Goal: Contribute content

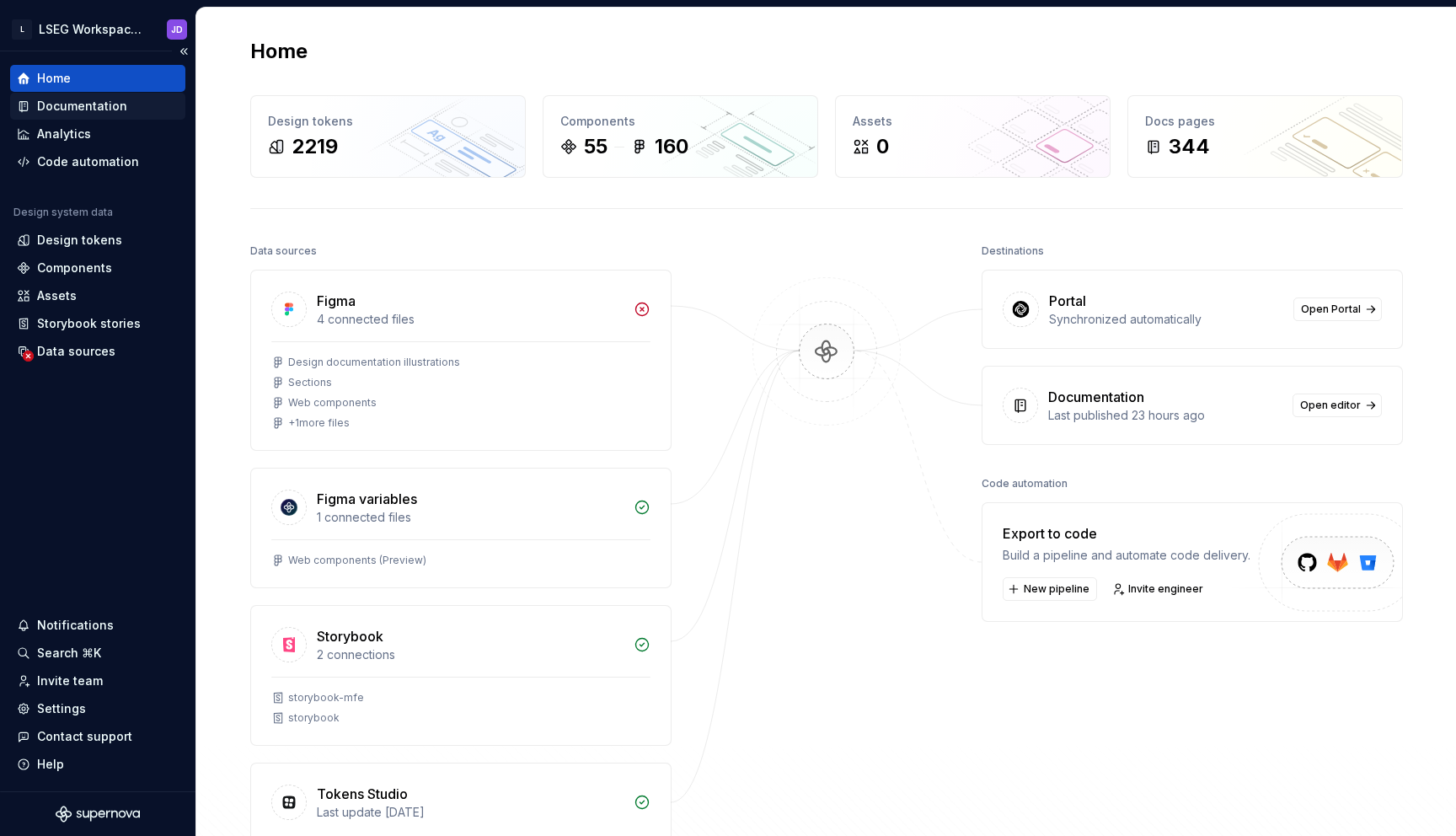
click at [89, 107] on div "Documentation" at bounding box center [83, 105] width 90 height 17
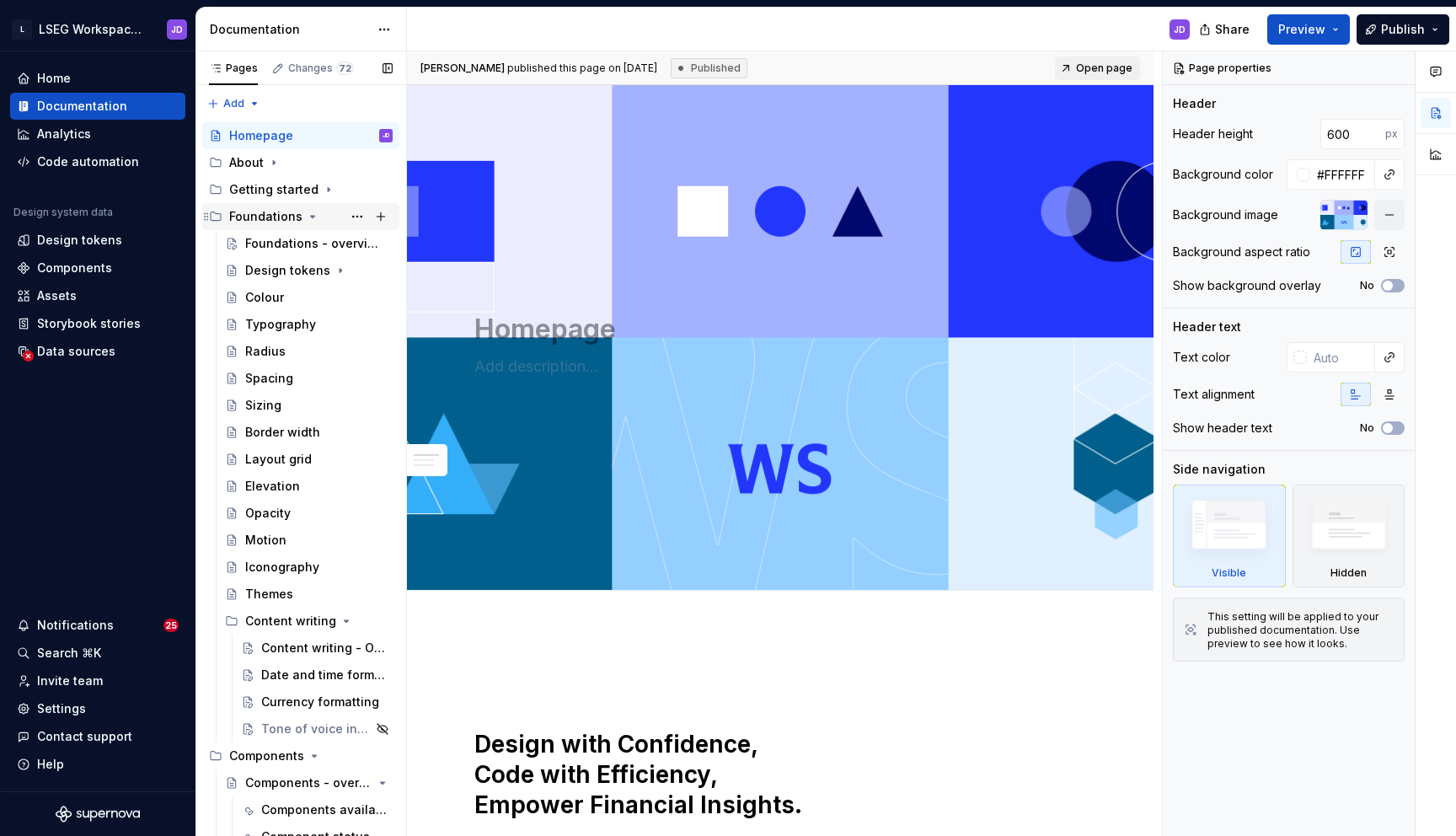
click at [307, 214] on icon "Page tree" at bounding box center [312, 217] width 14 height 14
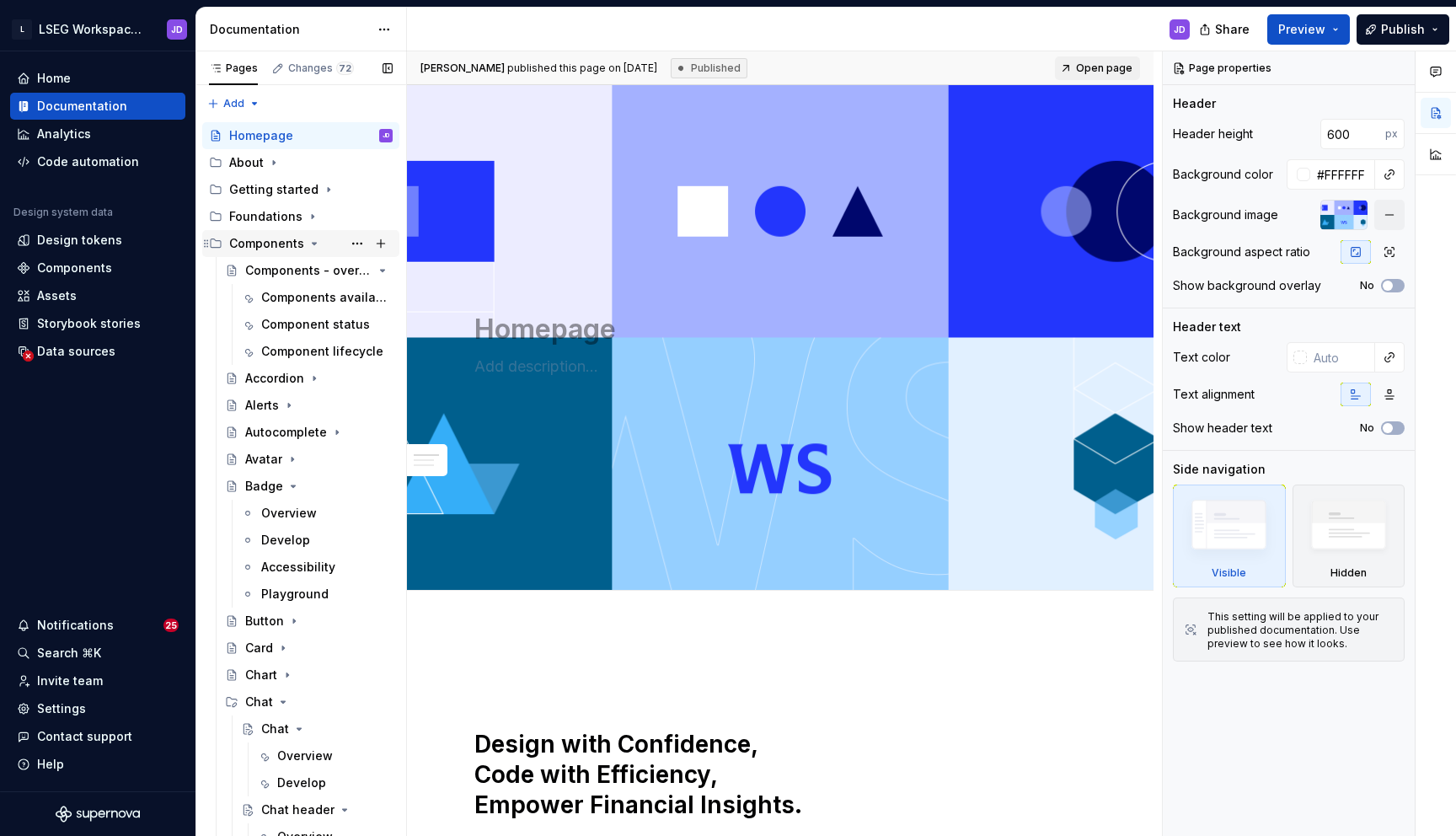
click at [308, 246] on icon "Page tree" at bounding box center [314, 244] width 14 height 14
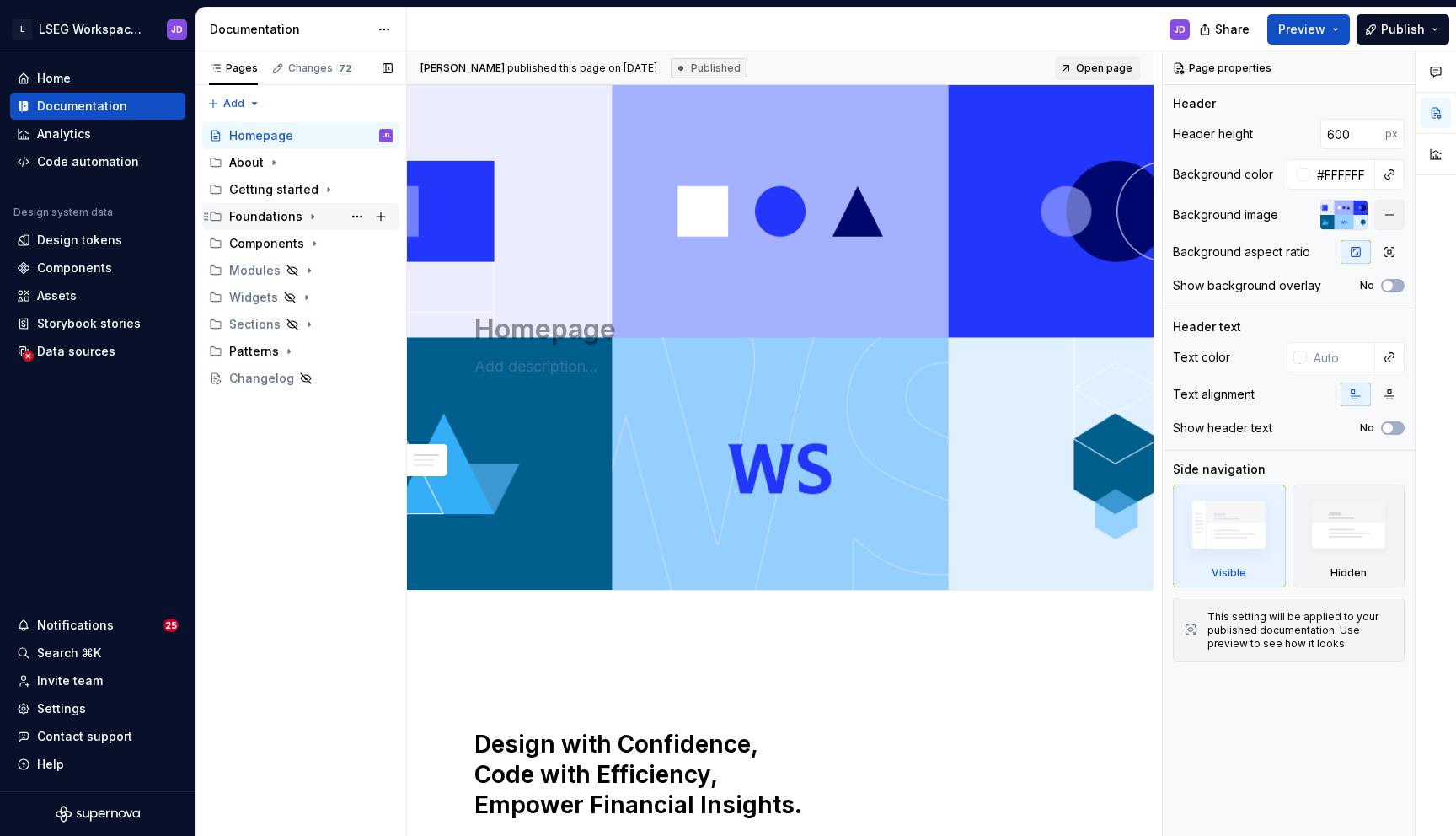
click at [311, 216] on icon "Page tree" at bounding box center [312, 217] width 2 height 4
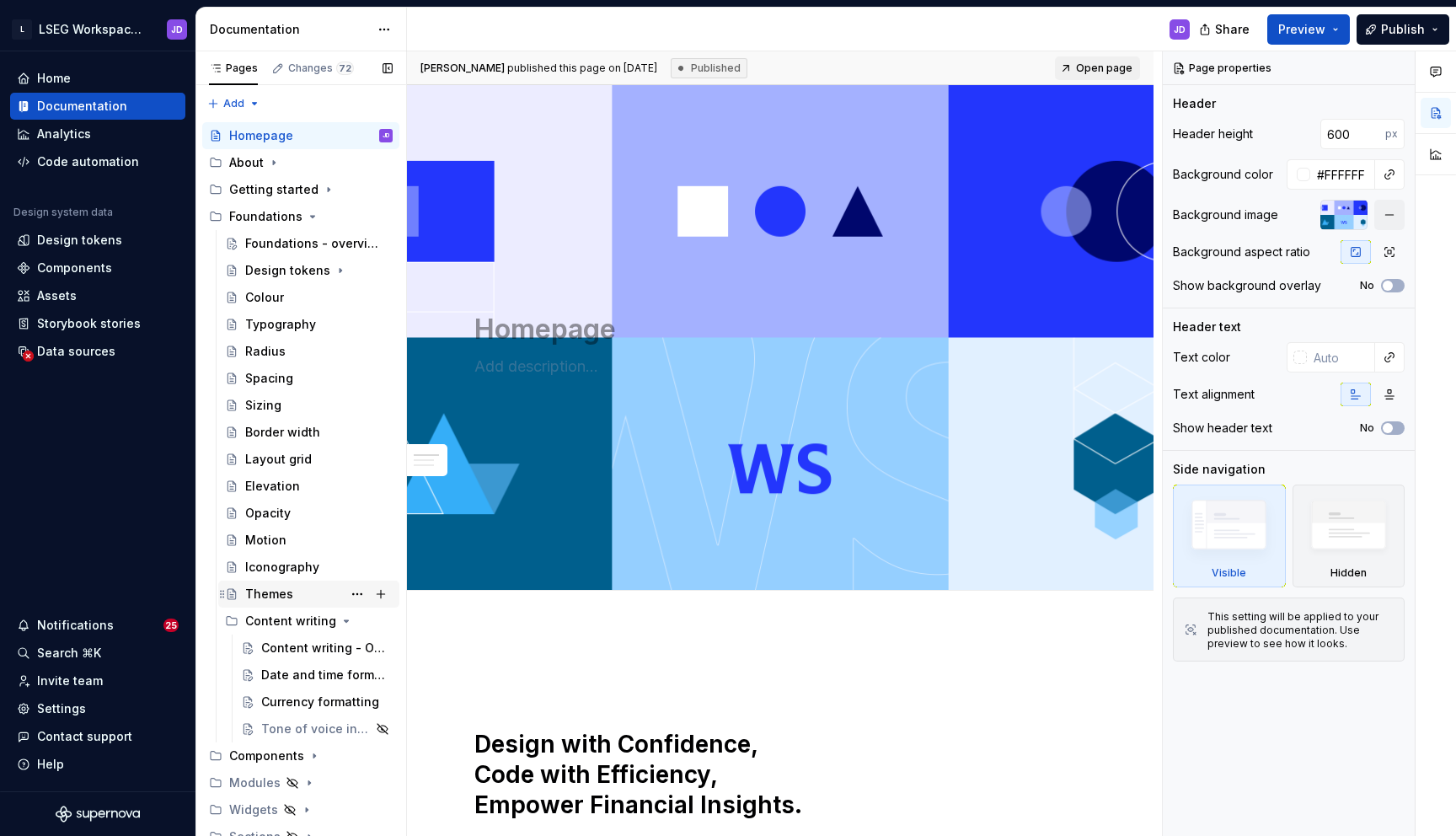
scroll to position [64, 0]
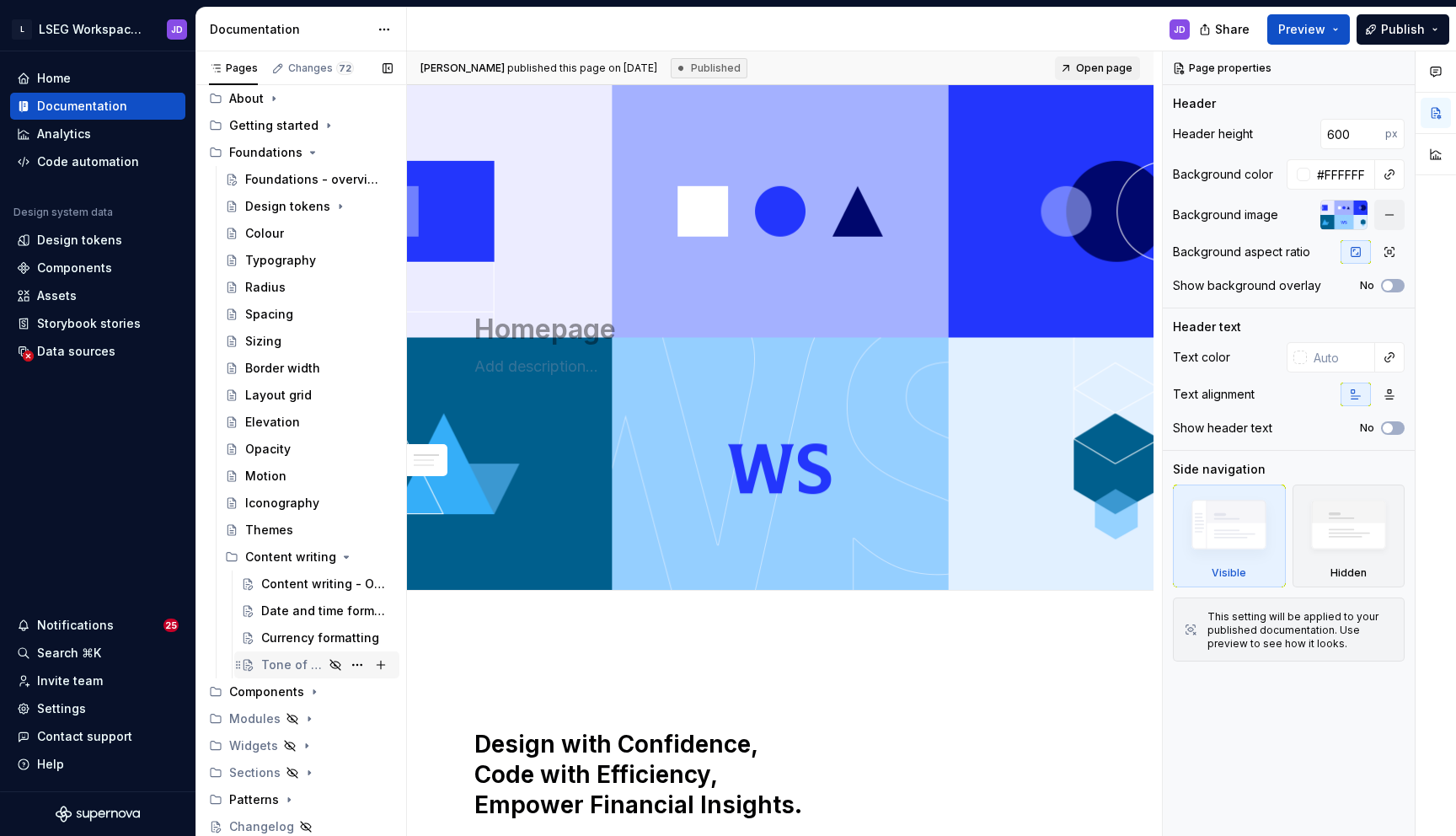
click at [287, 671] on div "Tone of voice in AI conversational UI" at bounding box center [292, 664] width 62 height 17
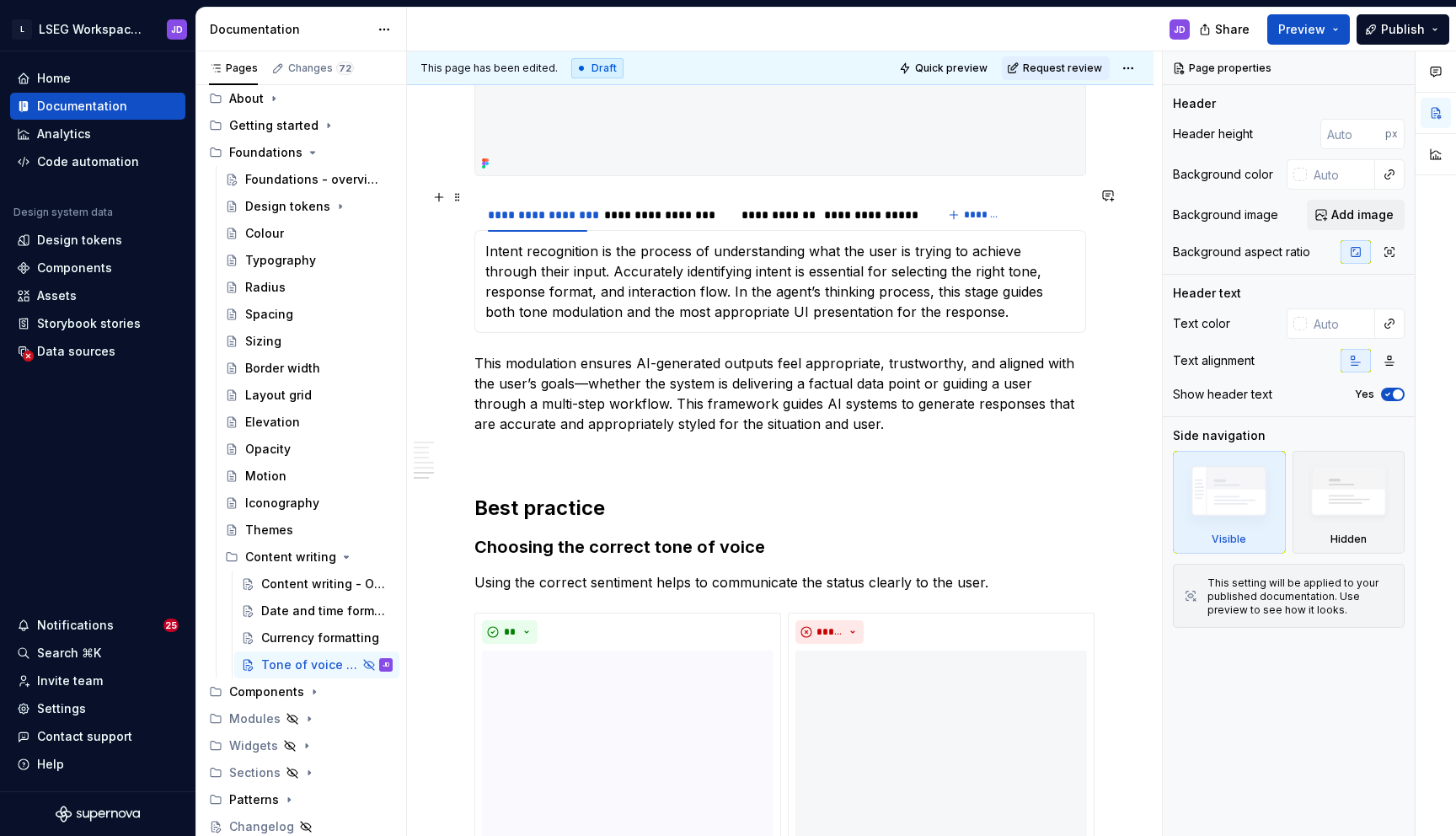
scroll to position [2416, 0]
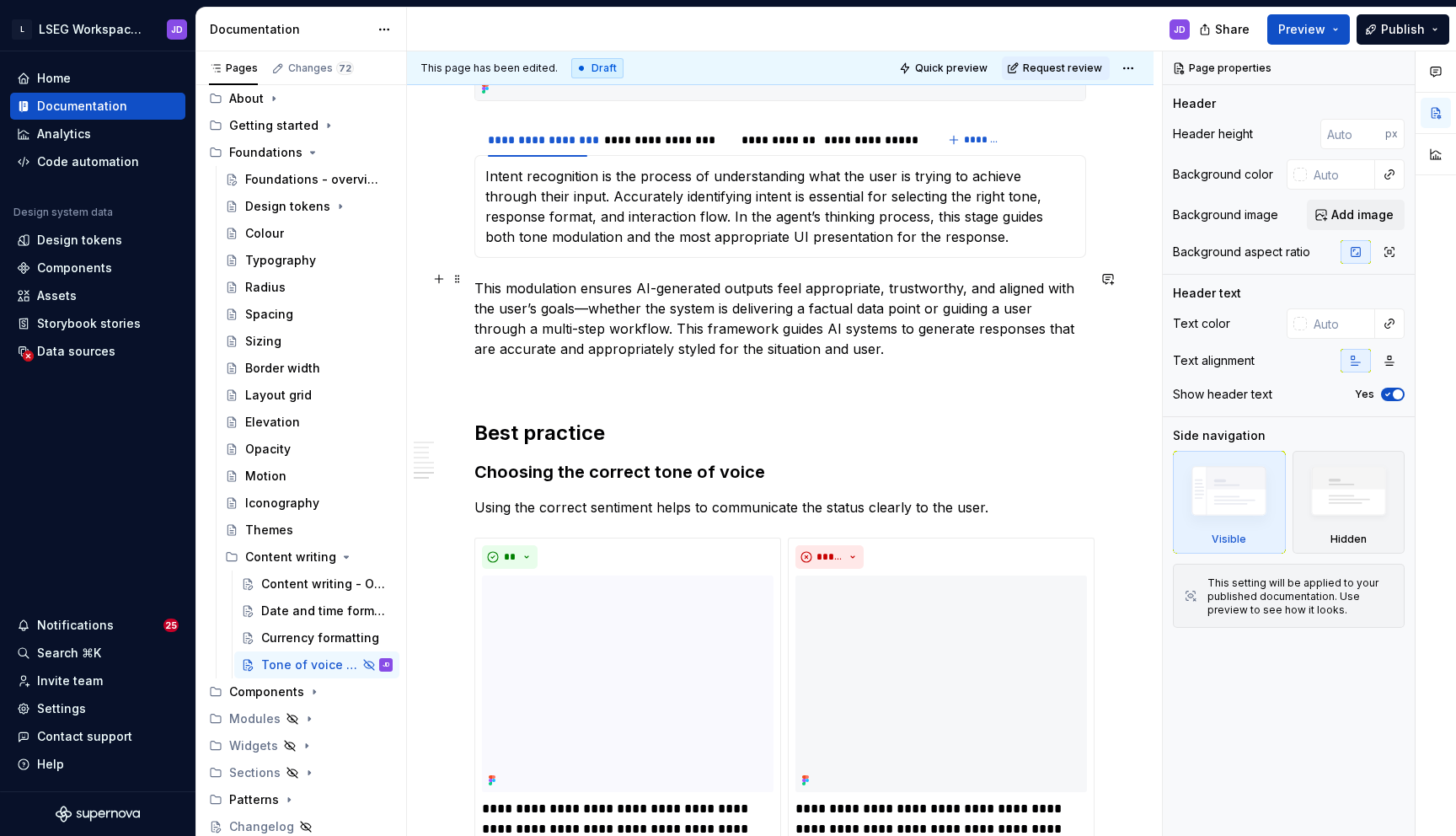
type textarea "*"
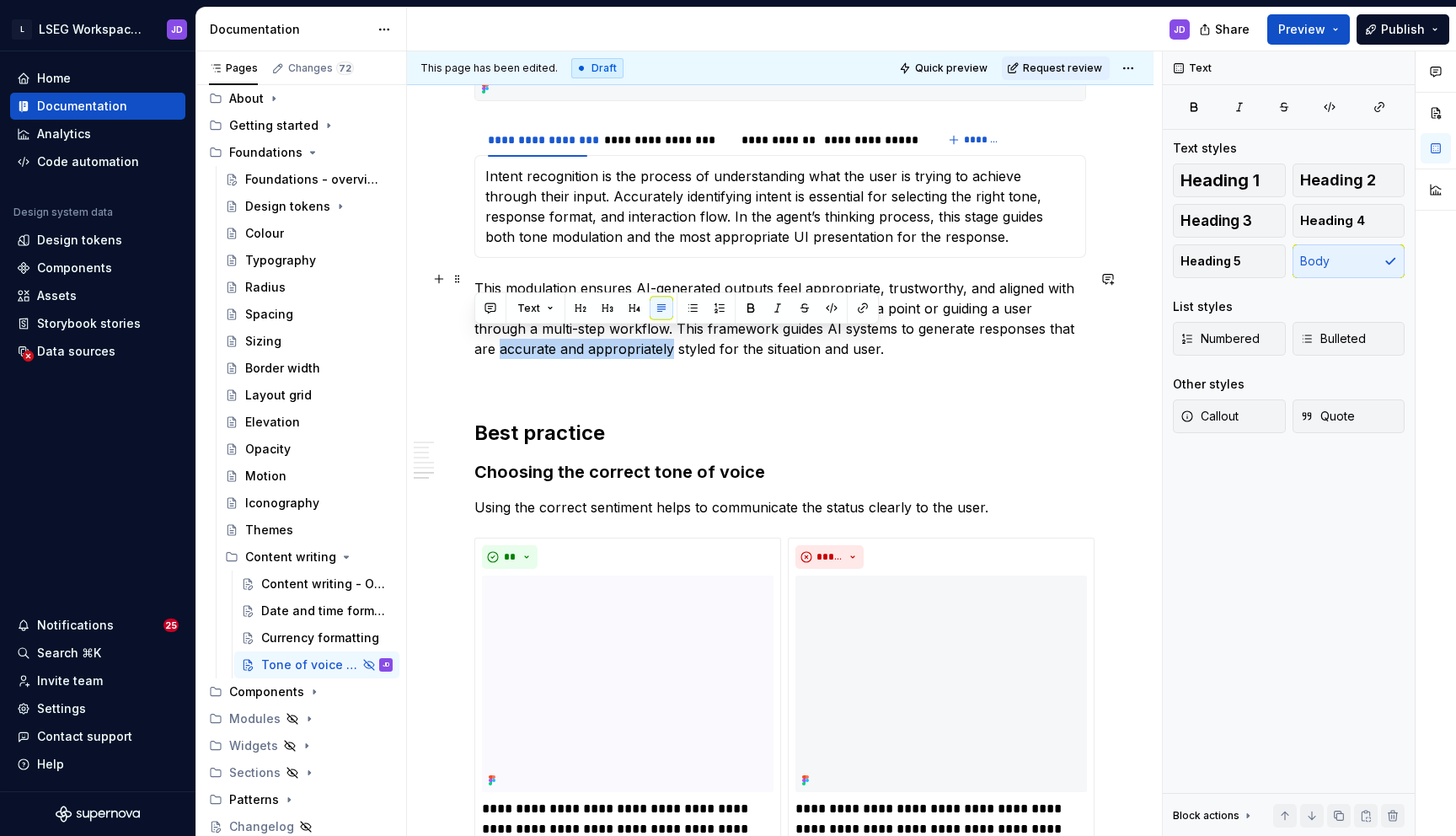
drag, startPoint x: 645, startPoint y: 338, endPoint x: 472, endPoint y: 339, distance: 173.0
click at [962, 315] on p "This modulation ensures AI-generated outputs feel appropriate, trustworthy, and…" at bounding box center [780, 318] width 612 height 81
drag, startPoint x: 644, startPoint y: 340, endPoint x: 472, endPoint y: 341, distance: 172.0
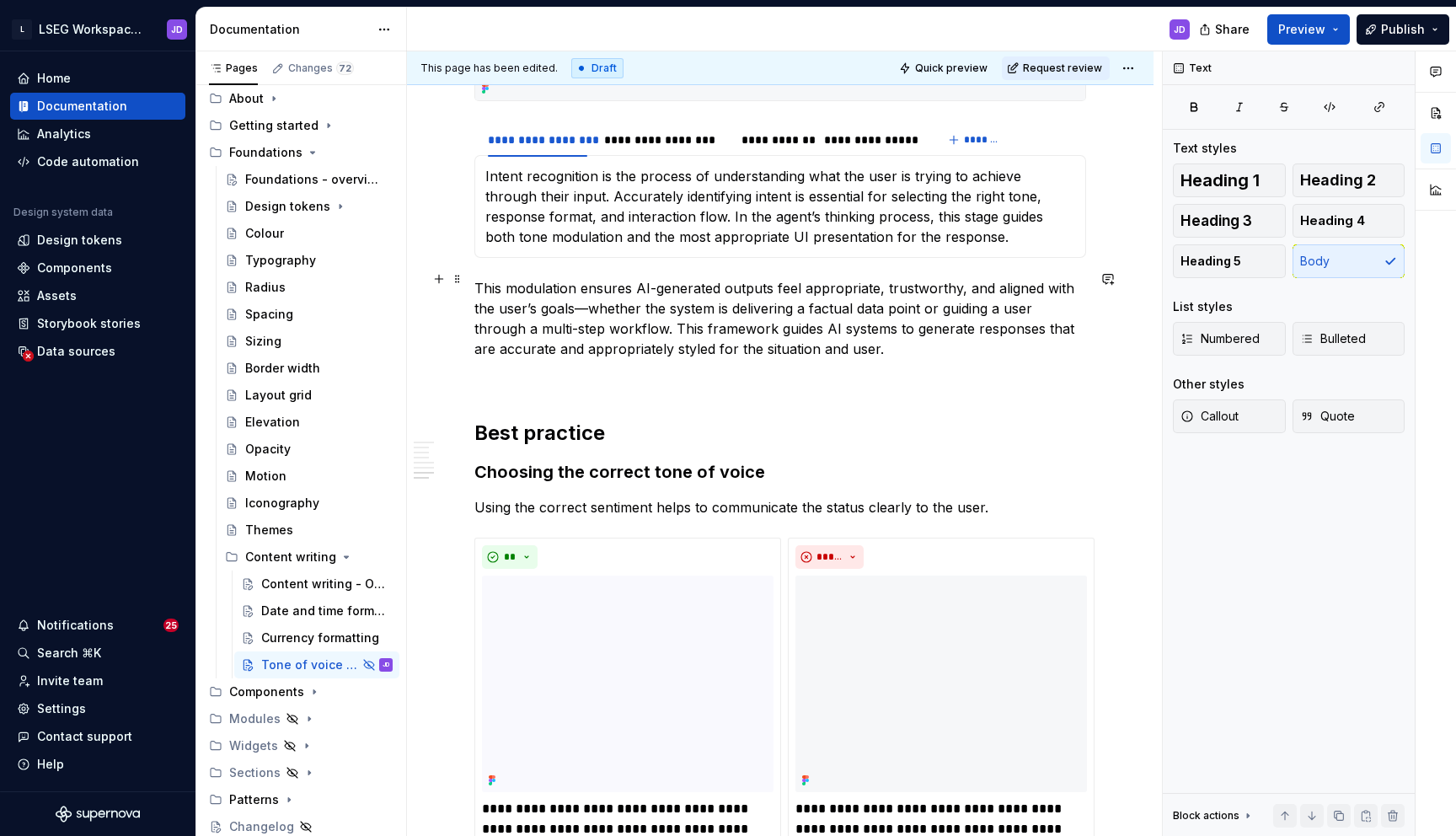
click at [495, 347] on p "This modulation ensures AI-generated outputs feel appropriate, trustworthy, and…" at bounding box center [780, 318] width 612 height 81
drag, startPoint x: 588, startPoint y: 299, endPoint x: 576, endPoint y: 299, distance: 12.0
click at [576, 299] on p "This modulation ensures AI-generated outputs feel appropriate, trustworthy, and…" at bounding box center [780, 318] width 612 height 81
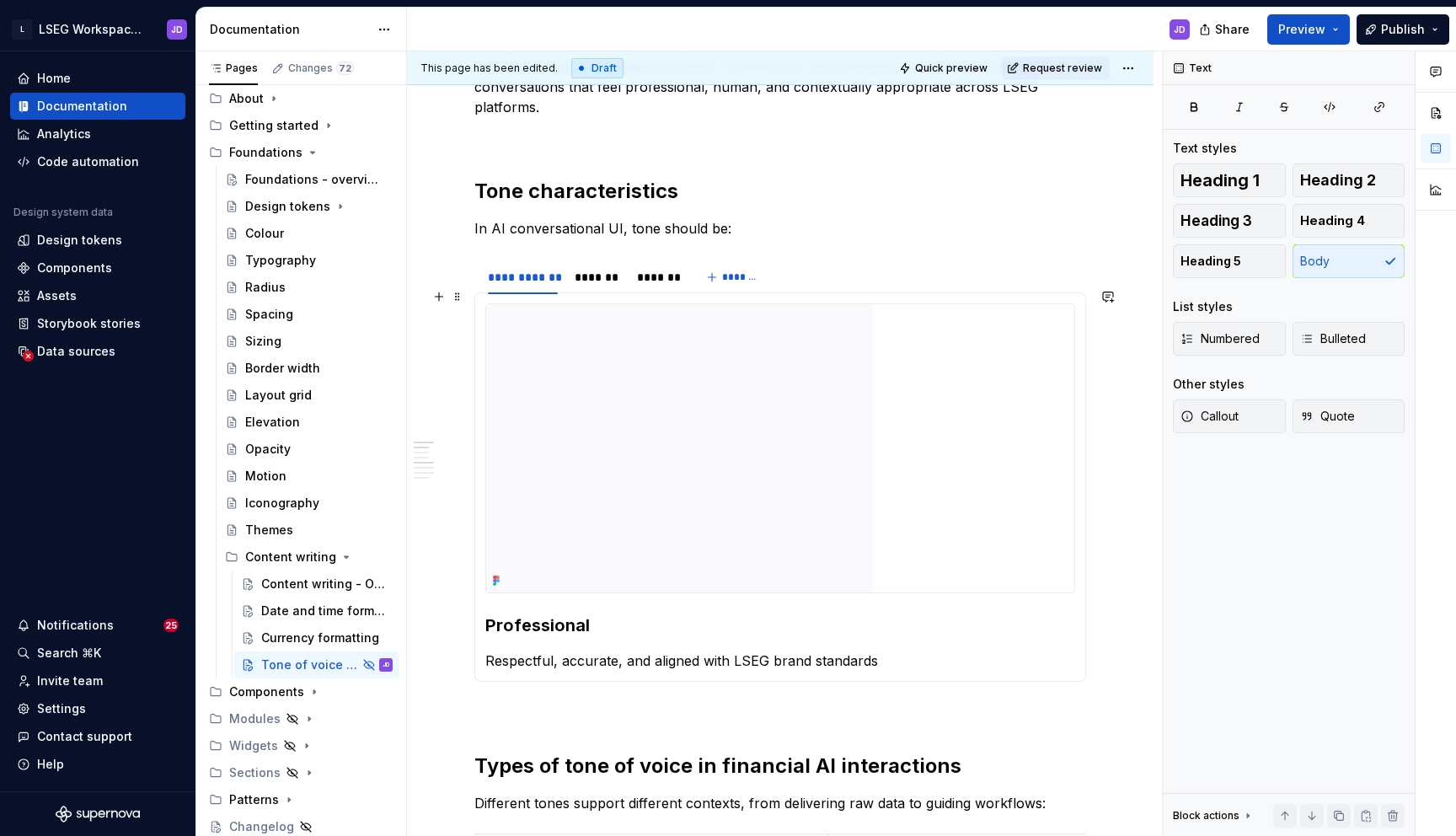
scroll to position [269, 0]
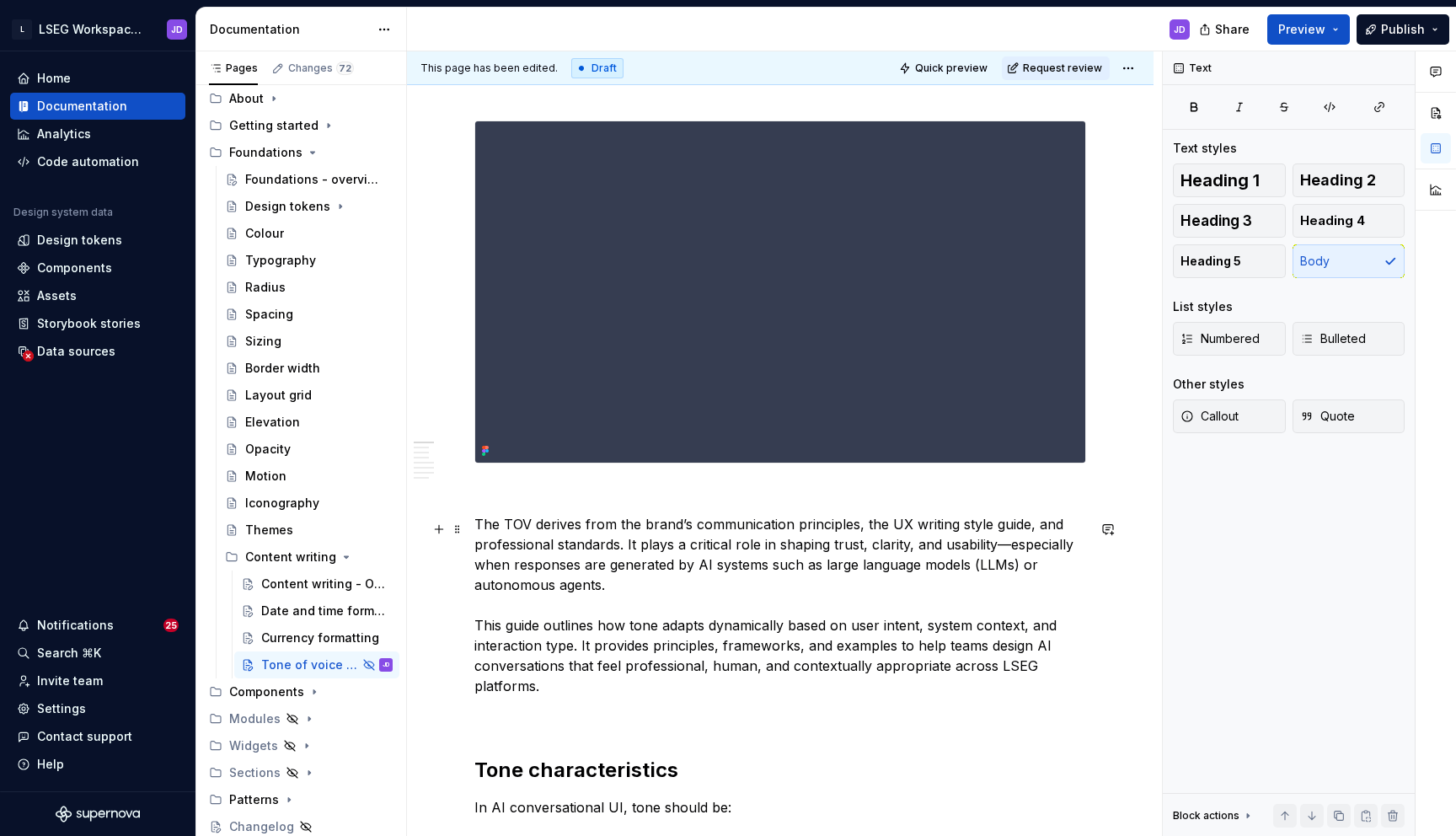
click at [1003, 553] on p "The TOV derives from the brand’s communication principles, the UX writing style…" at bounding box center [780, 604] width 612 height 182
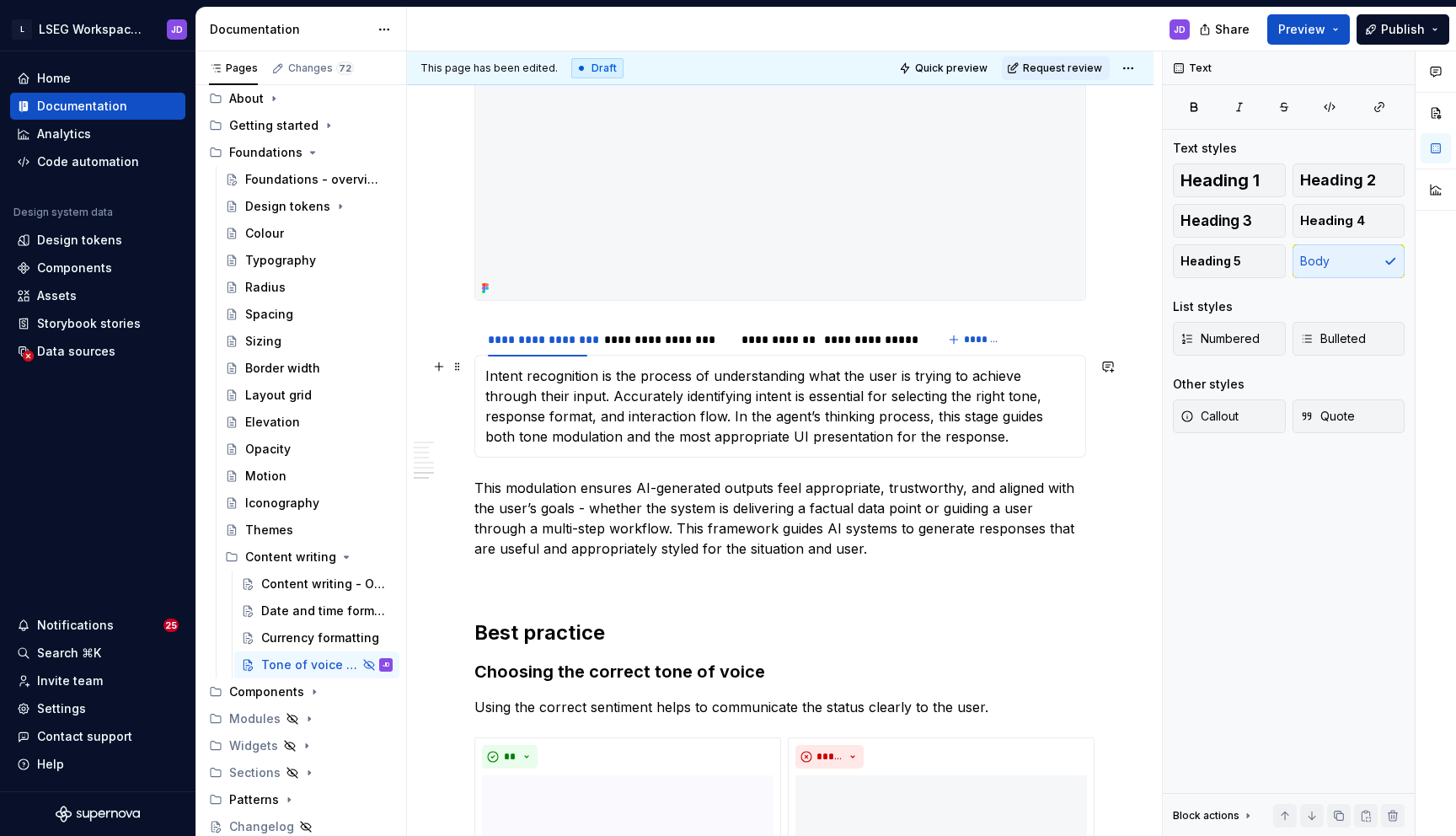
scroll to position [2344, 0]
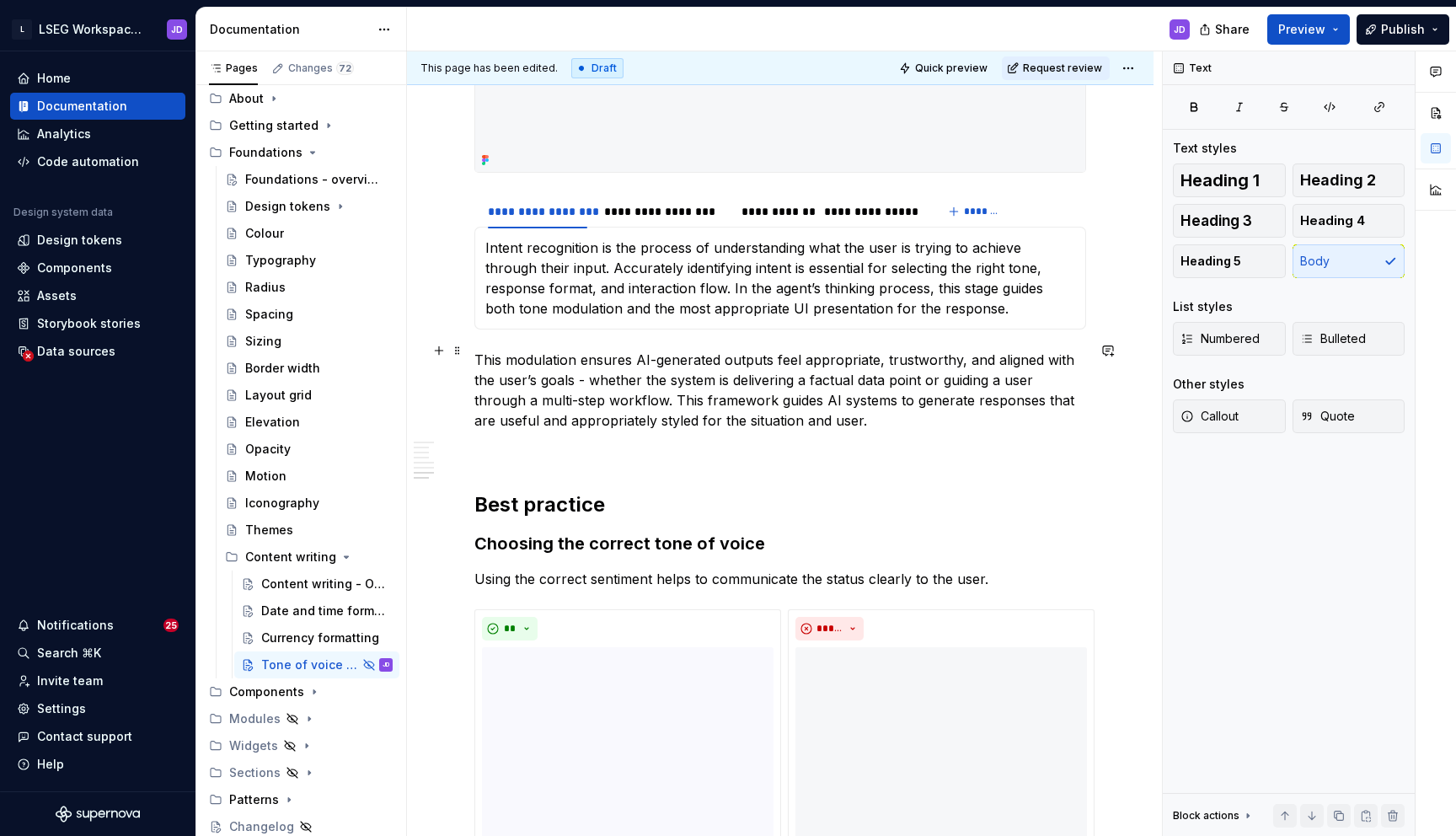
click at [621, 394] on p "This modulation ensures AI-generated outputs feel appropriate, trustworthy, and…" at bounding box center [780, 390] width 612 height 81
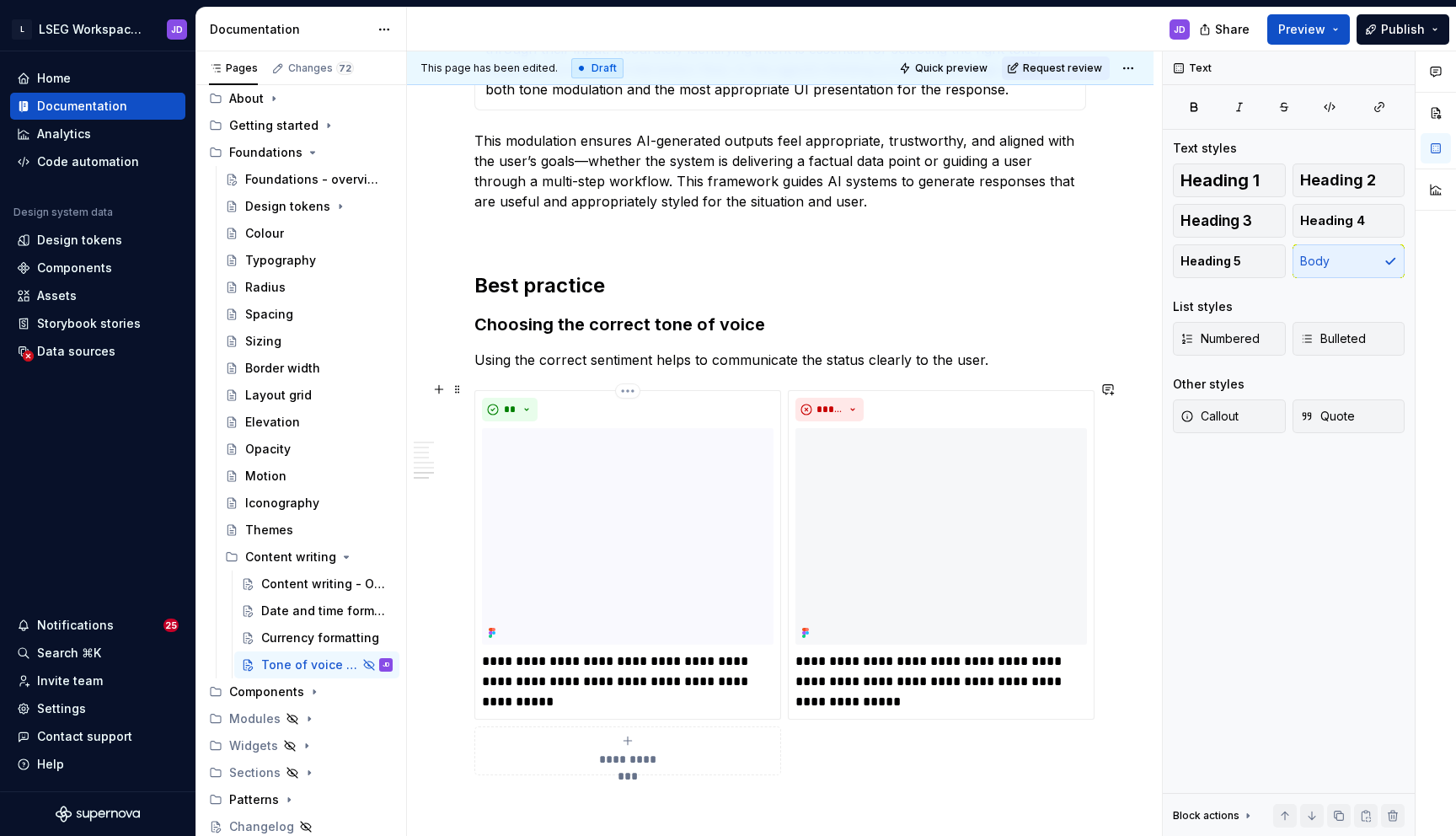
scroll to position [2542, 0]
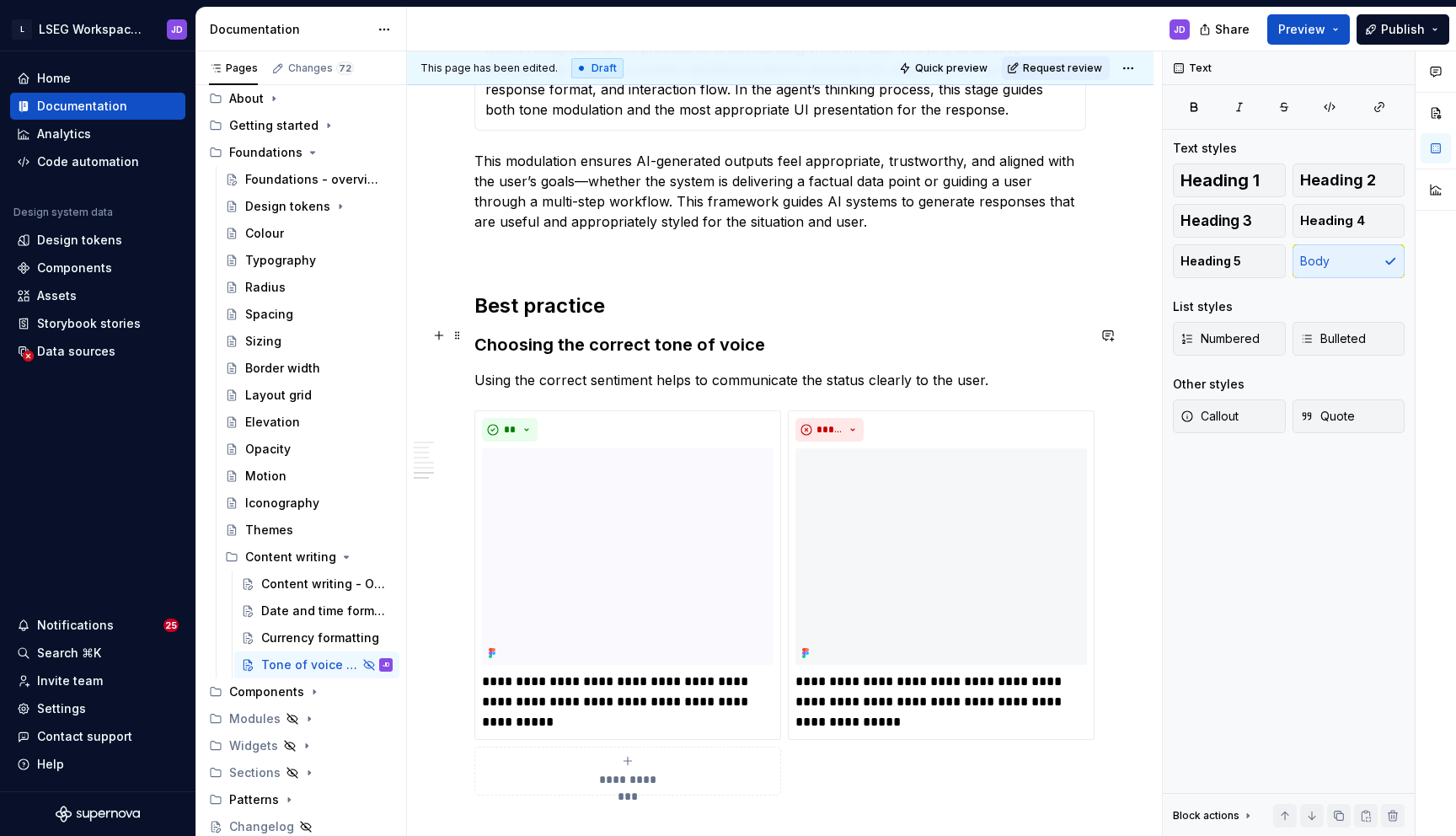
click at [588, 335] on h3 "Choosing the correct tone of voice" at bounding box center [780, 345] width 612 height 24
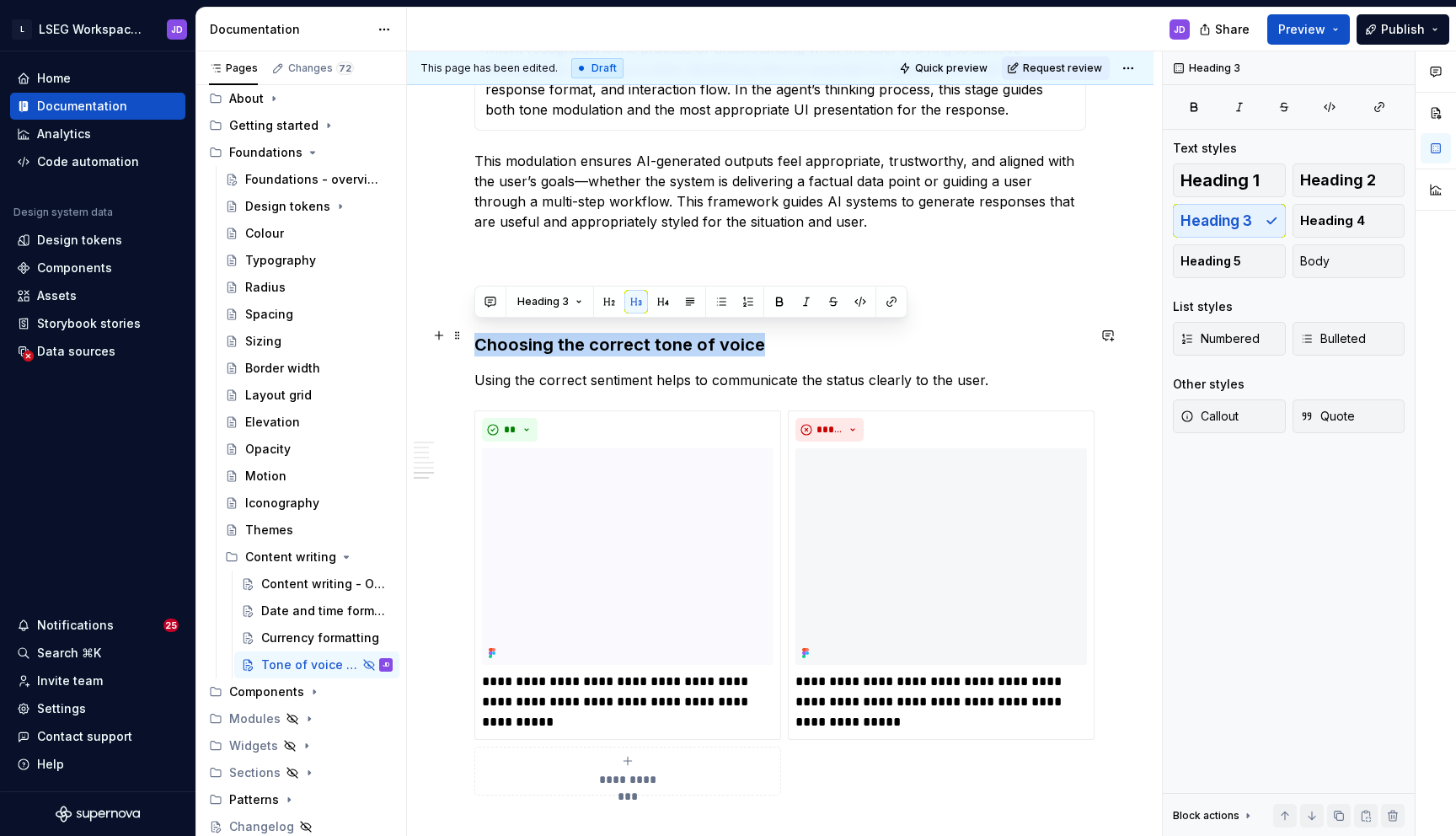
click at [588, 335] on h3 "Choosing the correct tone of voice" at bounding box center [780, 345] width 612 height 24
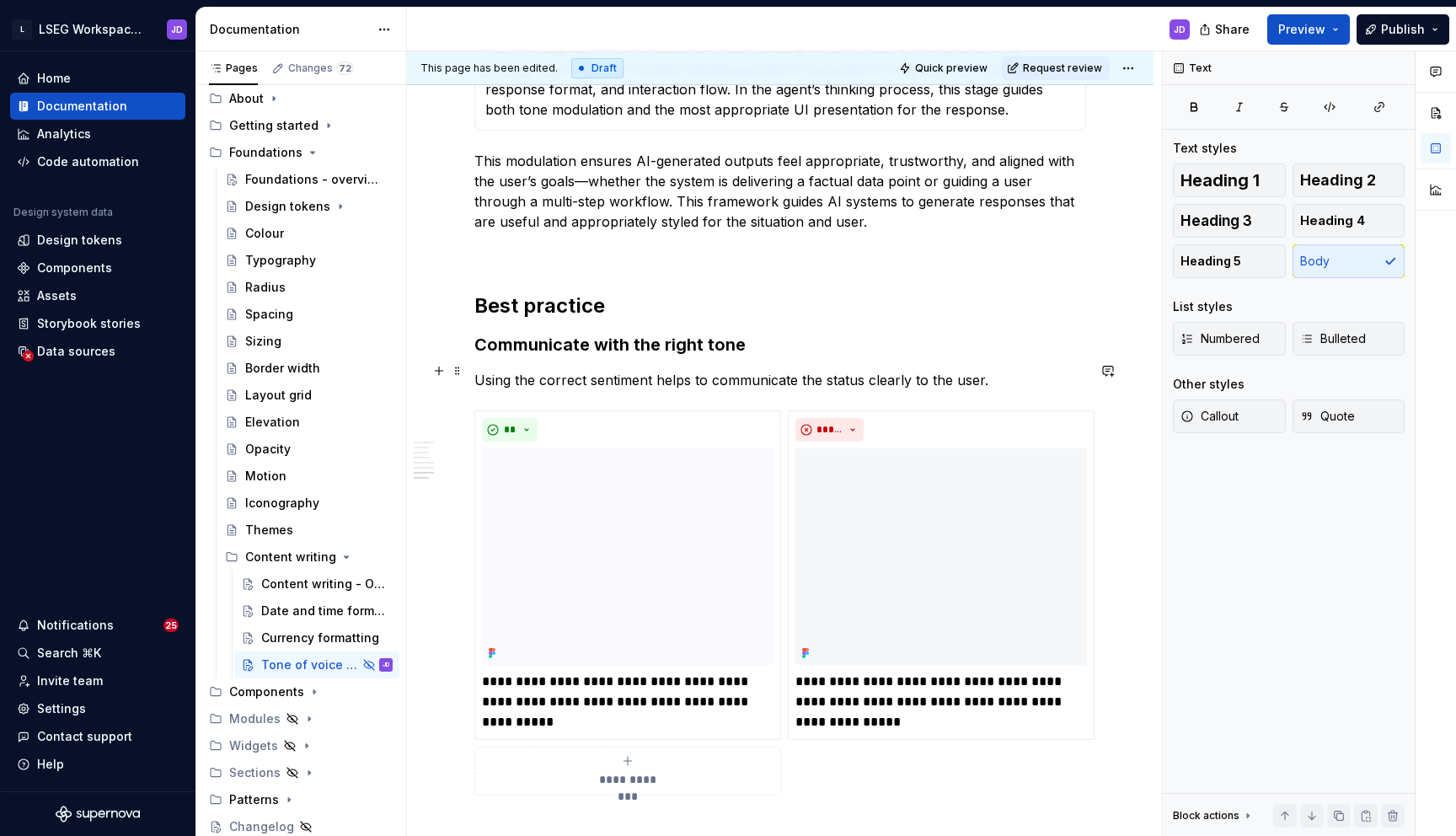
click at [743, 369] on p "Using the correct sentiment helps to communicate the status clearly to the user." at bounding box center [780, 379] width 612 height 21
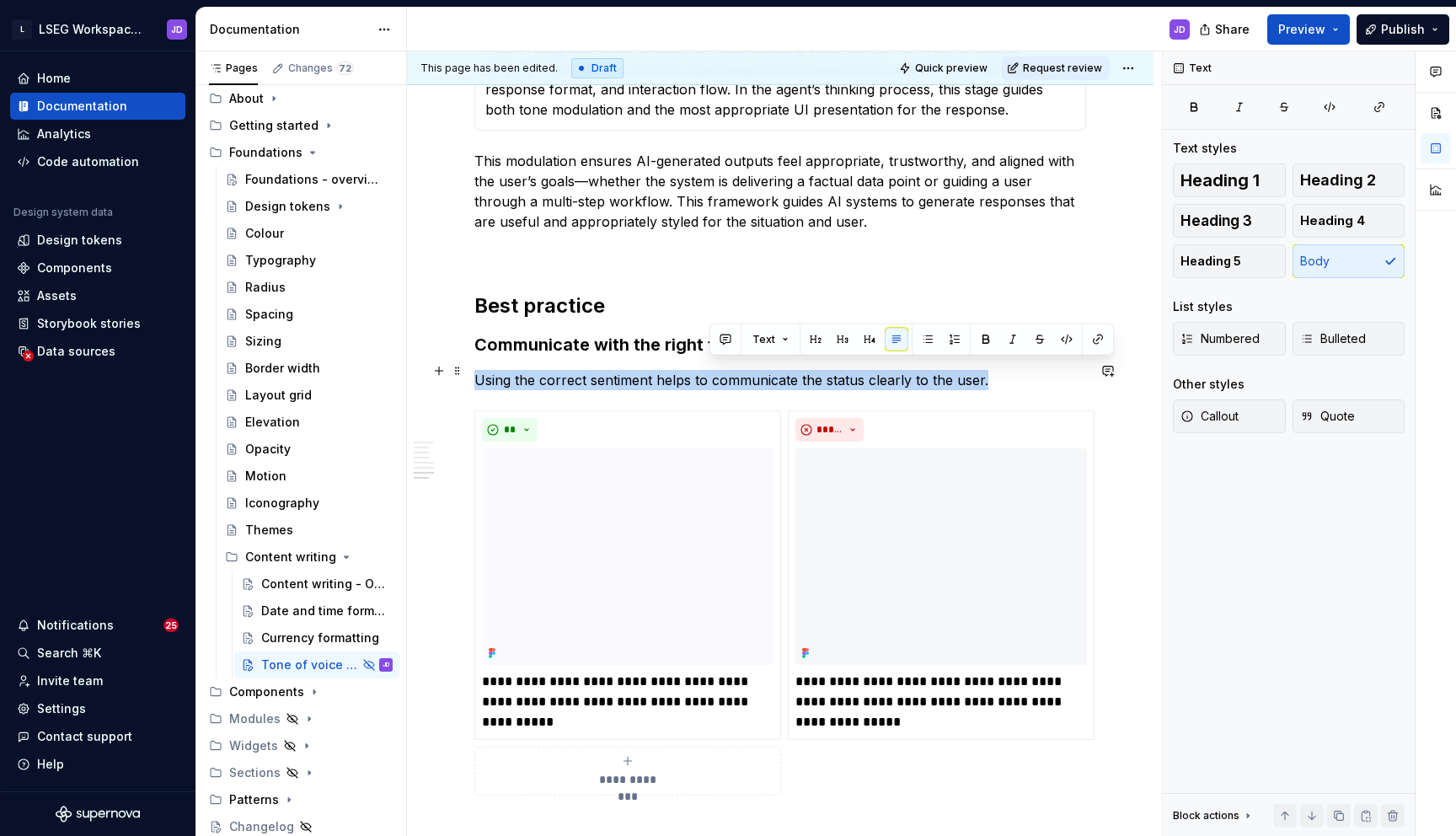
click at [743, 369] on p "Using the correct sentiment helps to communicate the status clearly to the user." at bounding box center [780, 379] width 612 height 21
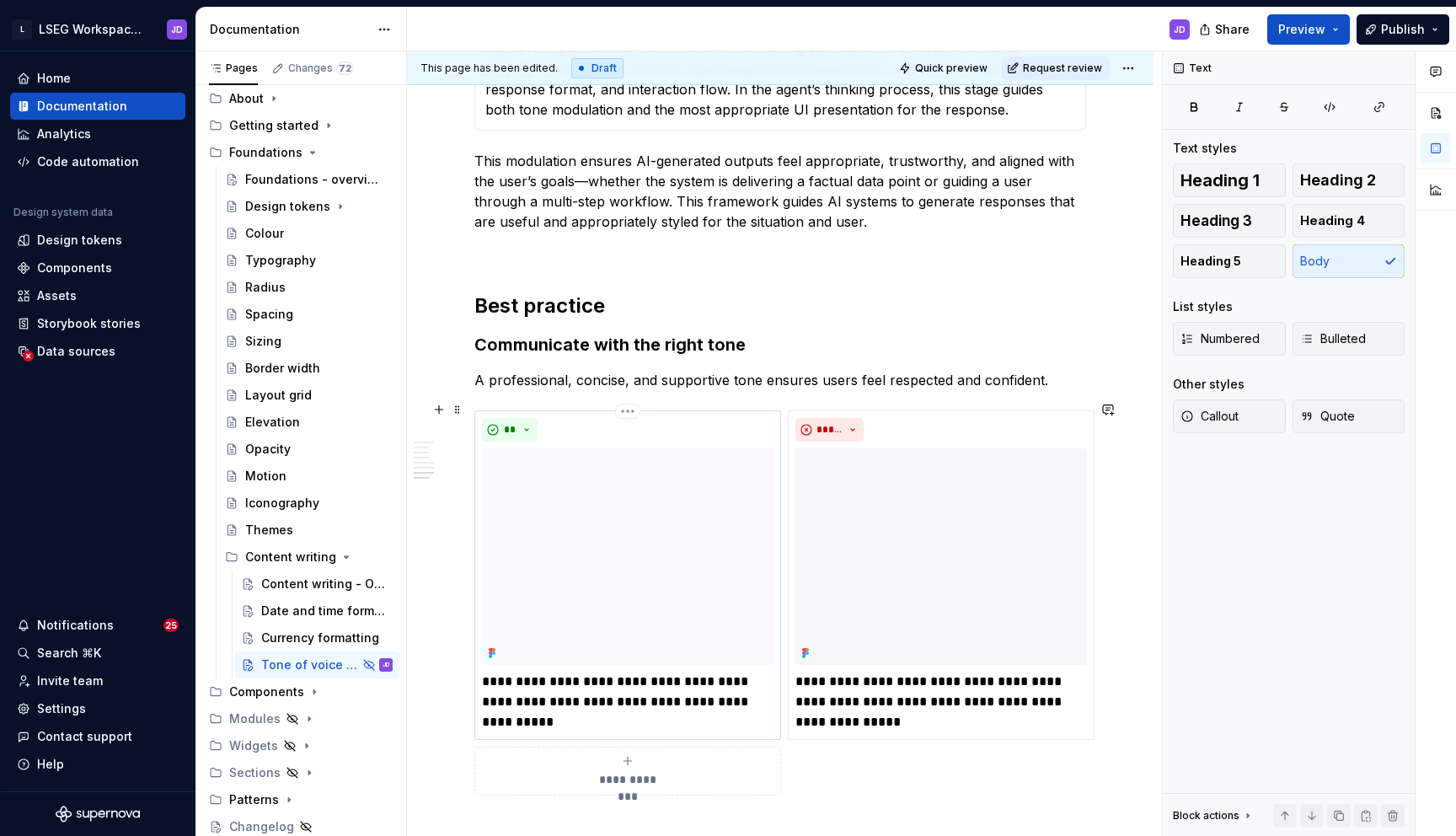
click at [572, 692] on p "**********" at bounding box center [628, 702] width 292 height 61
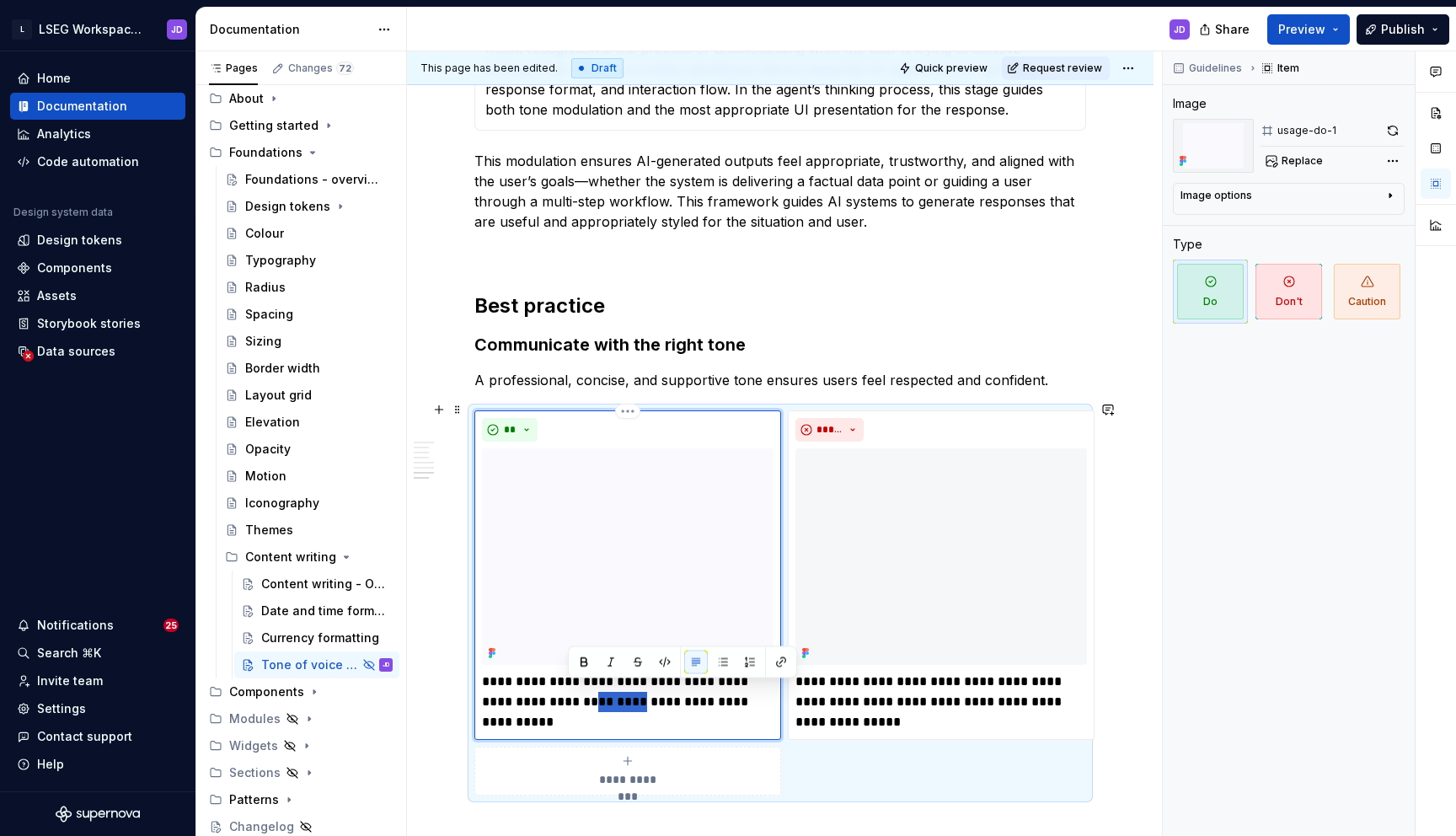
click at [572, 692] on p "**********" at bounding box center [628, 702] width 292 height 61
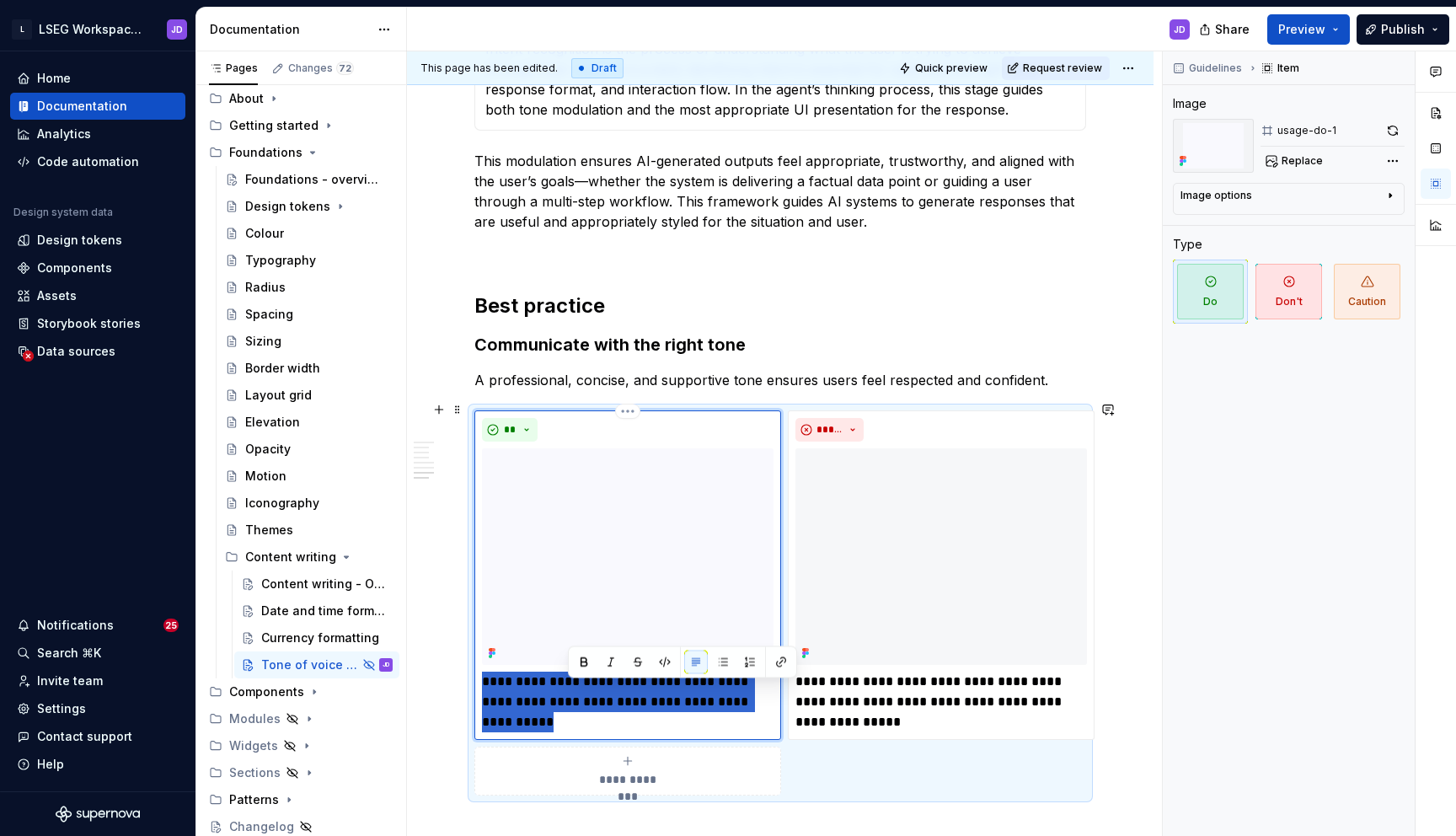
click at [572, 692] on p "**********" at bounding box center [628, 702] width 292 height 61
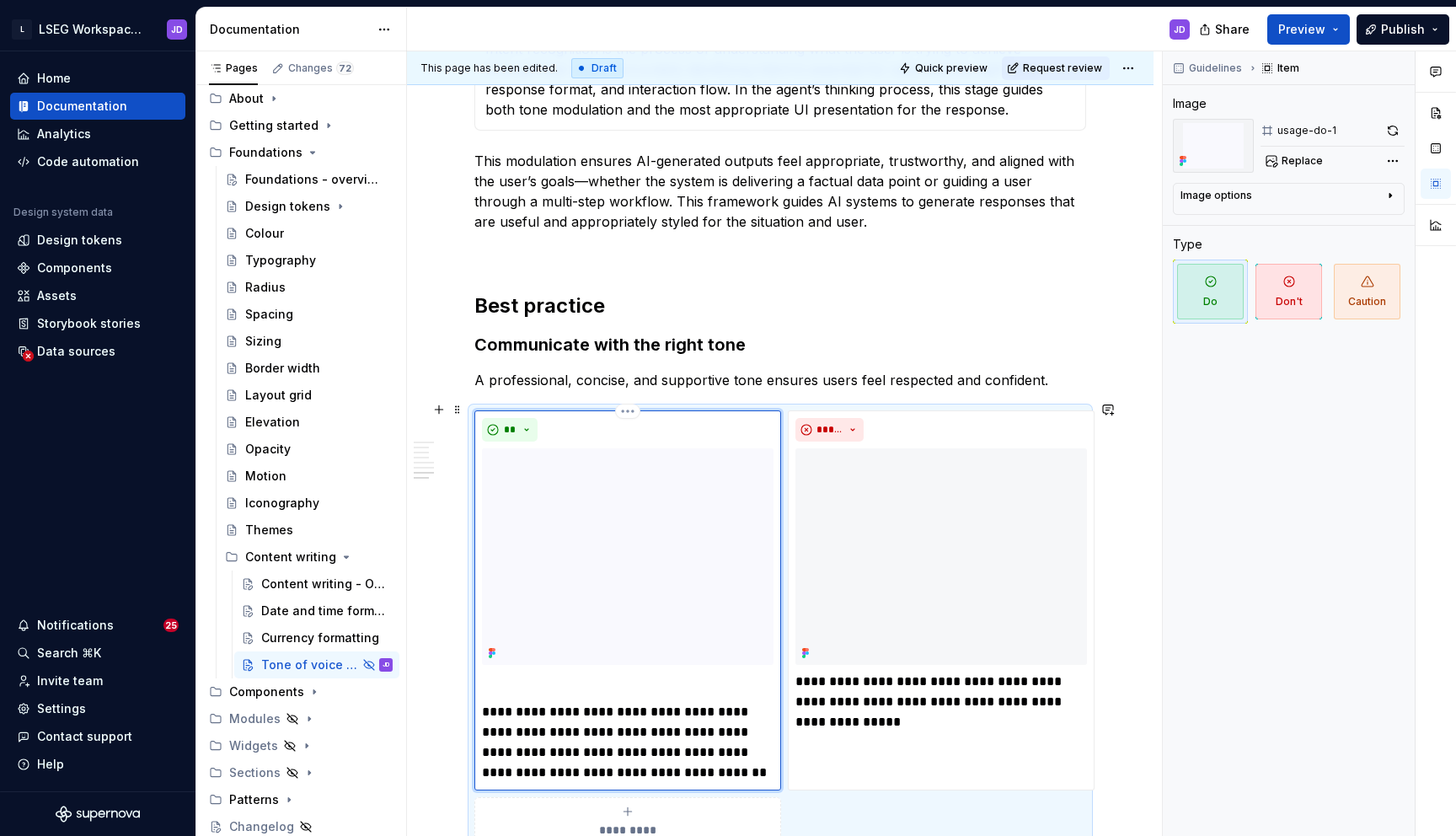
click at [482, 701] on p "**********" at bounding box center [628, 742] width 292 height 81
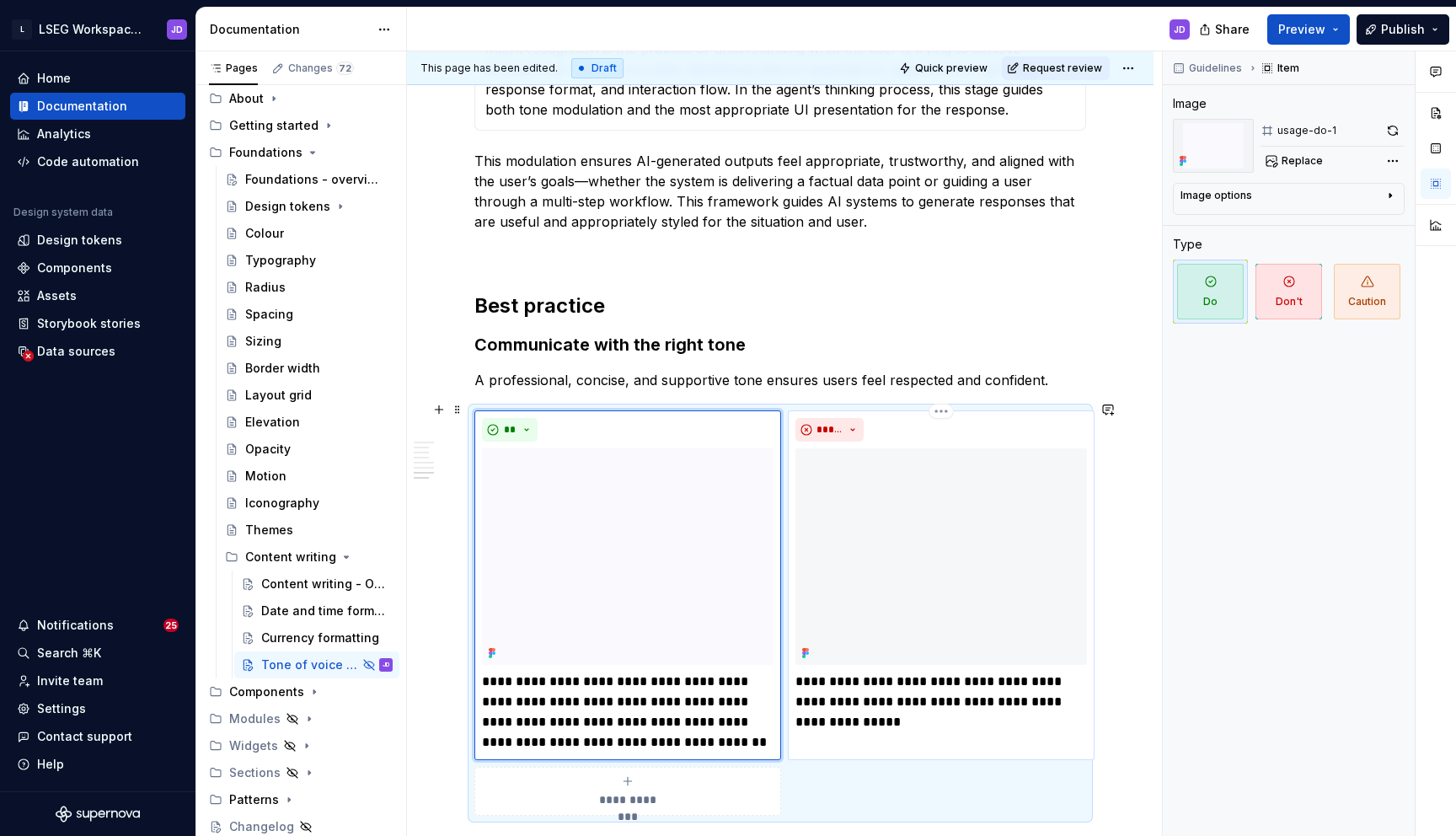
click at [855, 685] on p "**********" at bounding box center [941, 702] width 292 height 61
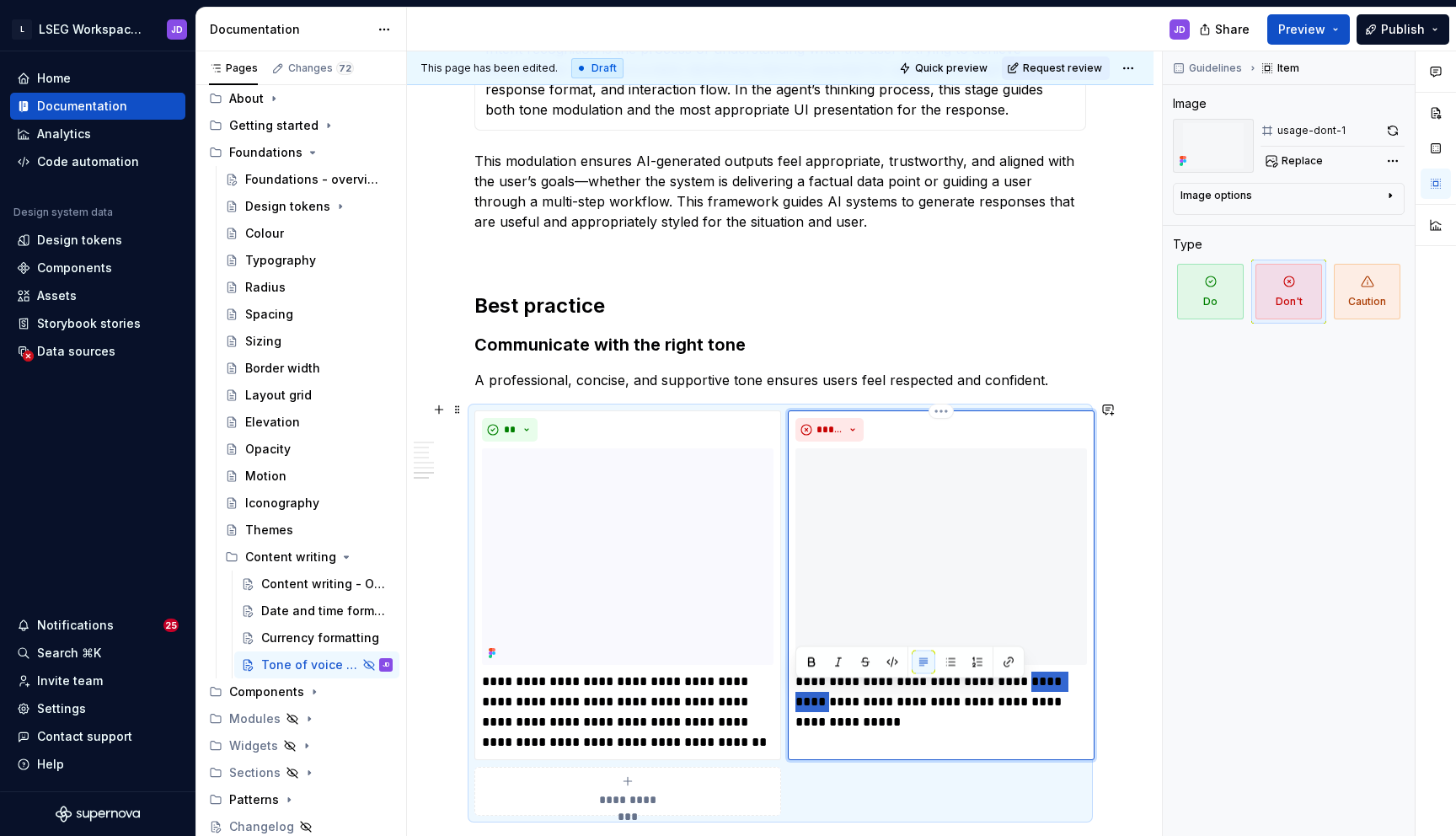
click at [855, 685] on p "**********" at bounding box center [941, 702] width 292 height 61
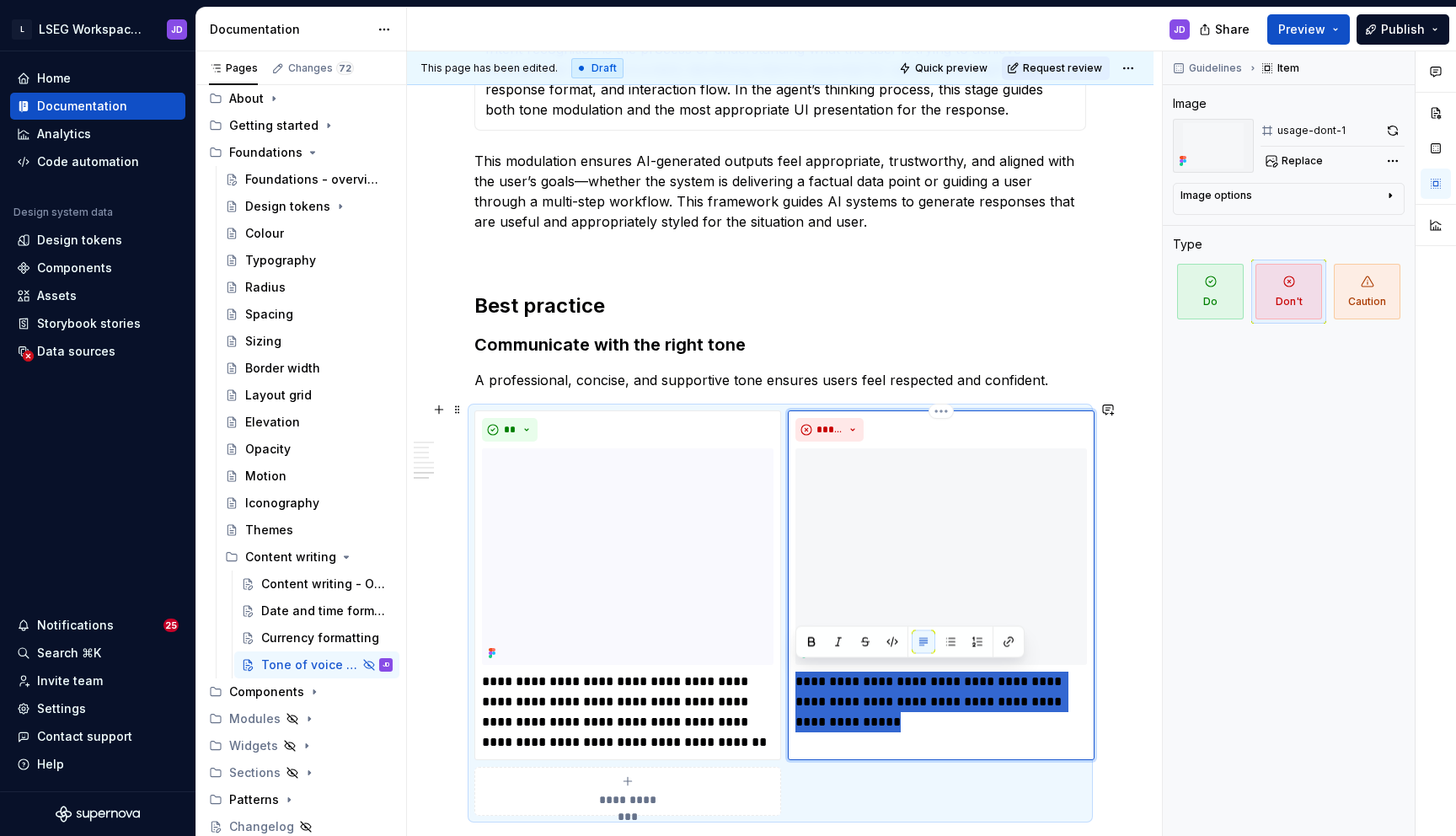
click at [855, 685] on p "**********" at bounding box center [941, 702] width 292 height 61
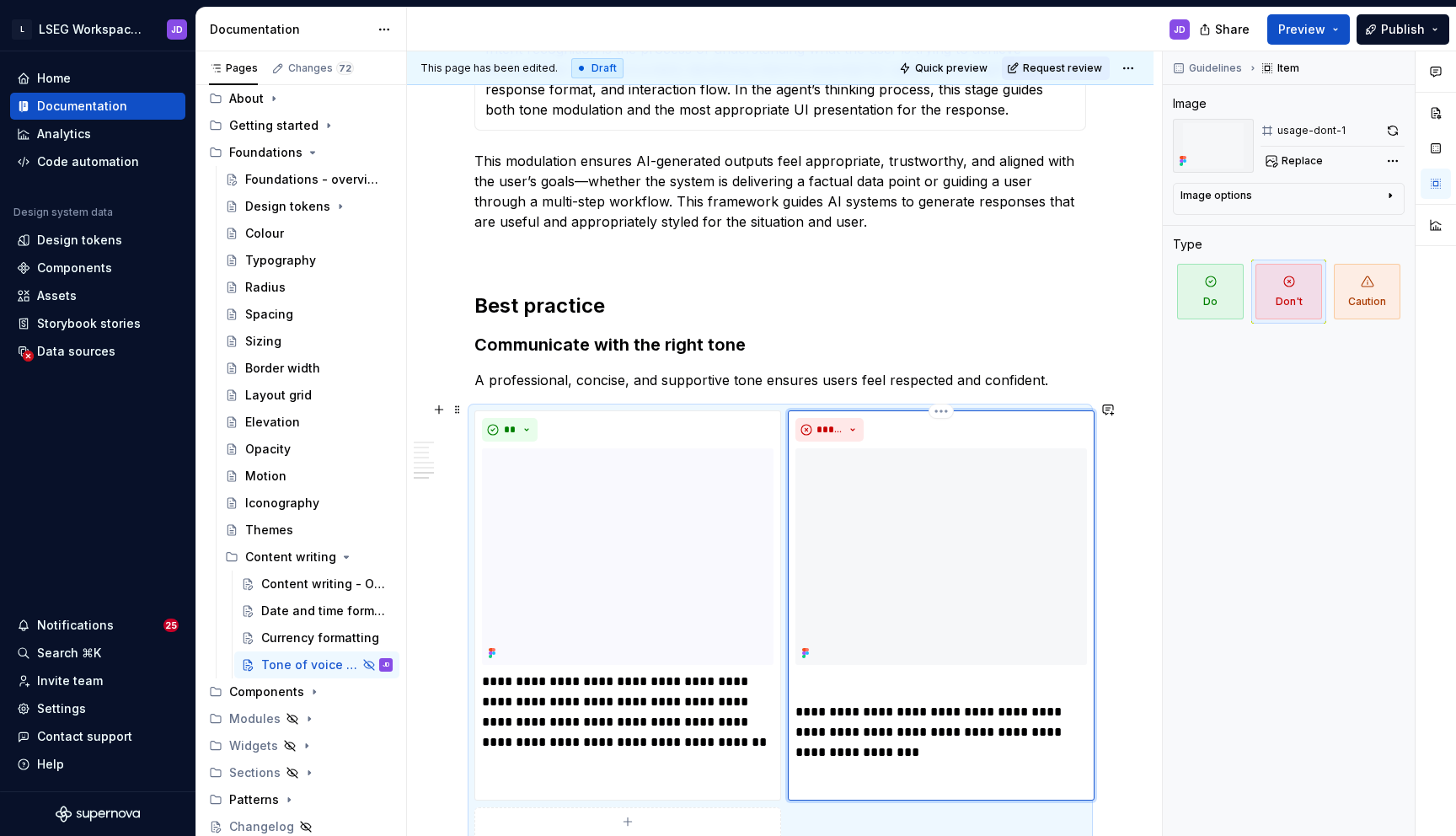
click at [796, 701] on p "**********" at bounding box center [941, 732] width 292 height 61
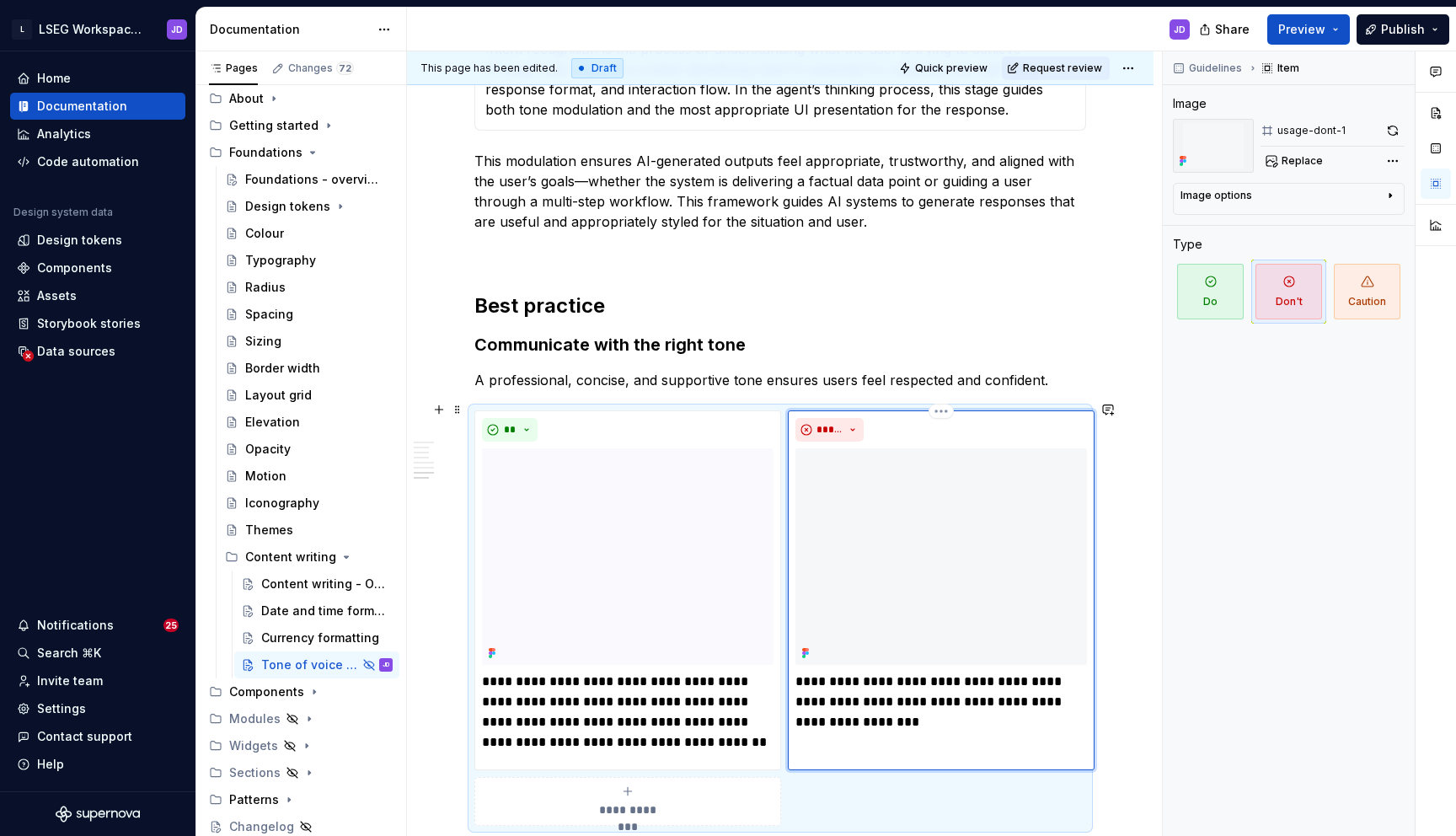
click at [827, 743] on p at bounding box center [941, 752] width 292 height 21
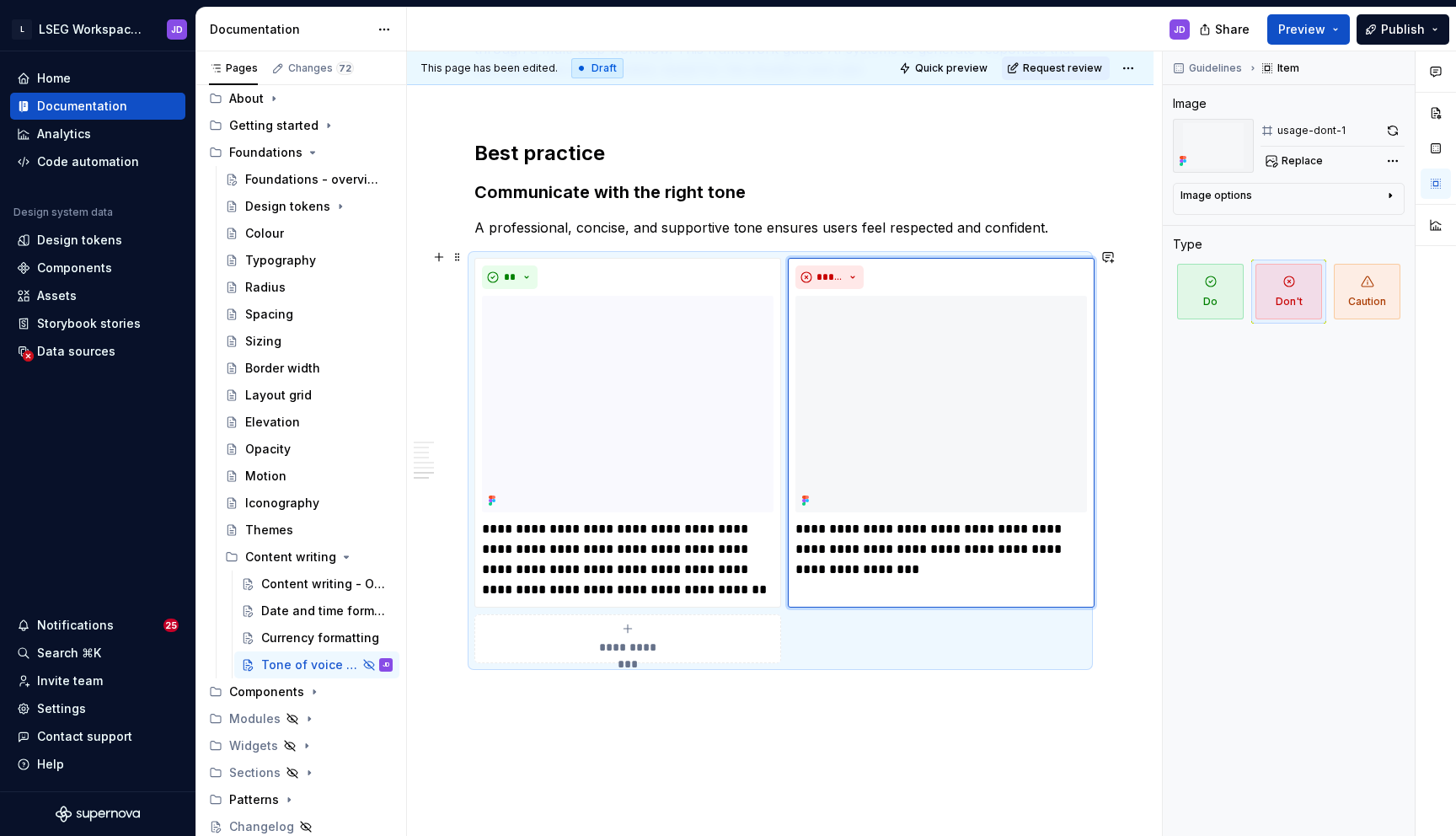
scroll to position [2690, 0]
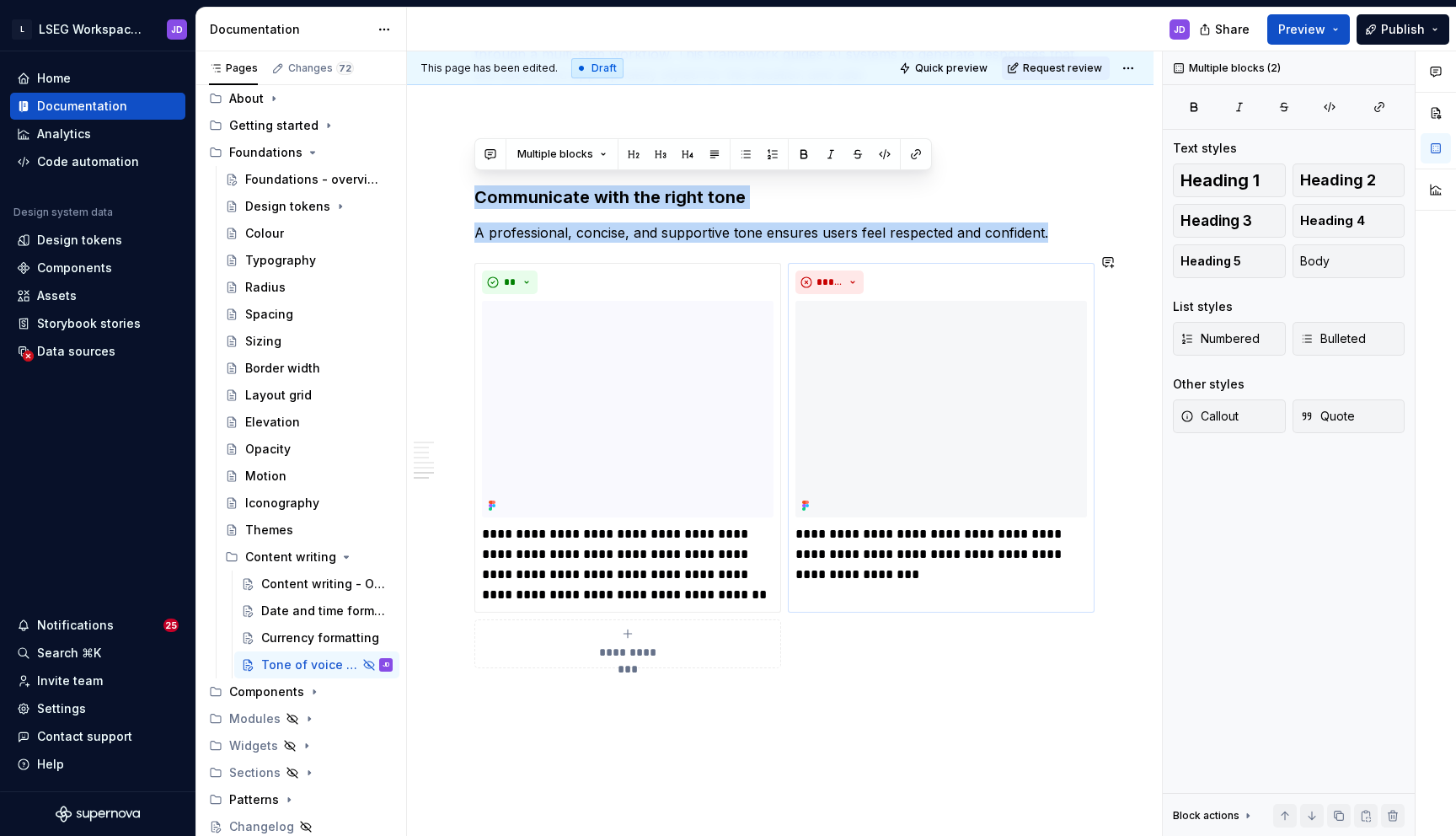
drag, startPoint x: 476, startPoint y: 189, endPoint x: 762, endPoint y: 731, distance: 612.8
copy div "Communicate with the right tone A professional, concise, and supportive tone en…"
drag, startPoint x: 477, startPoint y: 187, endPoint x: 575, endPoint y: 735, distance: 556.7
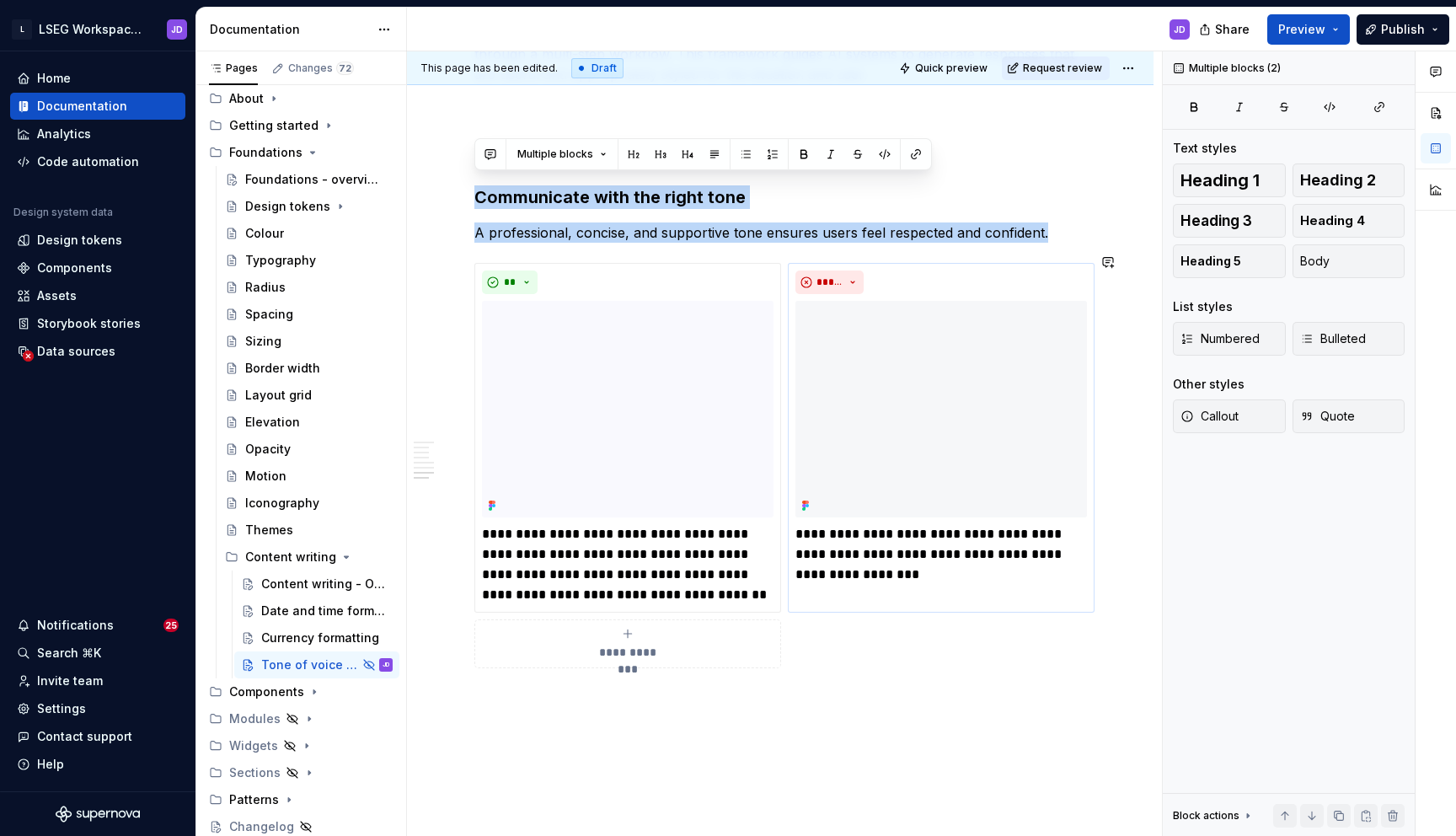
copy div "Communicate with the right tone A professional, concise, and supportive tone en…"
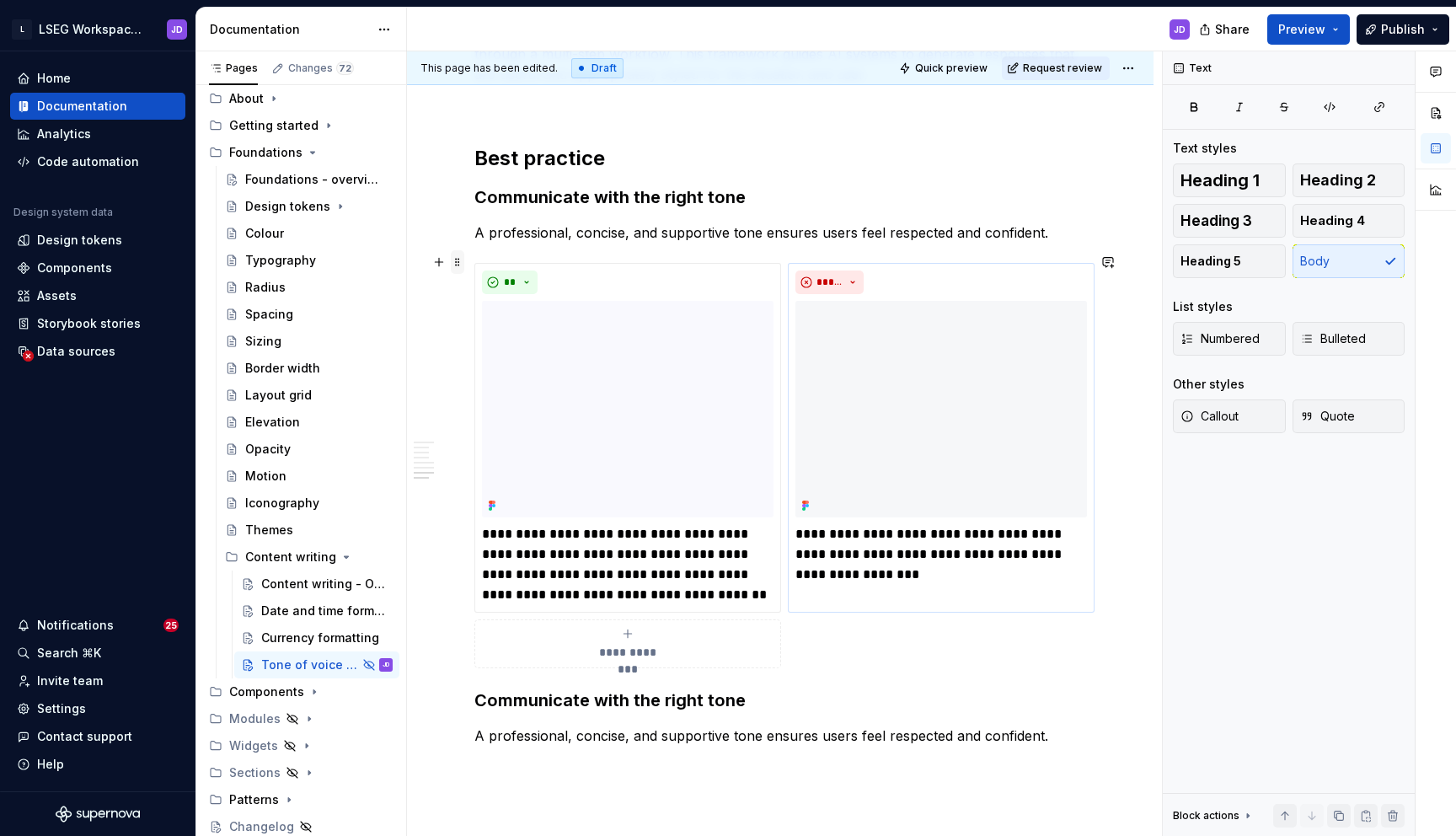
click at [459, 264] on span at bounding box center [458, 262] width 14 height 24
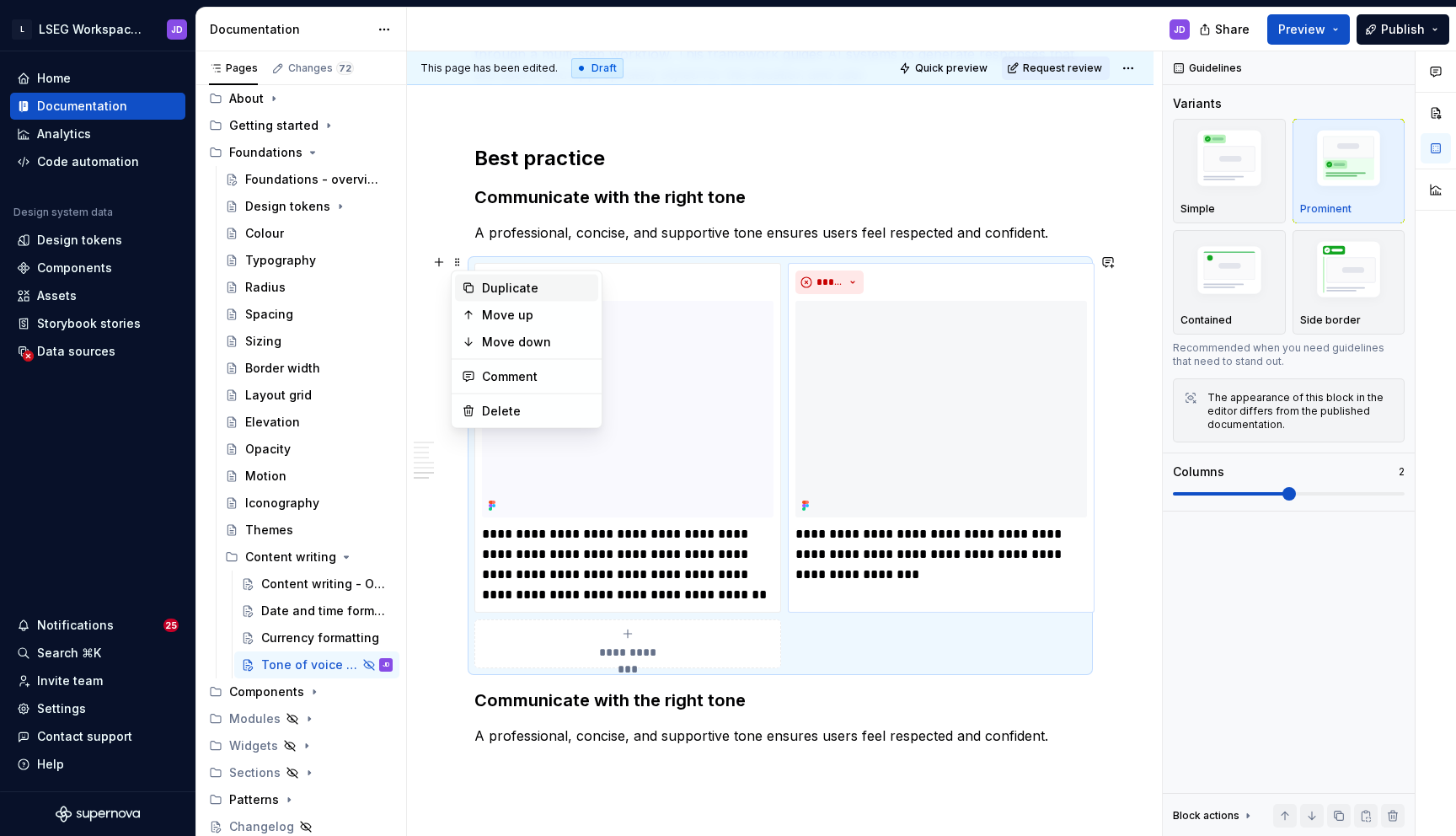
click at [496, 291] on div "Duplicate" at bounding box center [536, 288] width 109 height 17
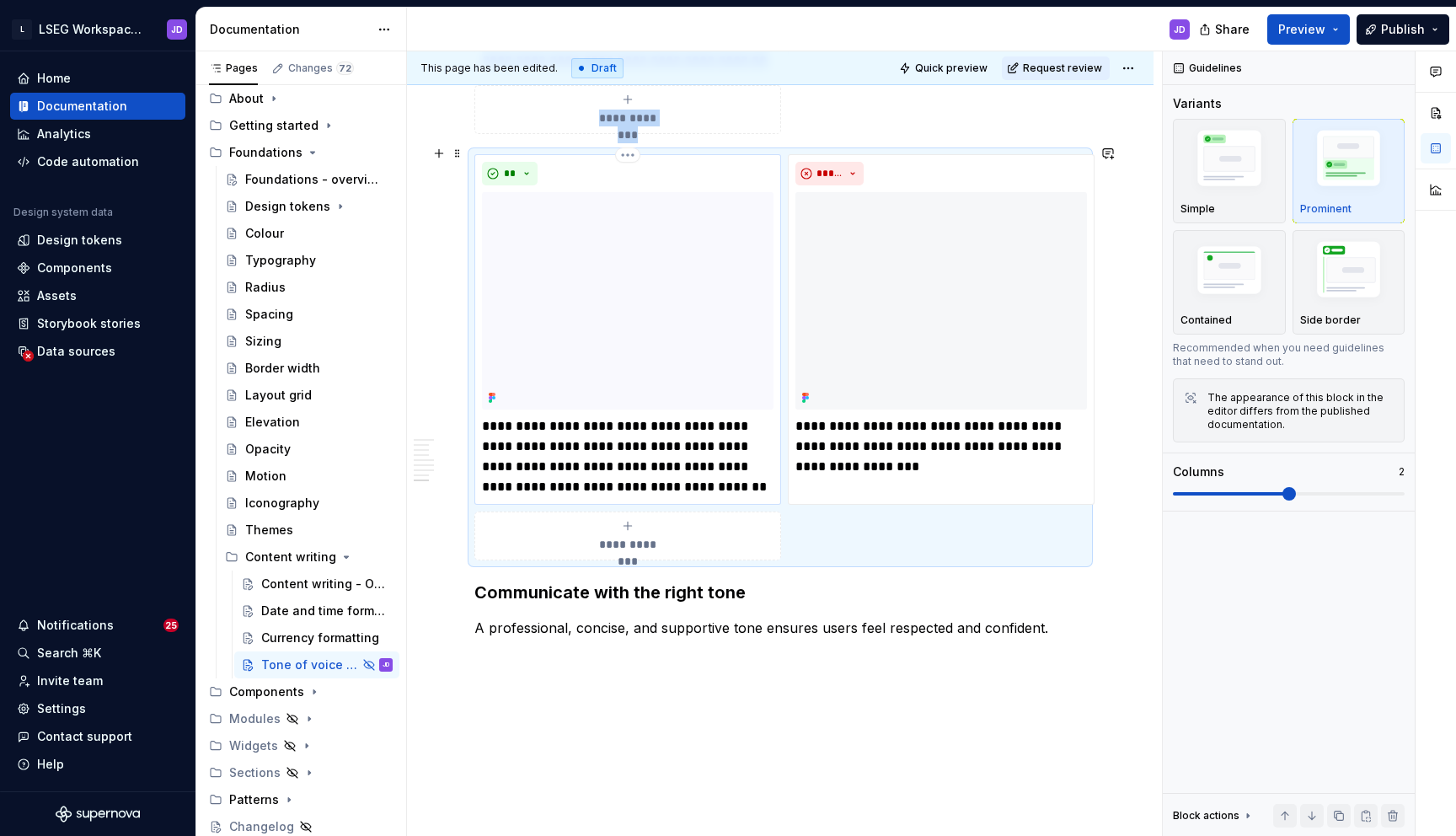
scroll to position [3214, 0]
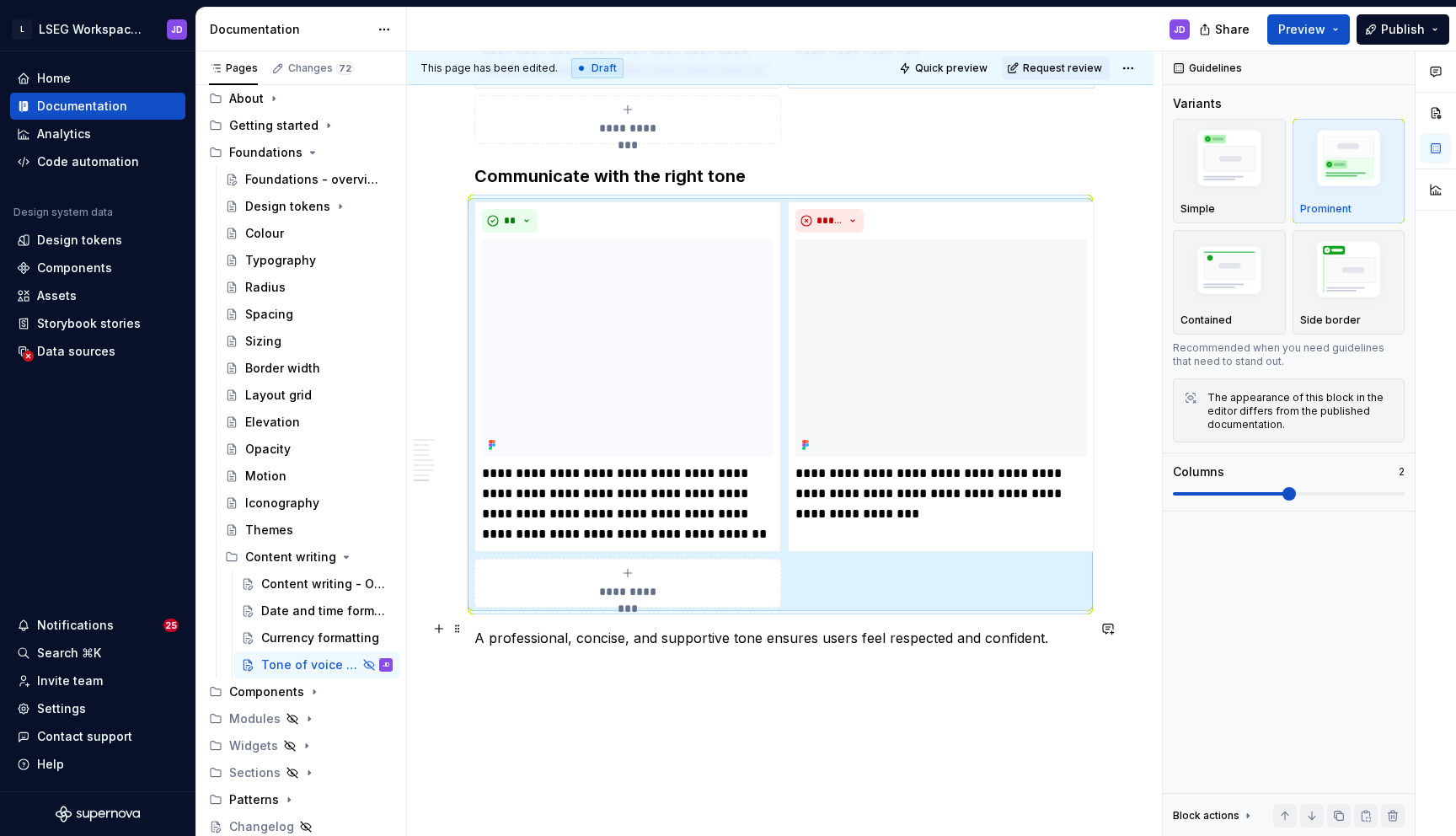
click at [511, 632] on p "A professional, concise, and supportive tone ensures users feel respected and c…" at bounding box center [780, 638] width 612 height 21
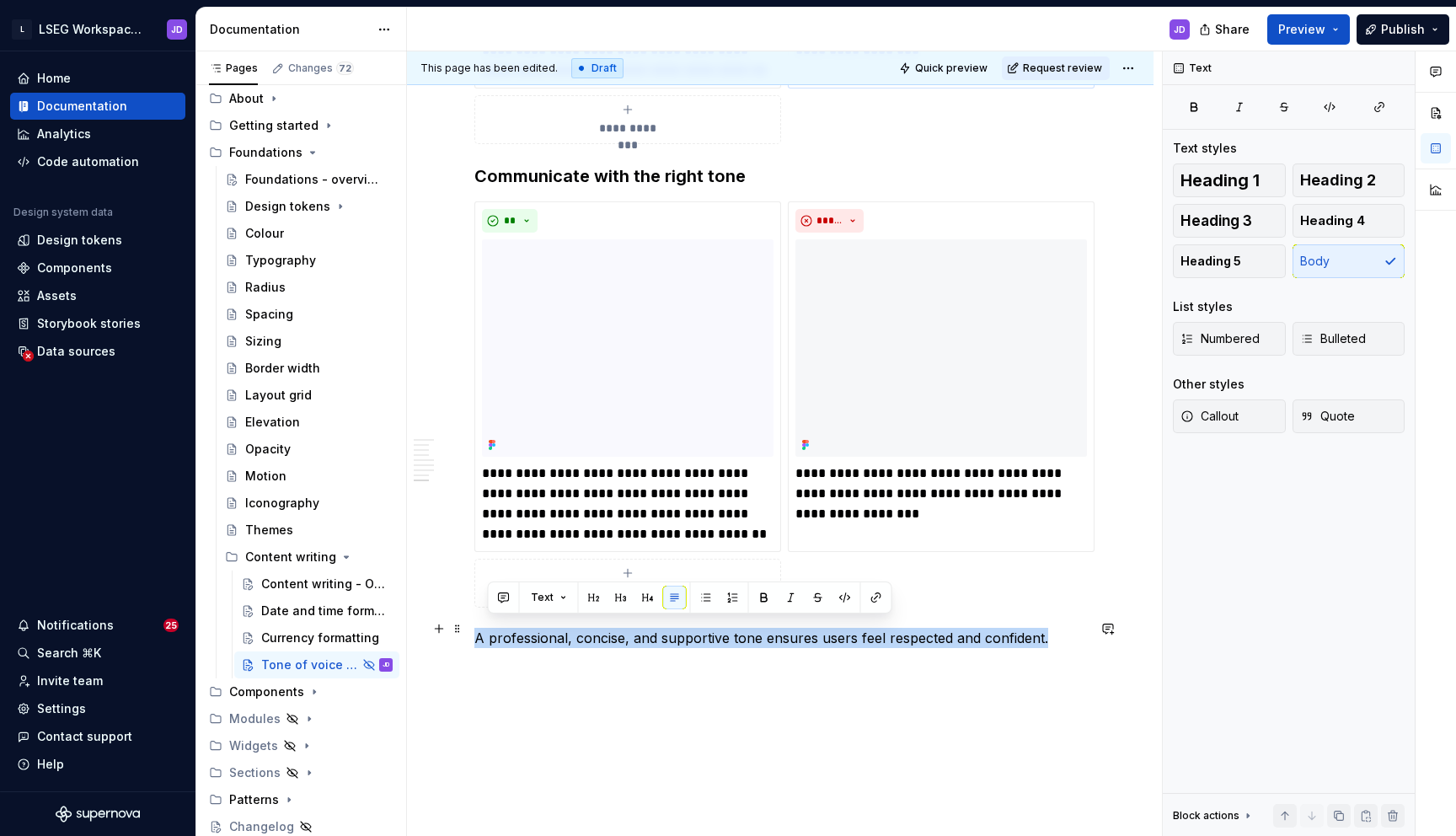
click at [511, 632] on p "A professional, concise, and supportive tone ensures users feel respected and c…" at bounding box center [780, 638] width 612 height 21
copy p "A professional, concise, and supportive tone ensures users feel respected and c…"
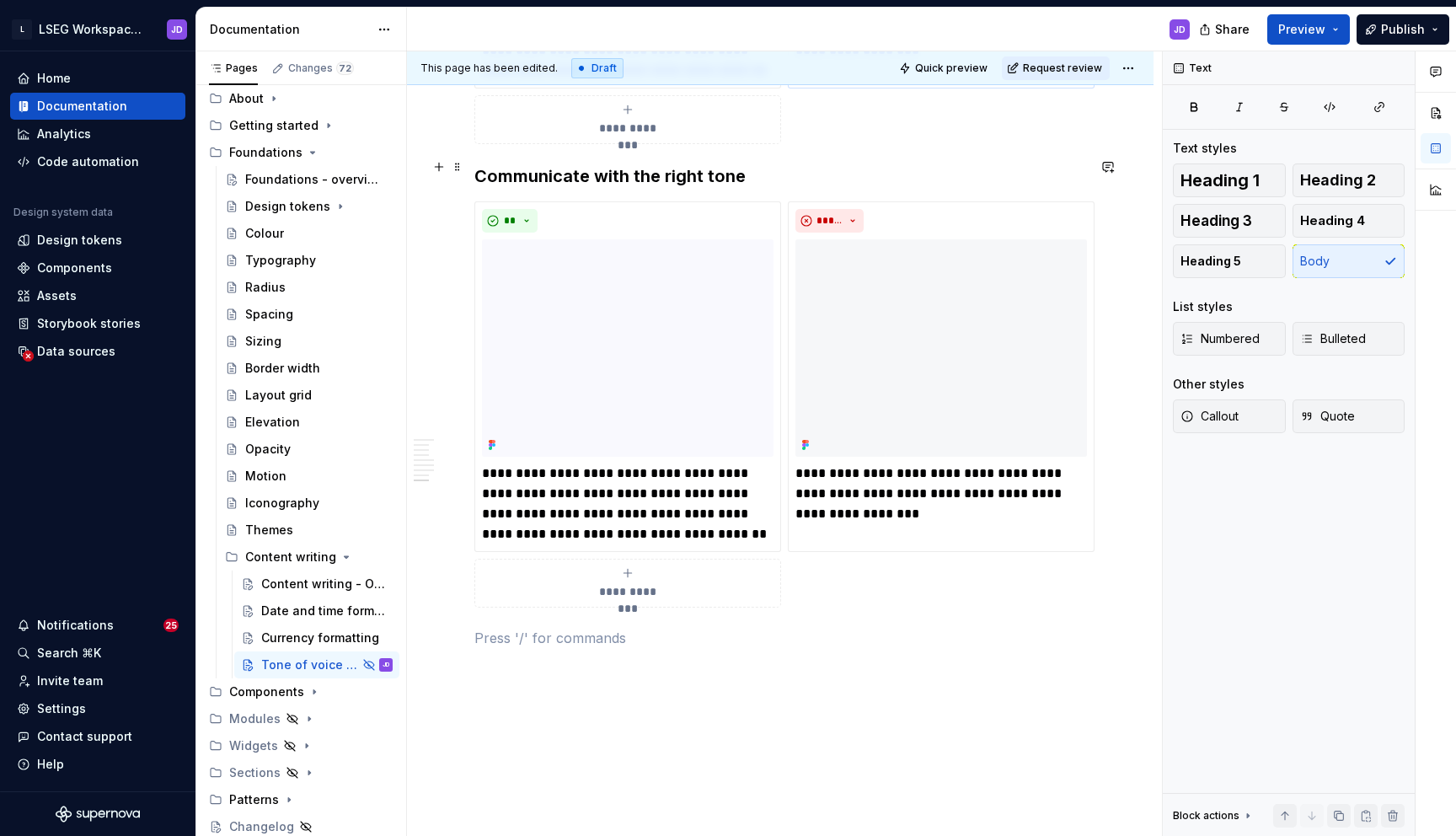
click at [755, 164] on h3 "Communicate with the right tone" at bounding box center [780, 176] width 612 height 24
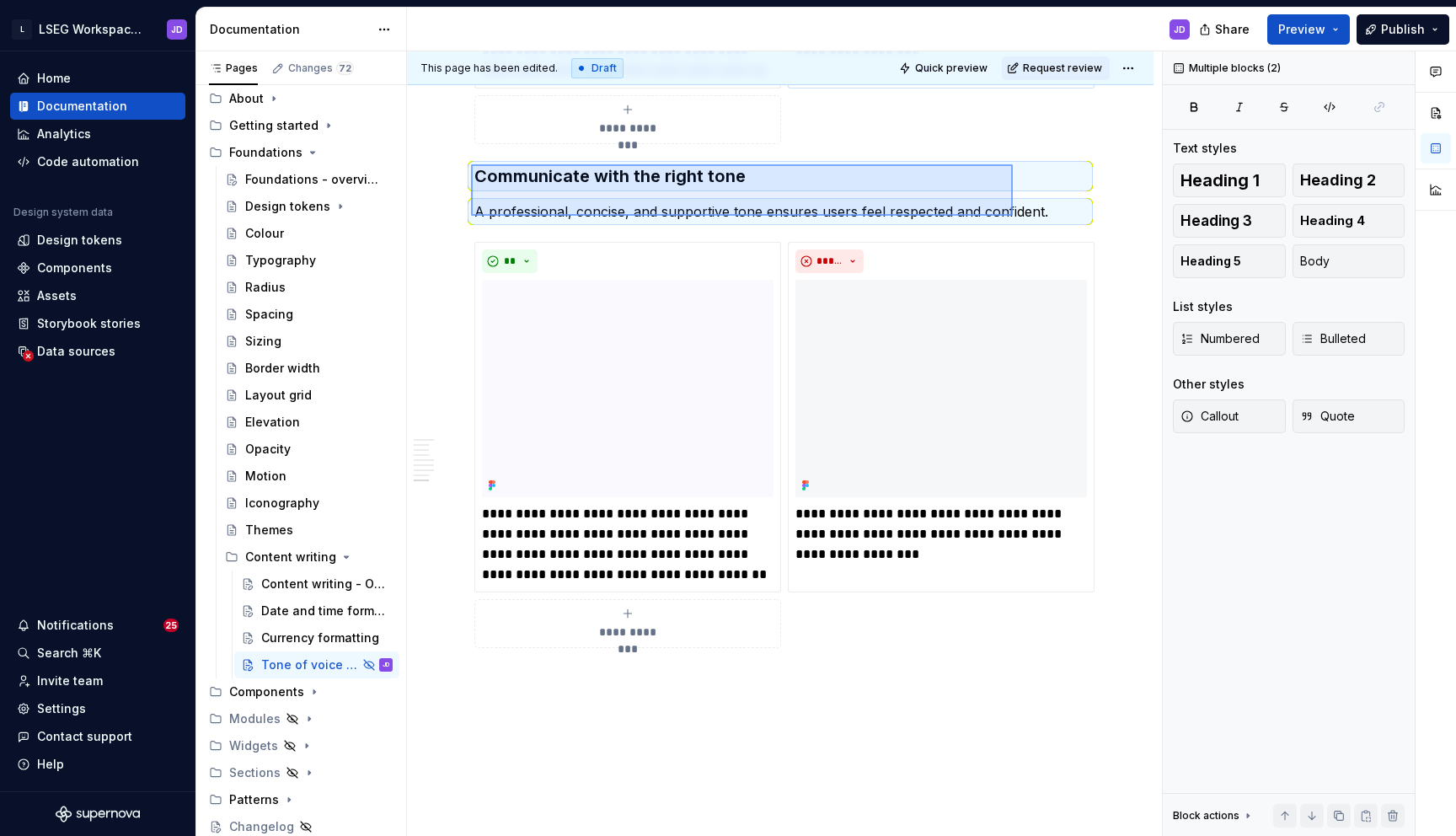
drag, startPoint x: 471, startPoint y: 164, endPoint x: 1039, endPoint y: 219, distance: 570.7
click at [1039, 219] on div "**********" at bounding box center [784, 443] width 755 height 785
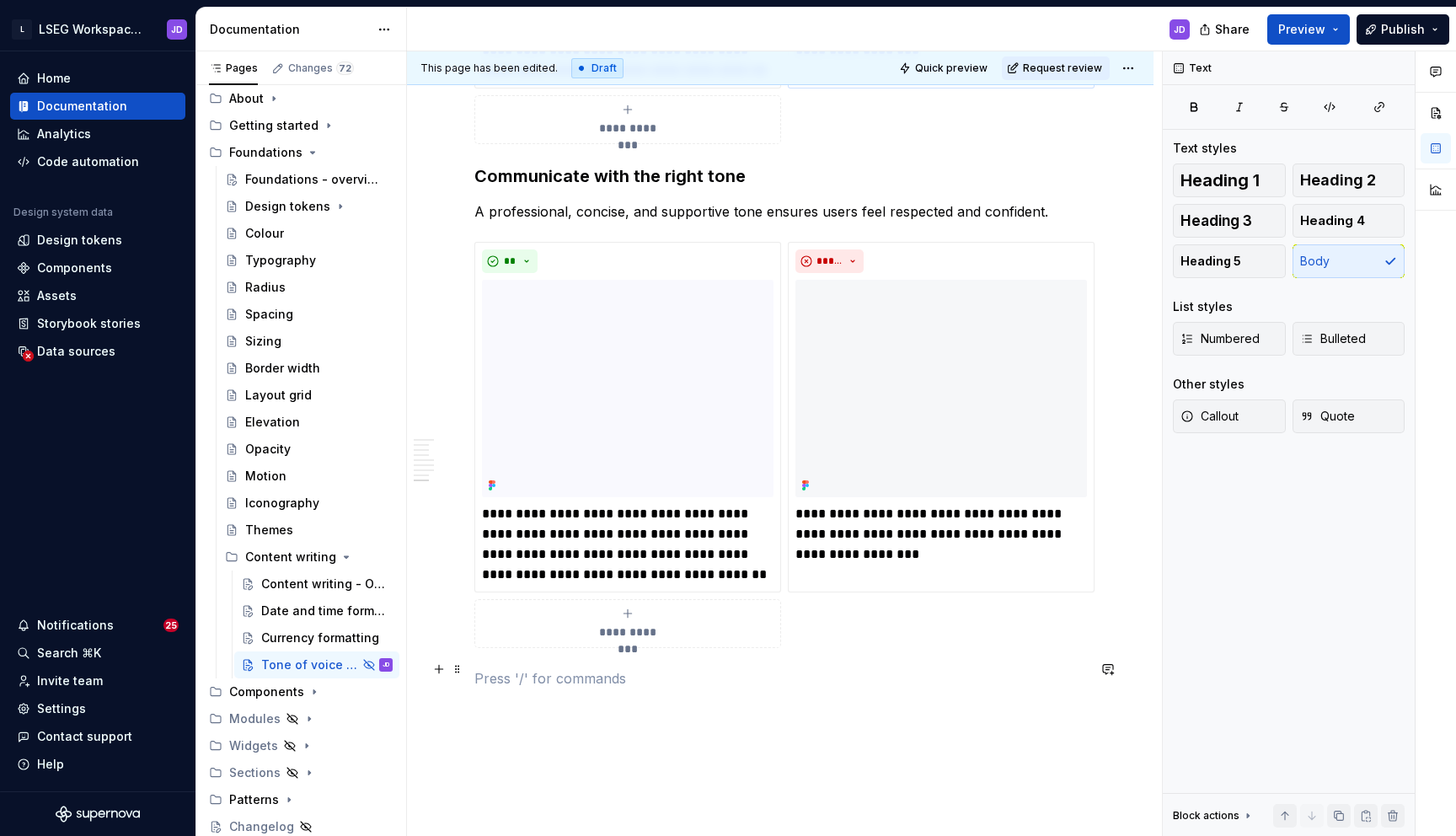
click at [597, 675] on p at bounding box center [780, 678] width 612 height 21
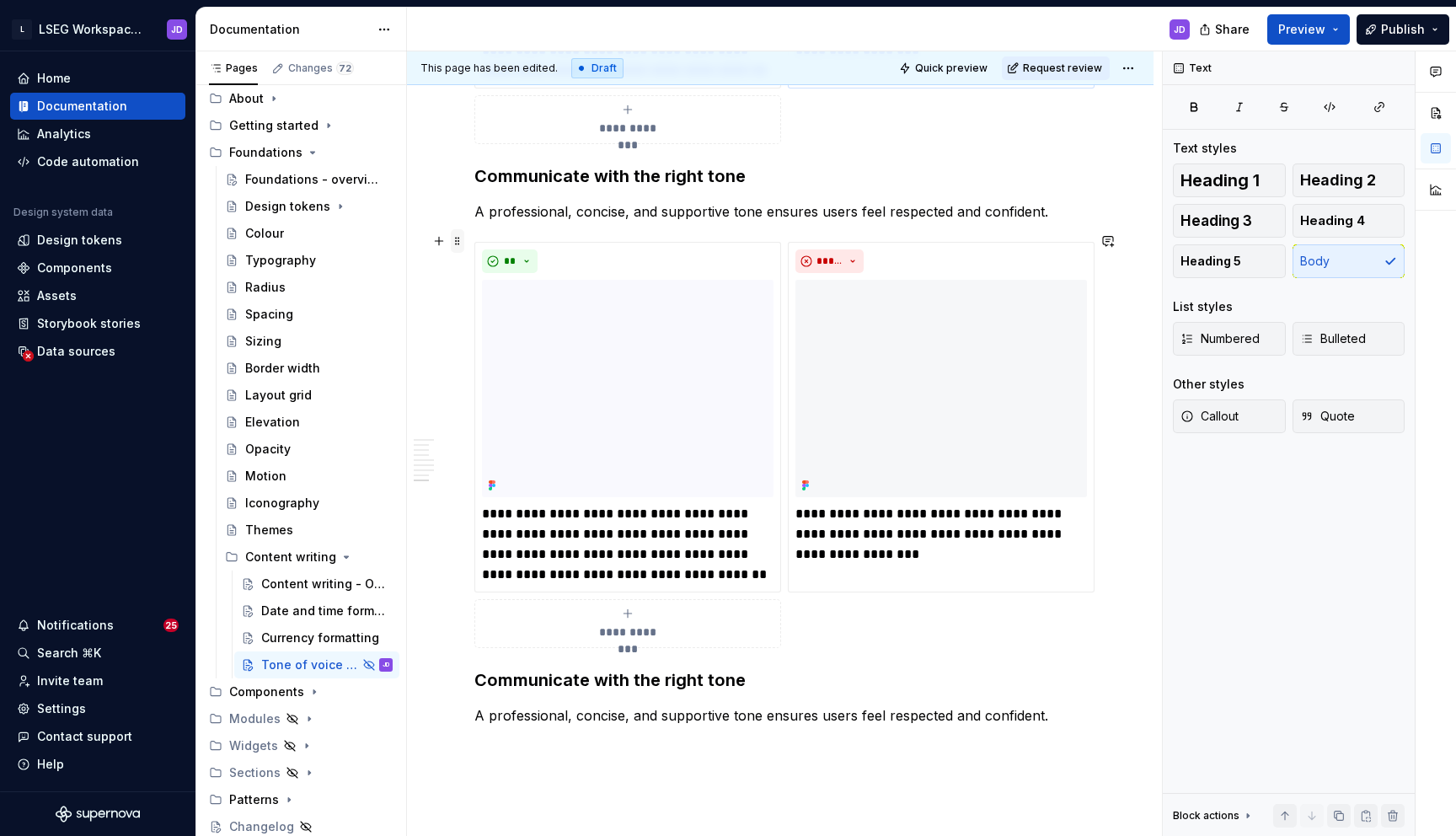
click at [456, 241] on span at bounding box center [458, 241] width 14 height 24
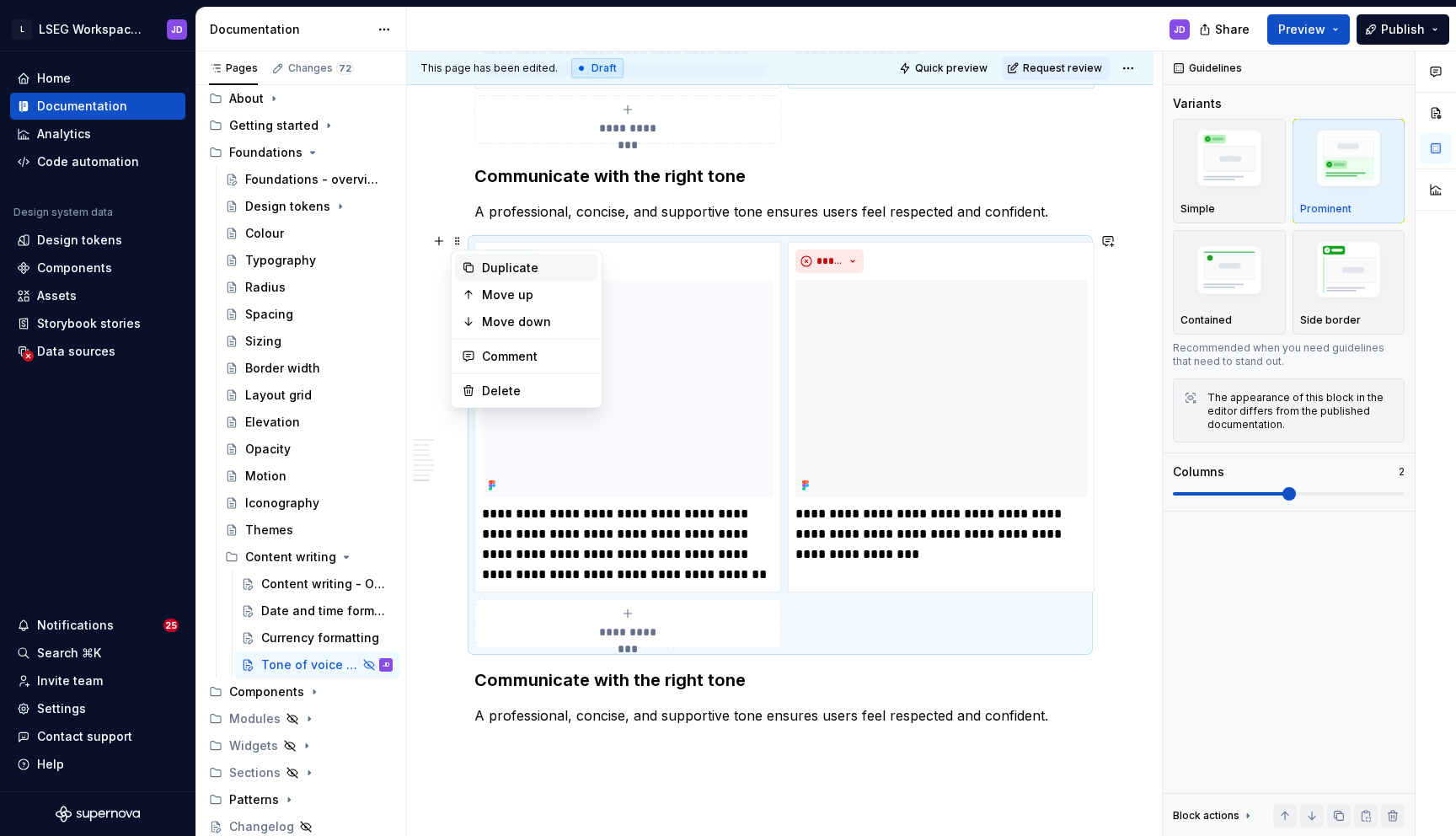
click at [488, 265] on div "Duplicate" at bounding box center [536, 267] width 109 height 17
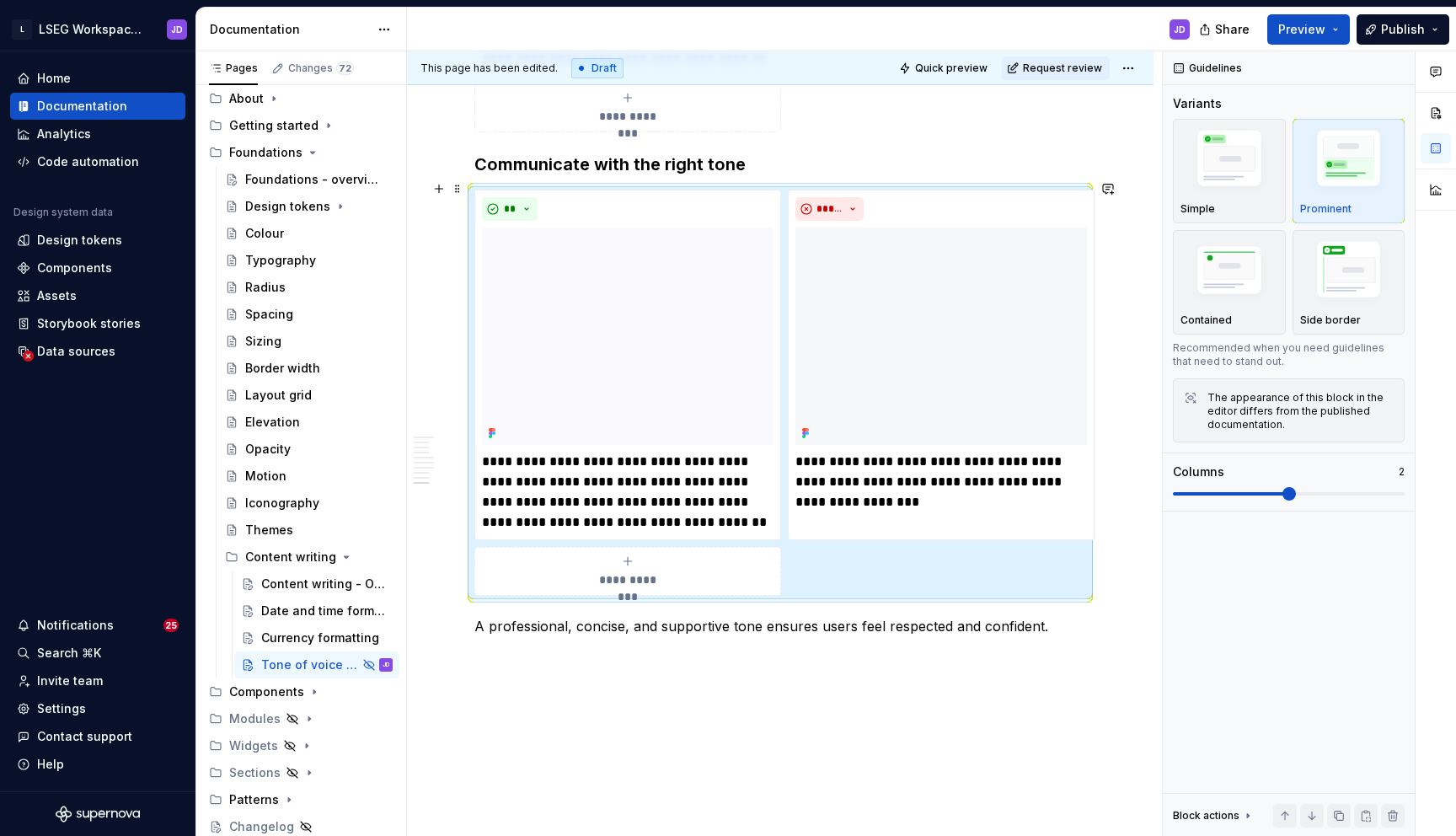
scroll to position [3732, 0]
click at [558, 618] on p "A professional, concise, and supportive tone ensures users feel respected and c…" at bounding box center [780, 623] width 612 height 21
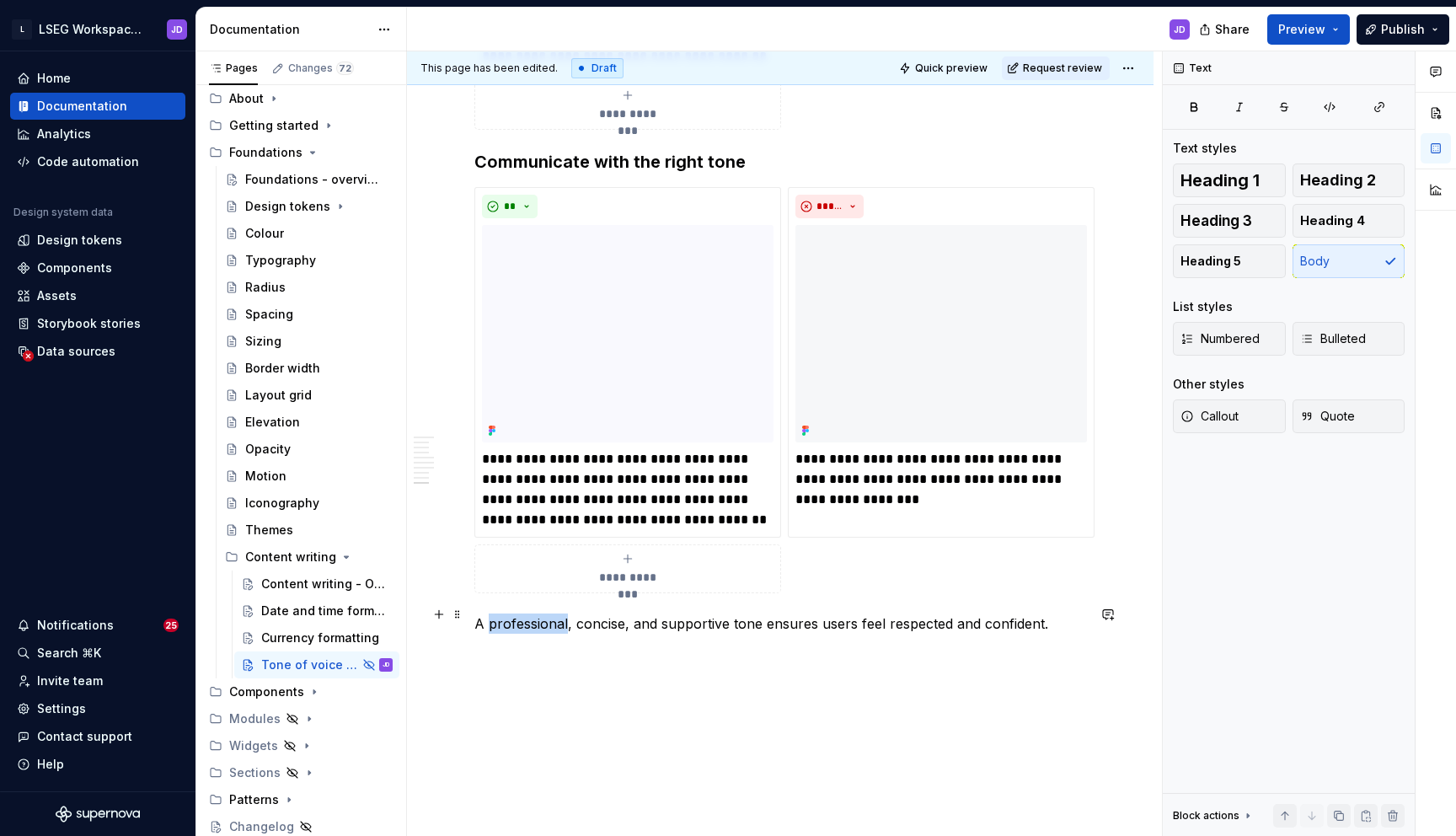
click at [558, 618] on p "A professional, concise, and supportive tone ensures users feel respected and c…" at bounding box center [780, 623] width 612 height 21
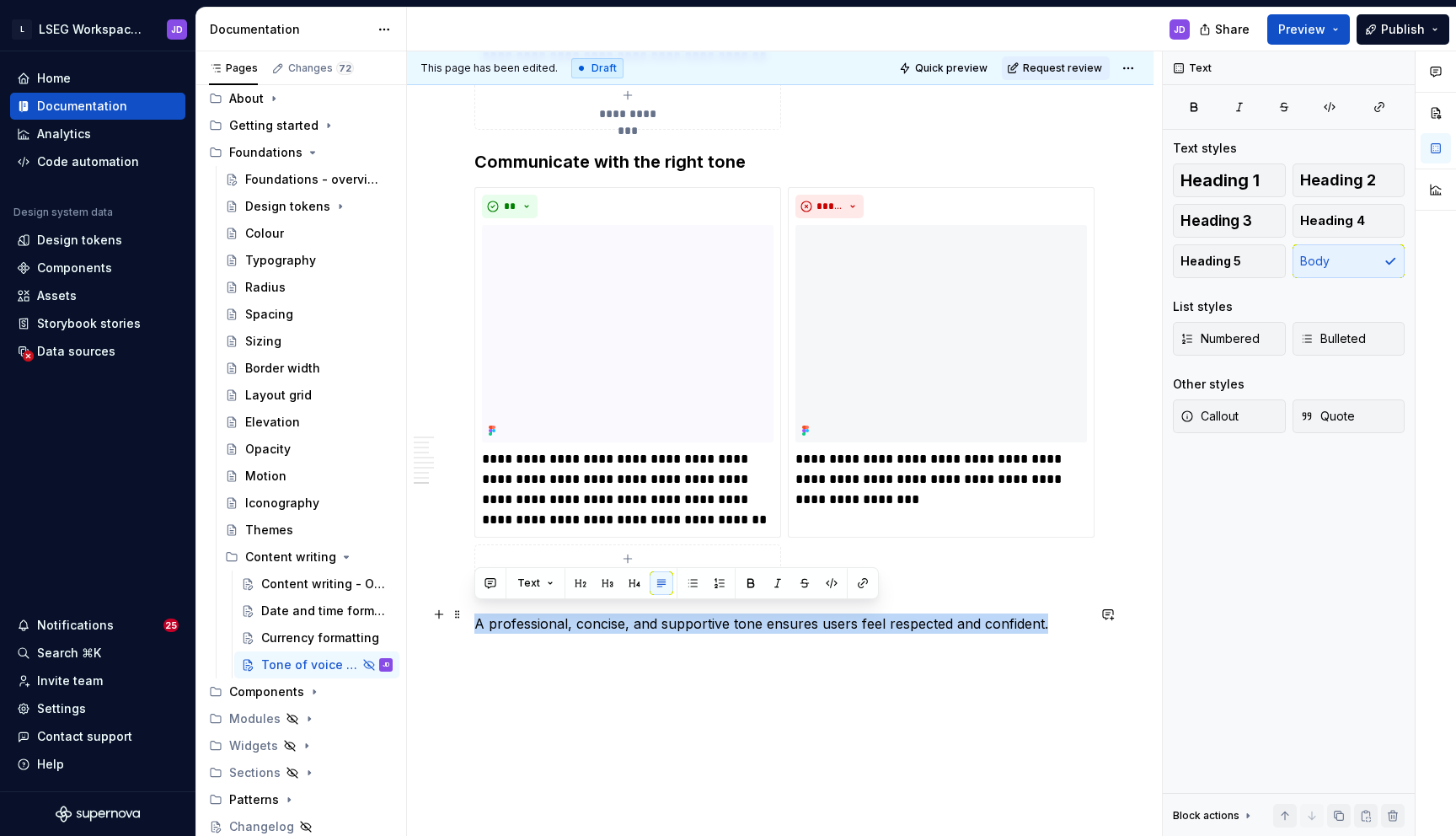
click at [558, 618] on p "A professional, concise, and supportive tone ensures users feel respected and c…" at bounding box center [780, 623] width 612 height 21
copy p "A professional, concise, and supportive tone ensures users feel respected and c…"
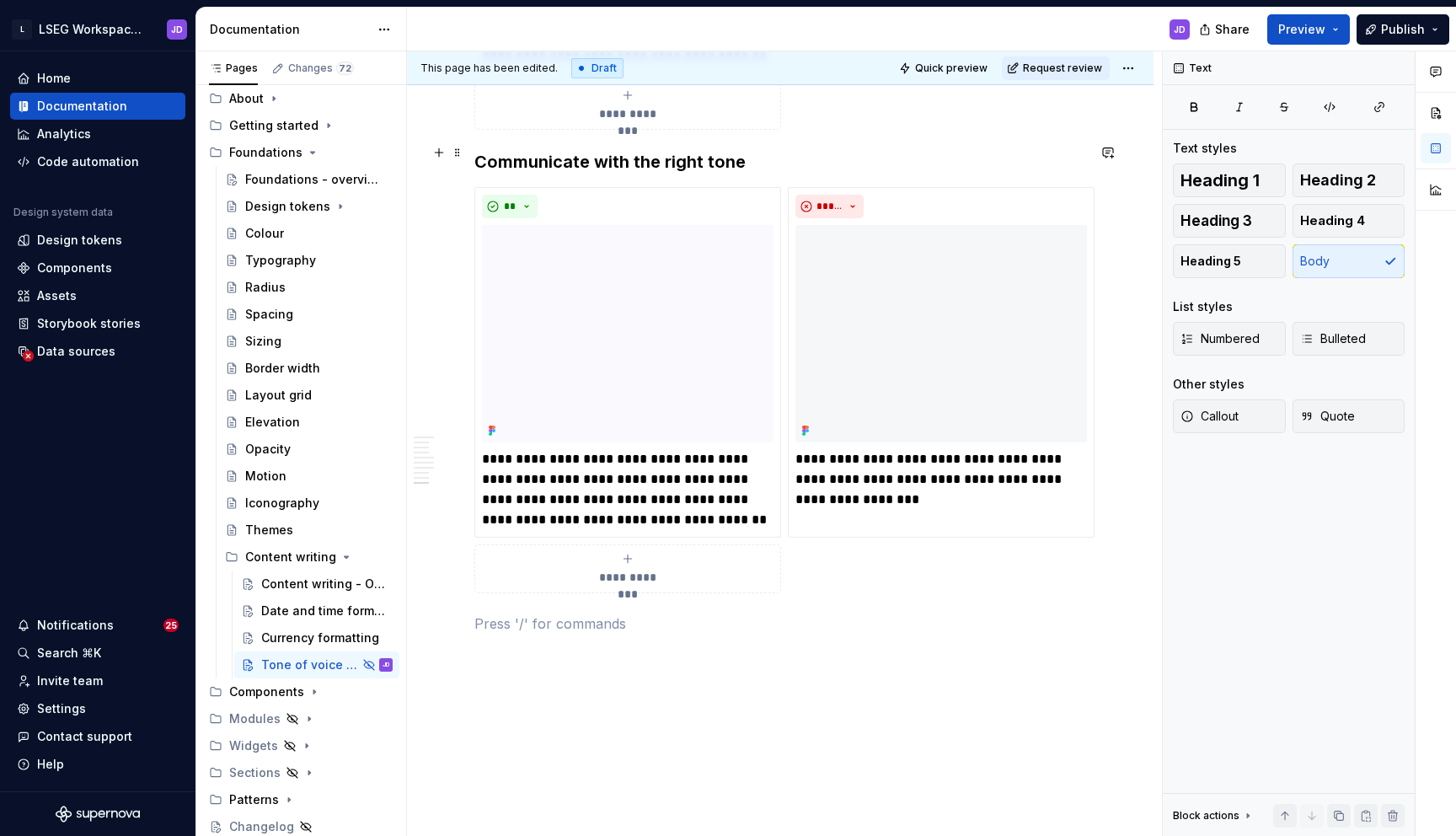
click at [761, 150] on h3 "Communicate with the right tone" at bounding box center [780, 162] width 612 height 24
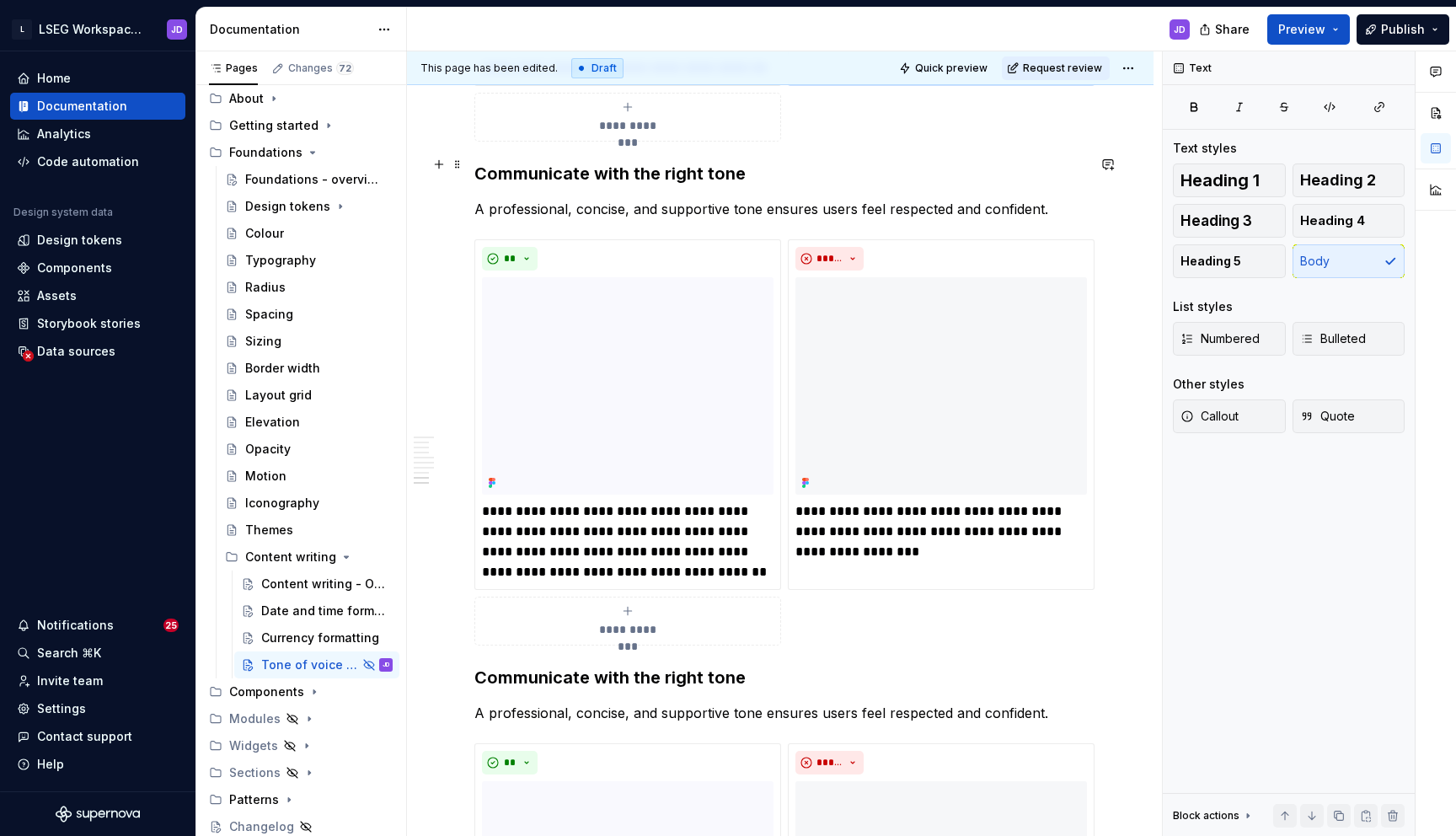
scroll to position [3205, 0]
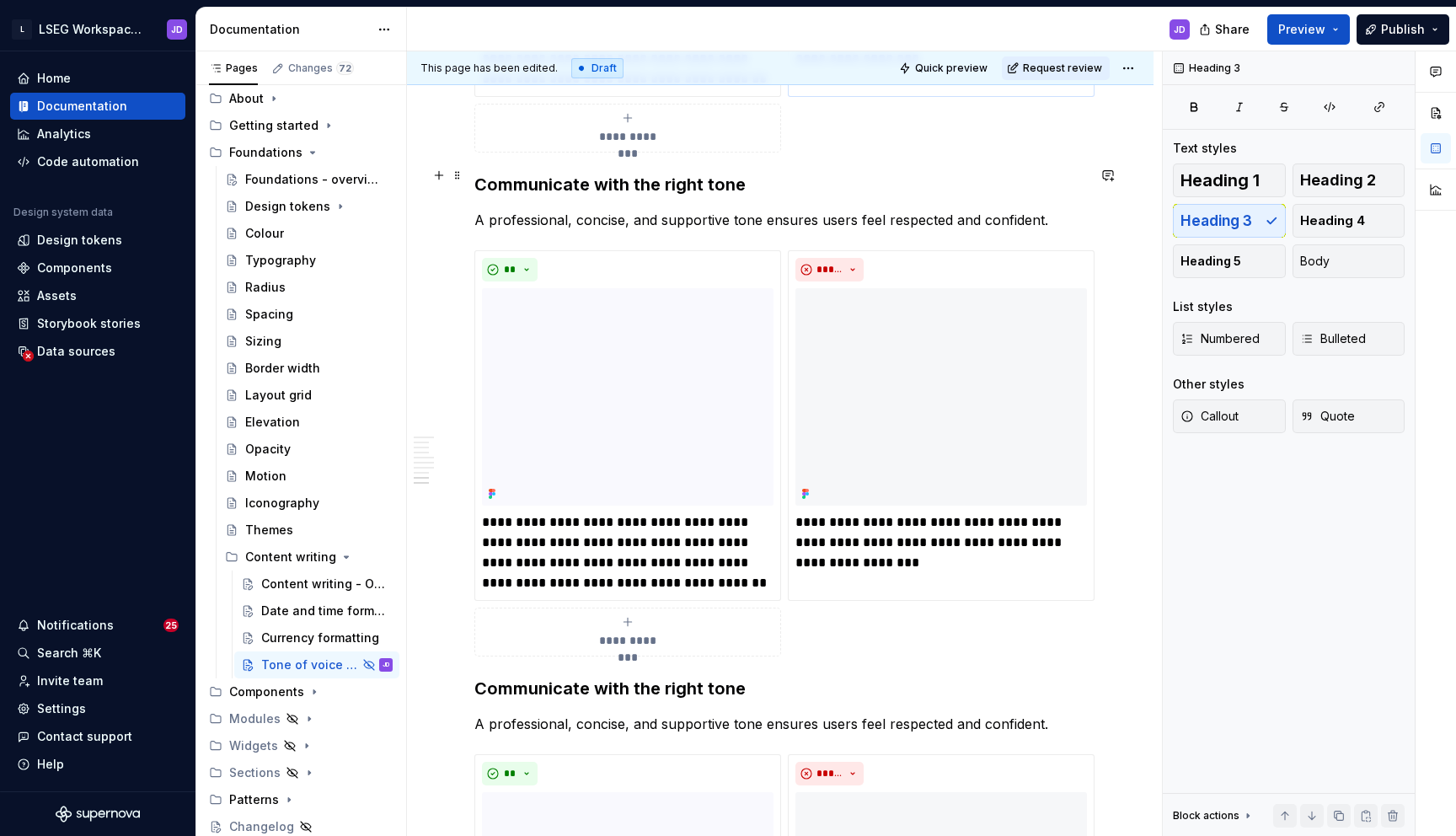
click at [581, 173] on h3 "Communicate with the right tone" at bounding box center [780, 185] width 612 height 24
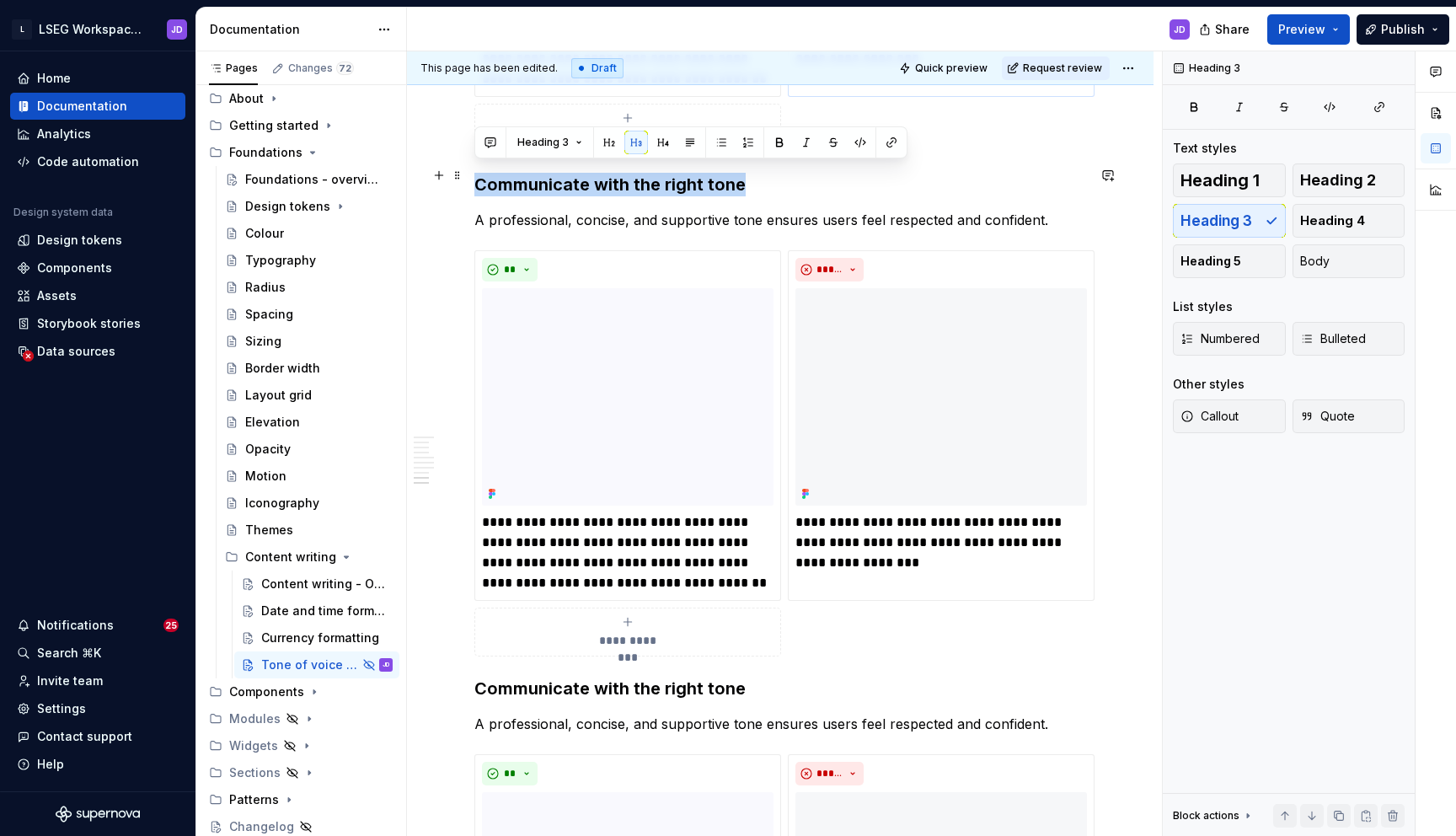
click at [581, 173] on h3 "Communicate with the right tone" at bounding box center [780, 185] width 612 height 24
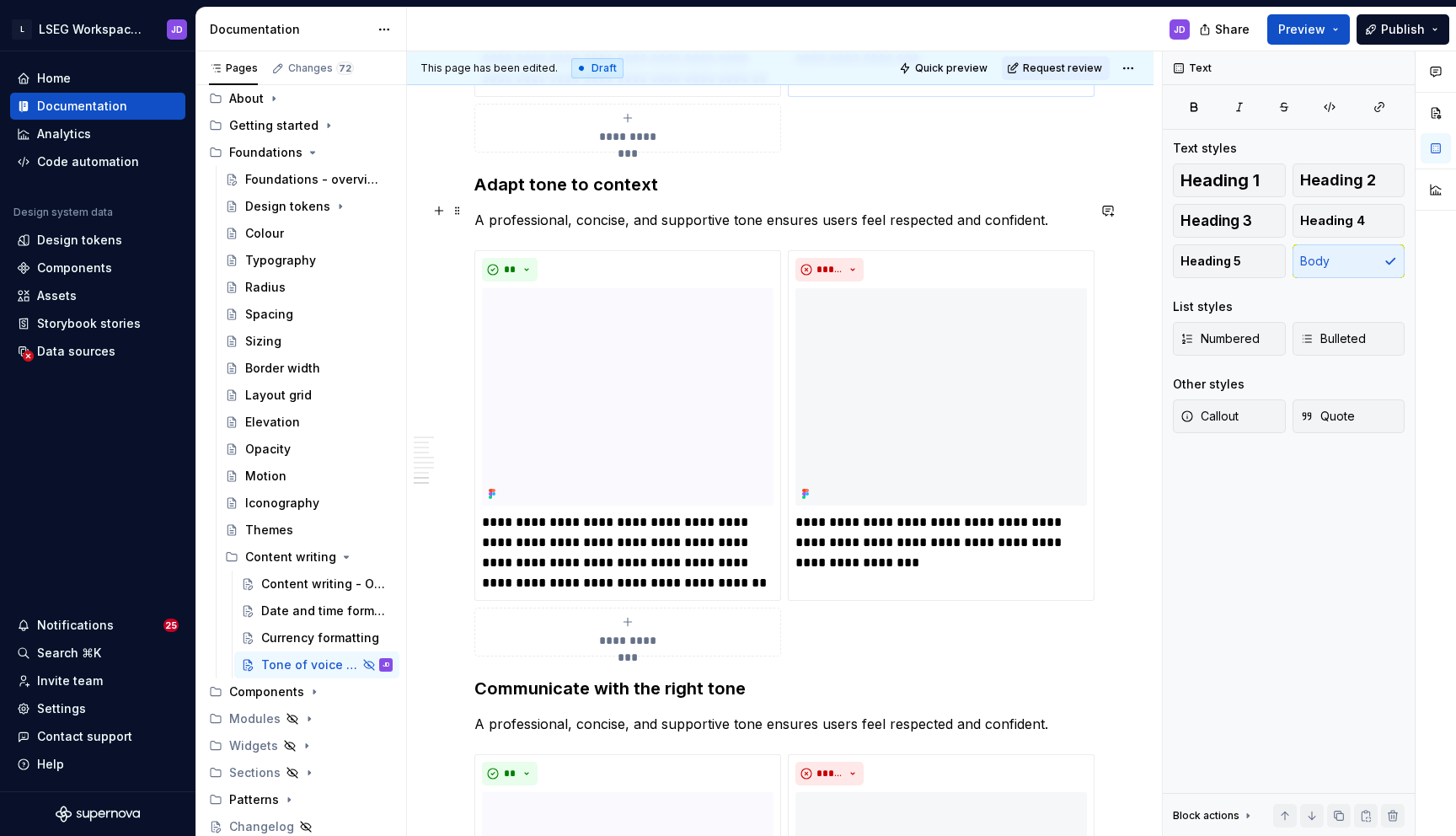
click at [618, 210] on p "A professional, concise, and supportive tone ensures users feel respected and c…" at bounding box center [780, 220] width 612 height 21
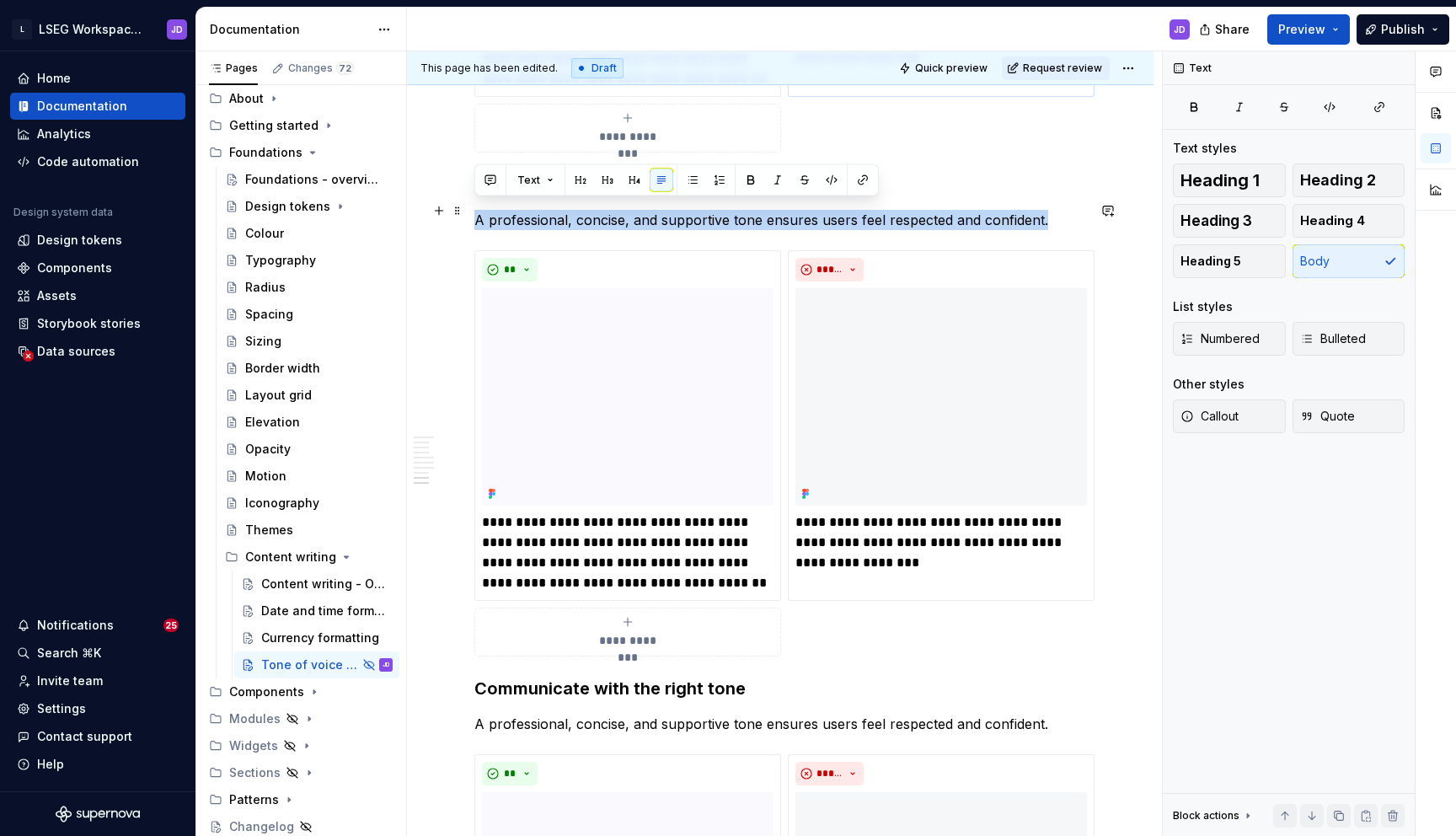
click at [618, 210] on p "A professional, concise, and supportive tone ensures users feel respected and c…" at bounding box center [780, 220] width 612 height 21
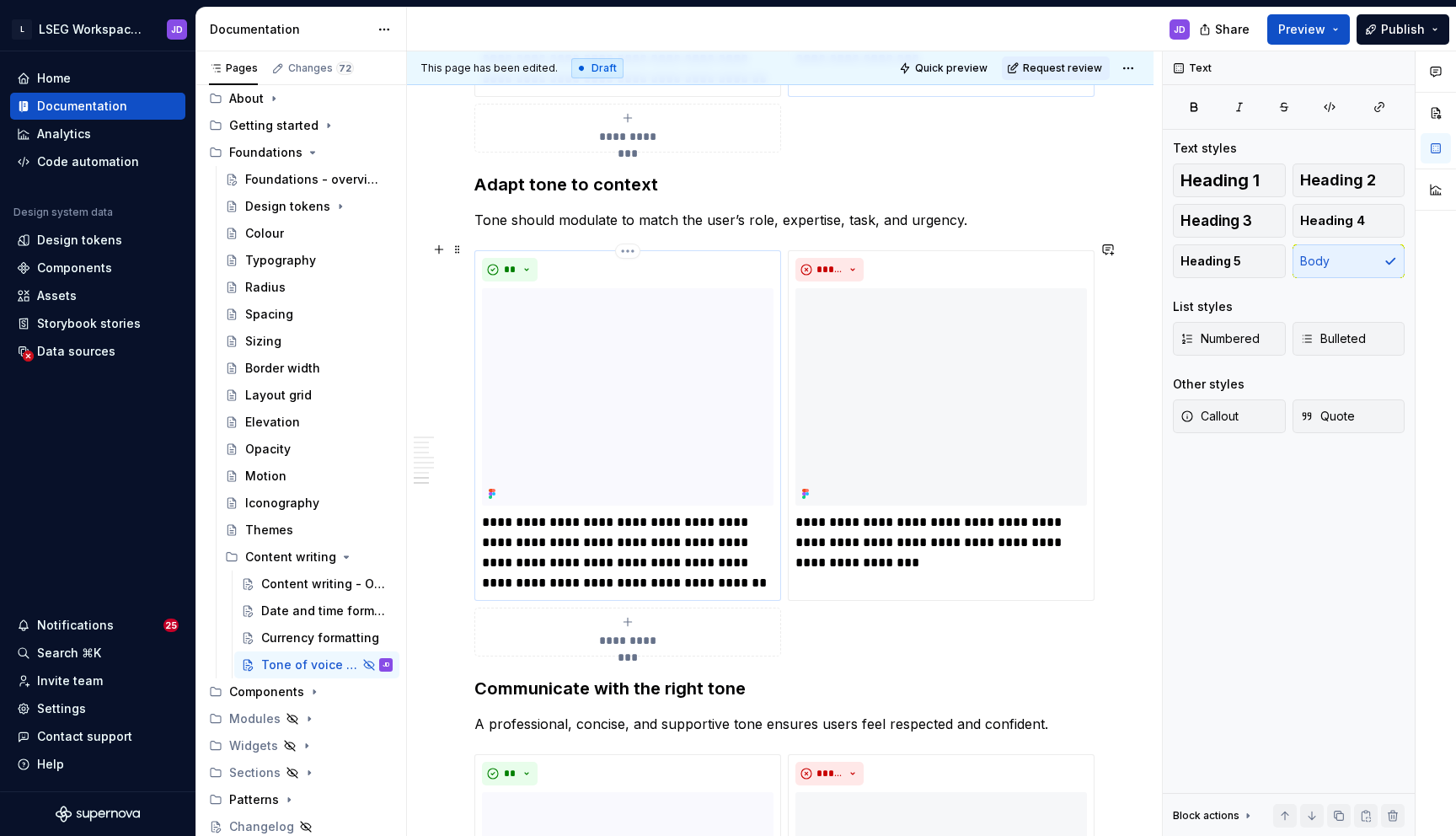
click at [581, 528] on p "**********" at bounding box center [628, 552] width 292 height 81
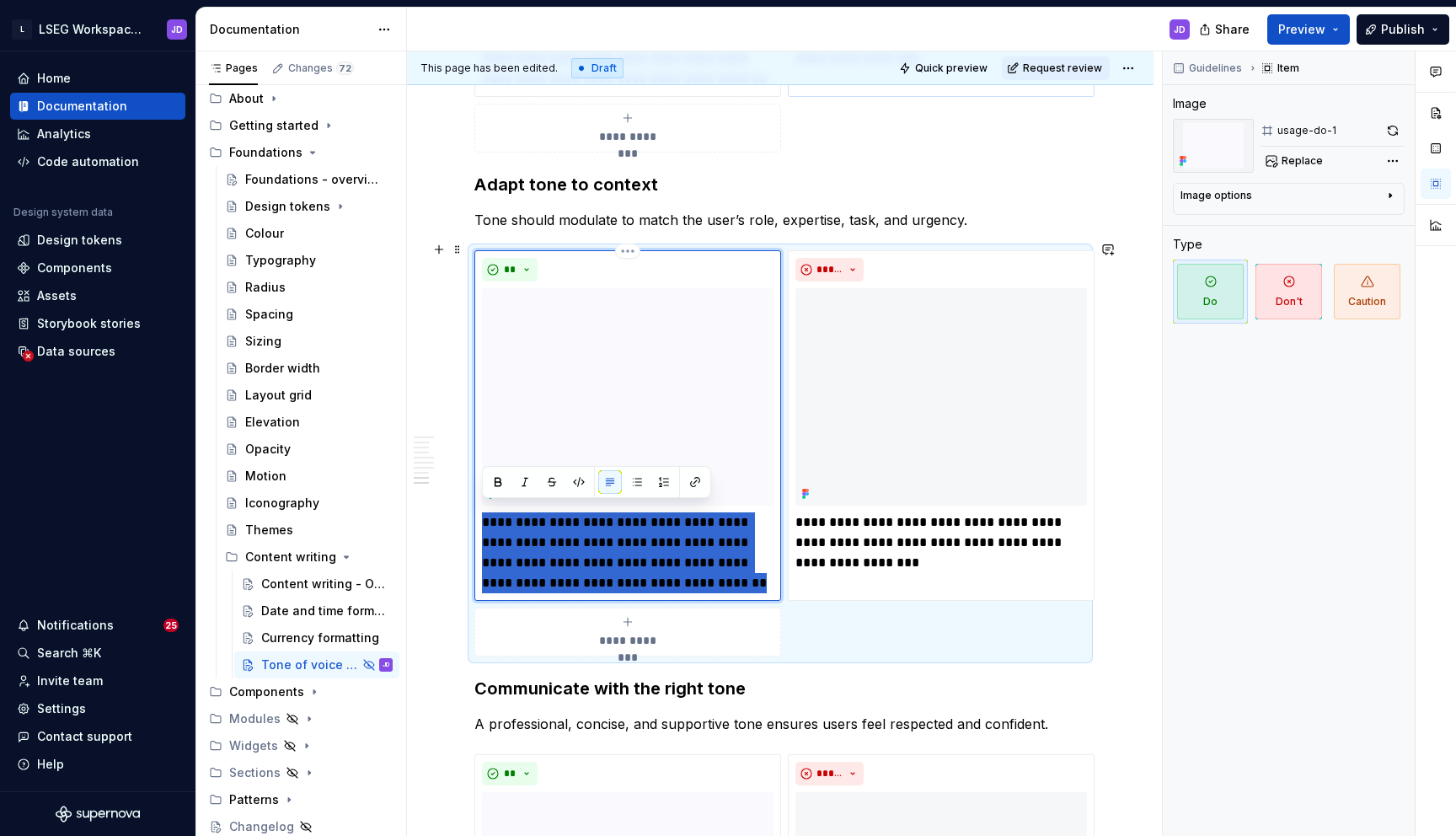
click at [581, 528] on p "**********" at bounding box center [628, 552] width 292 height 81
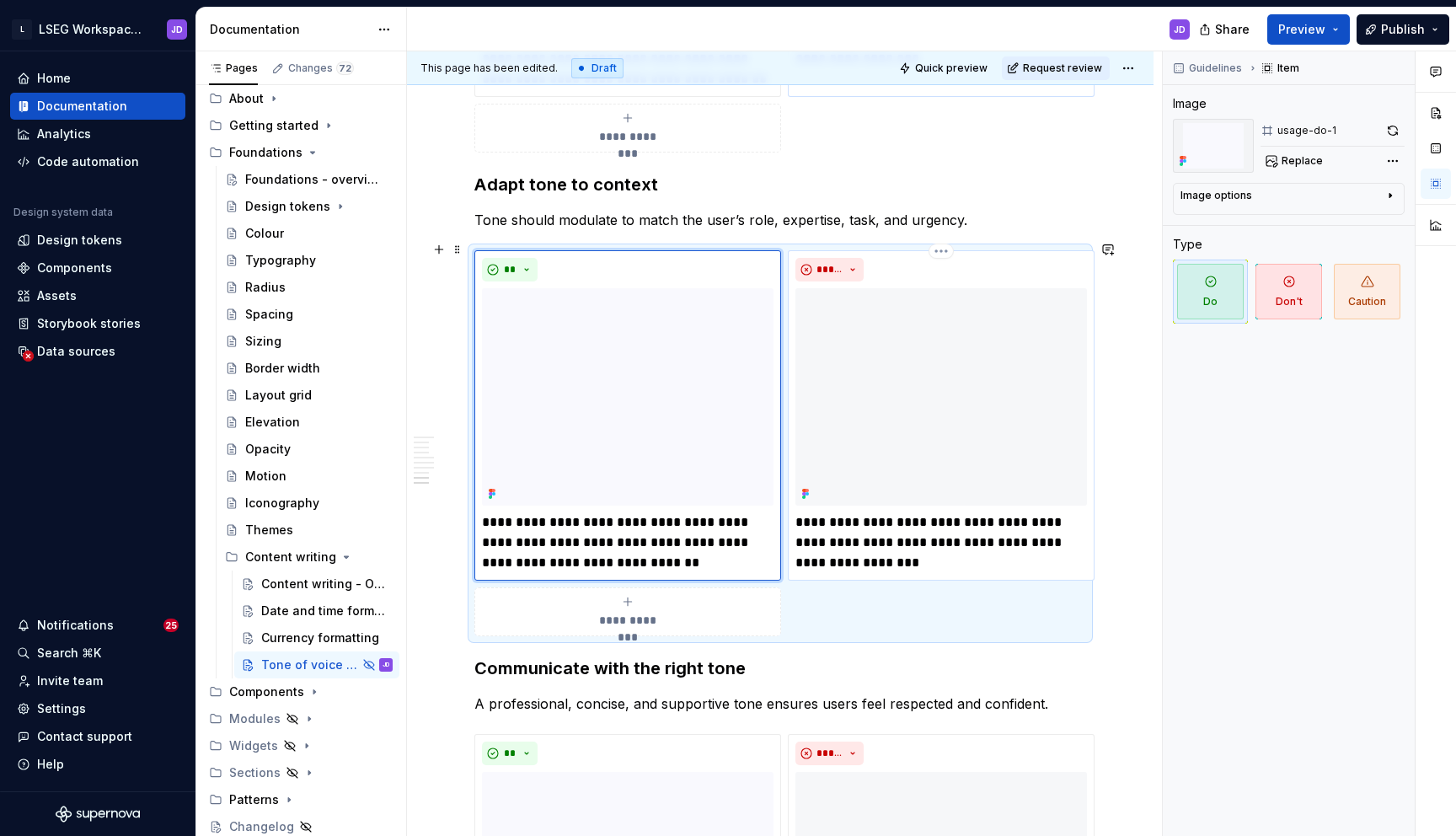
click at [826, 512] on p "**********" at bounding box center [941, 542] width 292 height 61
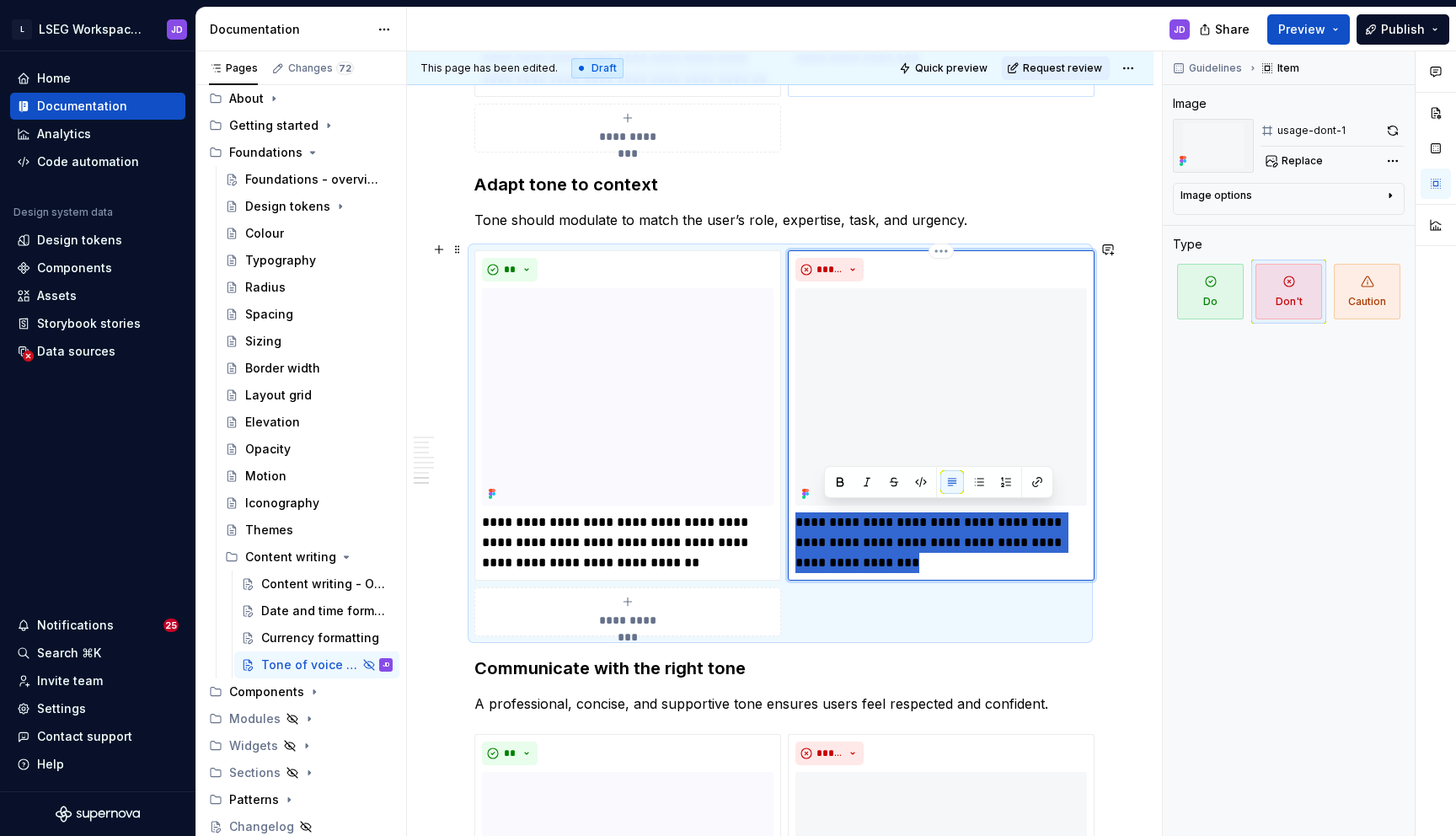
click at [826, 512] on p "**********" at bounding box center [941, 542] width 292 height 61
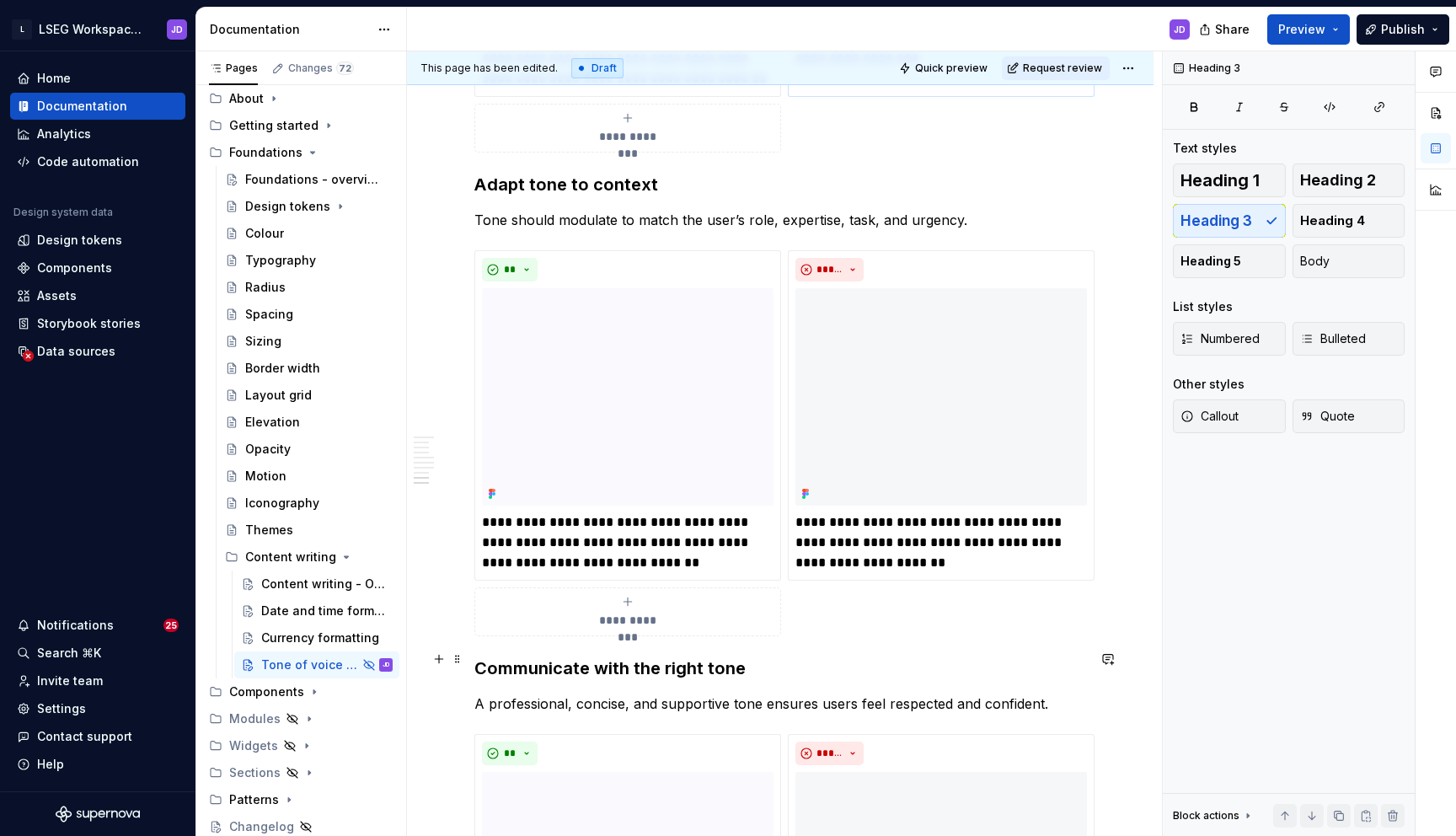
click at [578, 659] on h3 "Communicate with the right tone" at bounding box center [780, 668] width 612 height 24
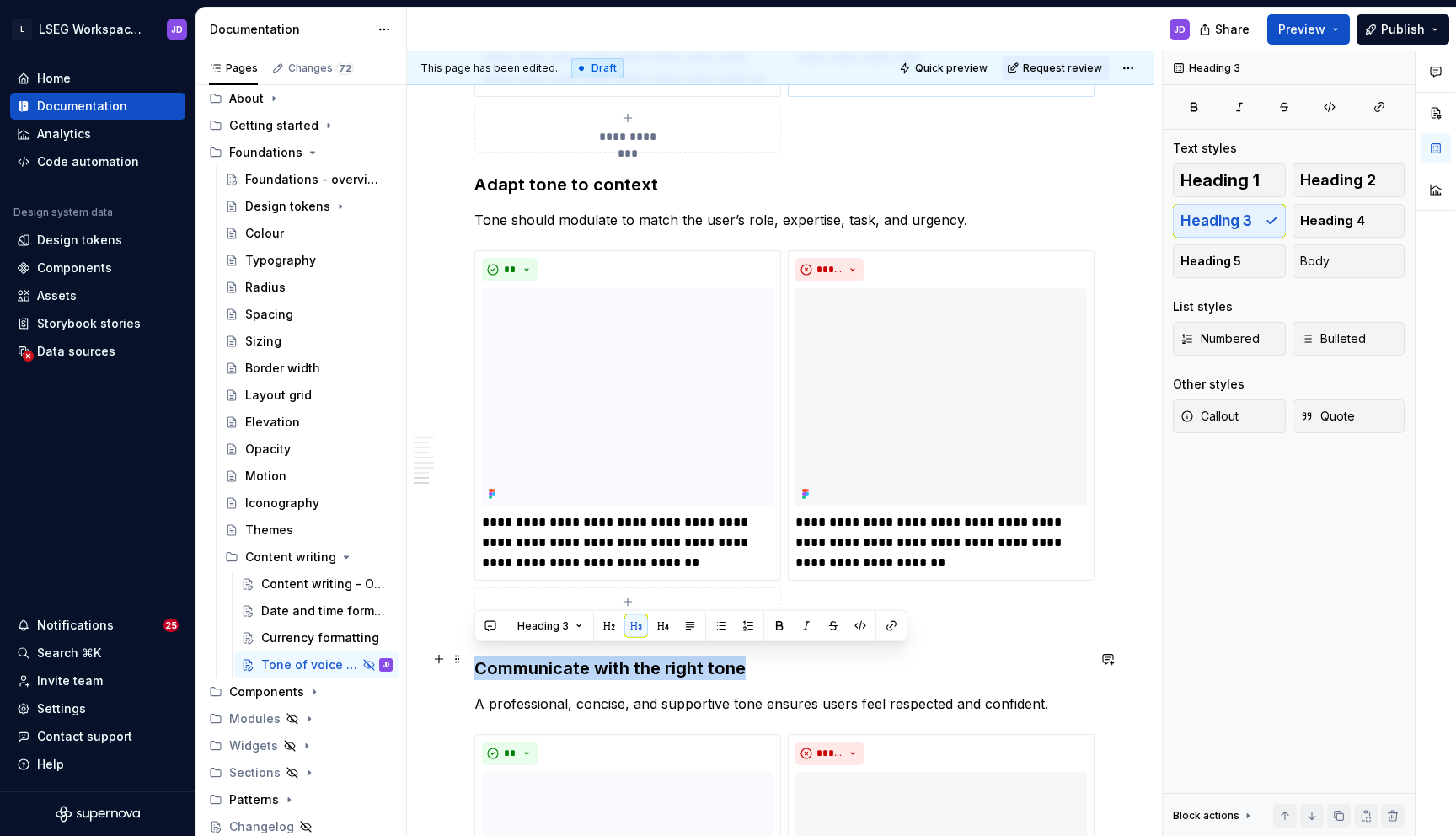
click at [578, 659] on h3 "Communicate with the right tone" at bounding box center [780, 668] width 612 height 24
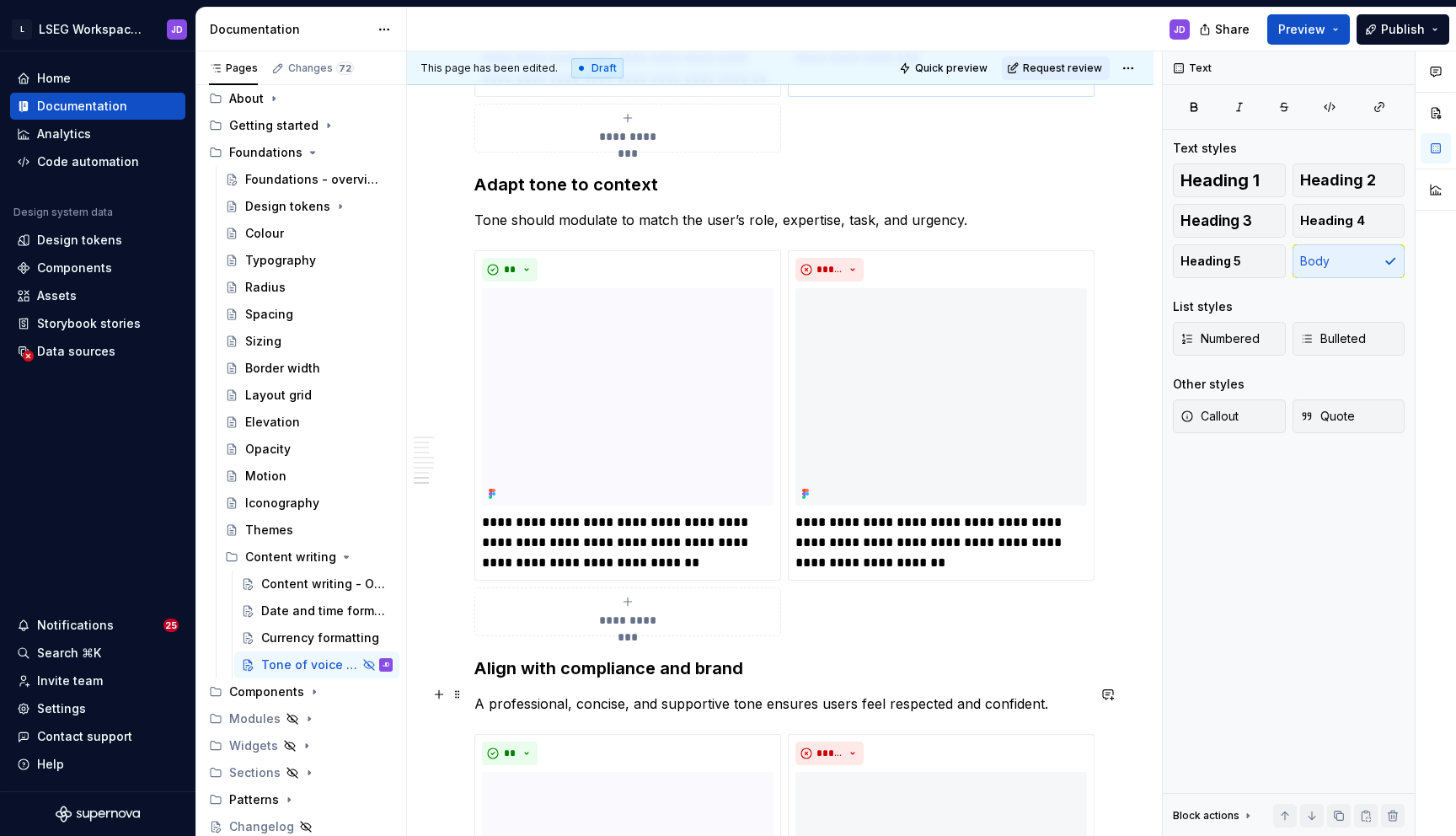
click at [519, 702] on p "A professional, concise, and supportive tone ensures users feel respected and c…" at bounding box center [780, 703] width 612 height 21
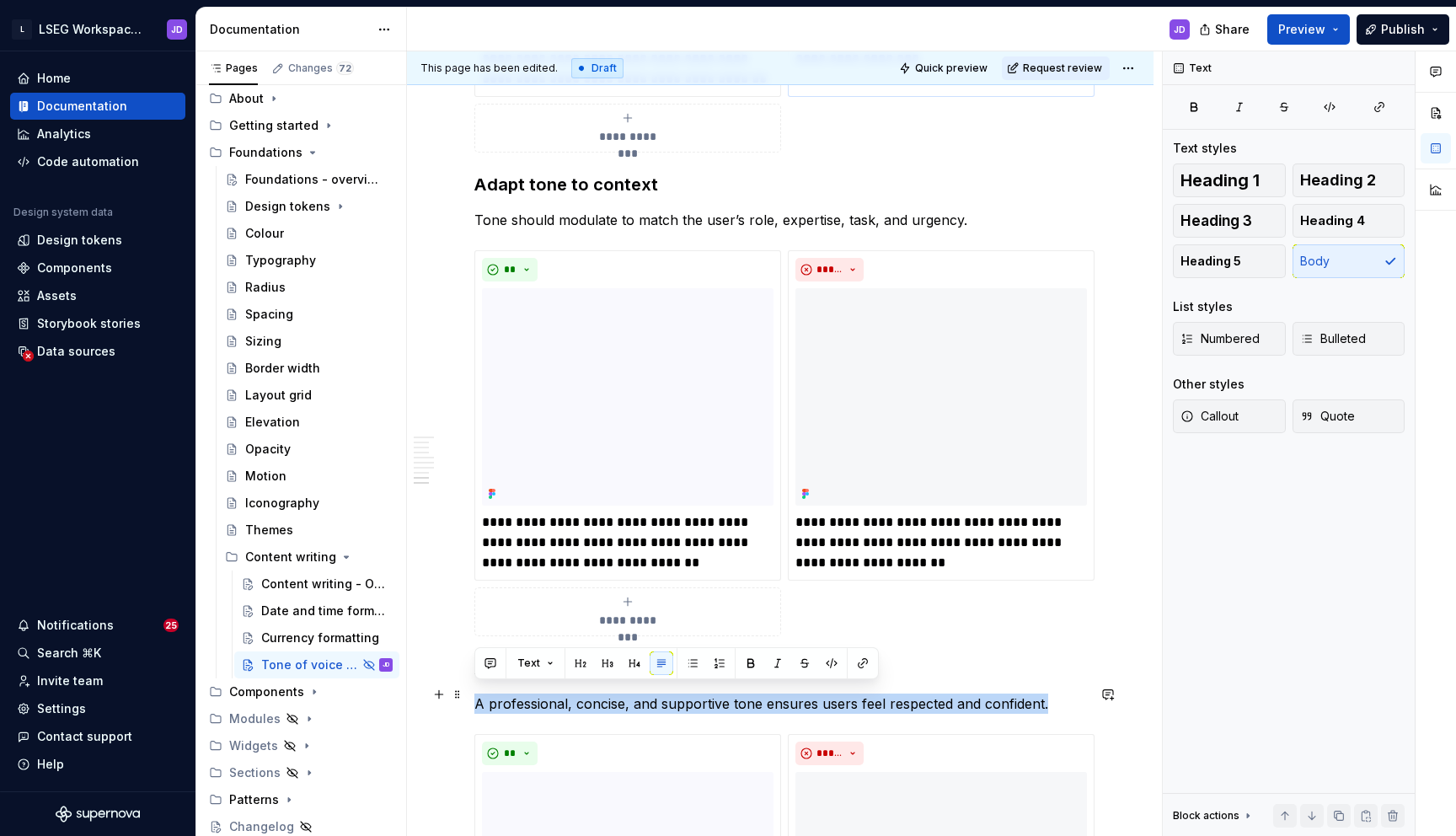
click at [519, 702] on p "A professional, concise, and supportive tone ensures users feel respected and c…" at bounding box center [780, 703] width 612 height 21
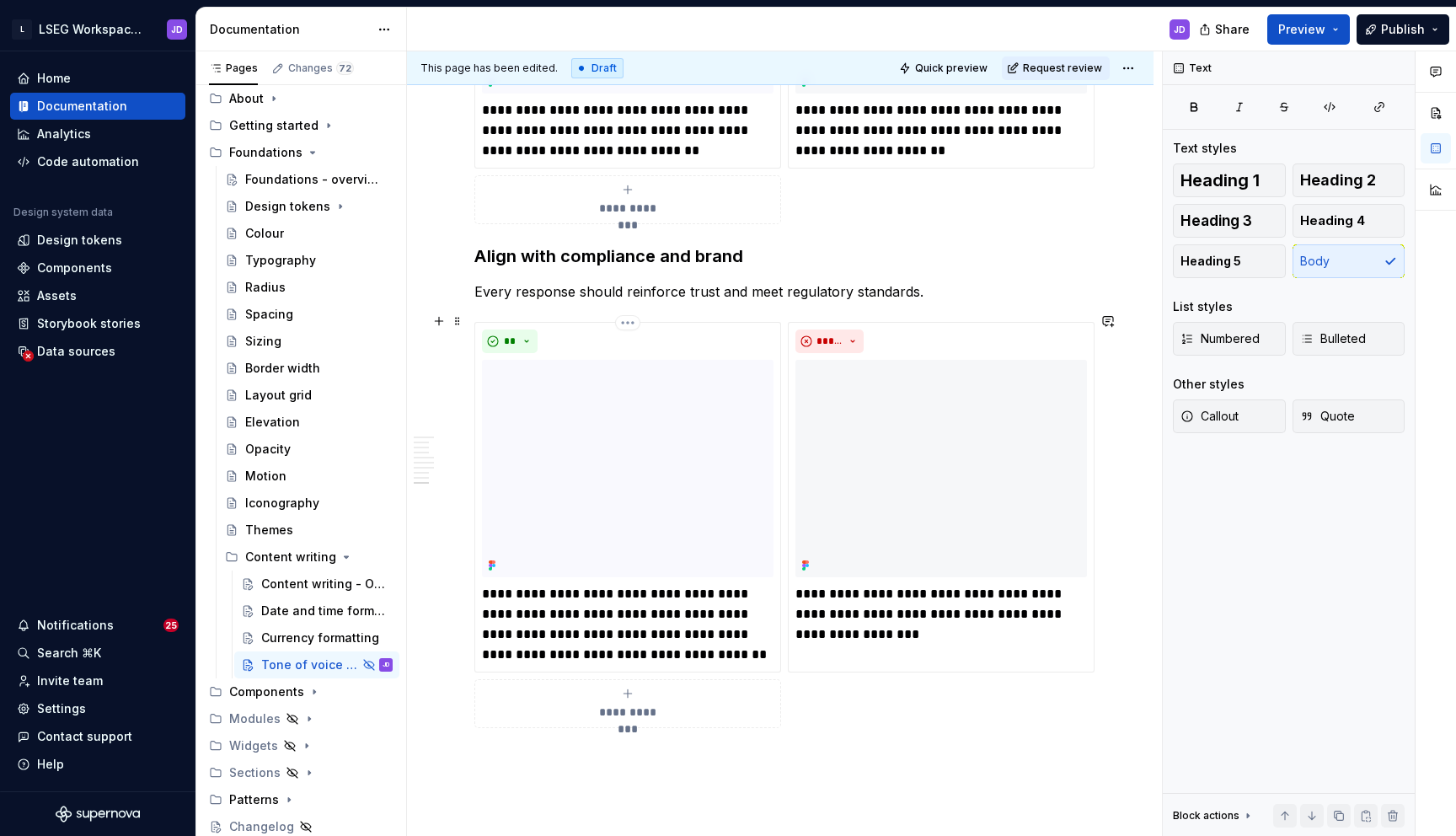
scroll to position [3618, 0]
click at [547, 636] on p "**********" at bounding box center [628, 624] width 292 height 81
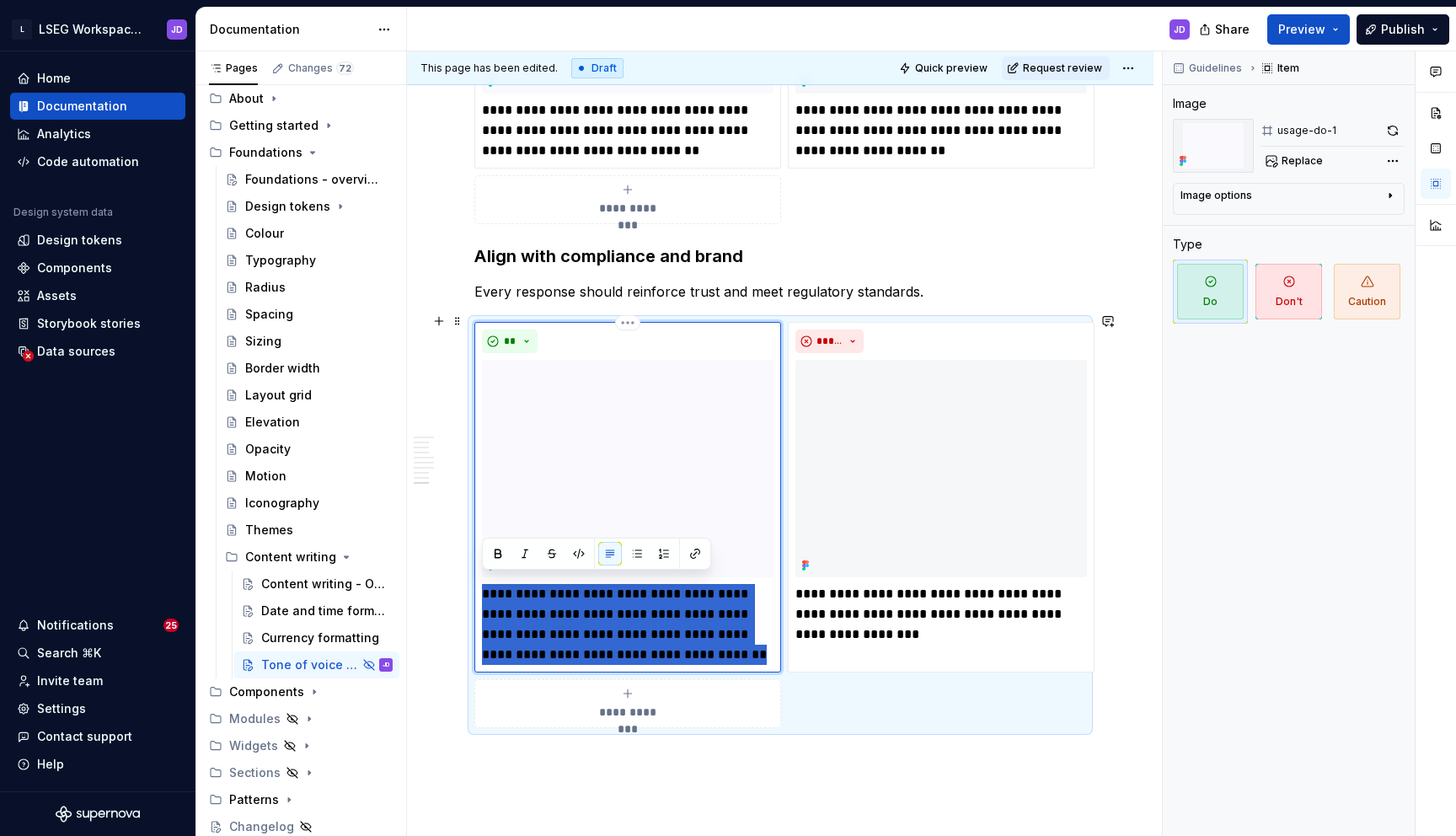
click at [547, 636] on p "**********" at bounding box center [628, 624] width 292 height 81
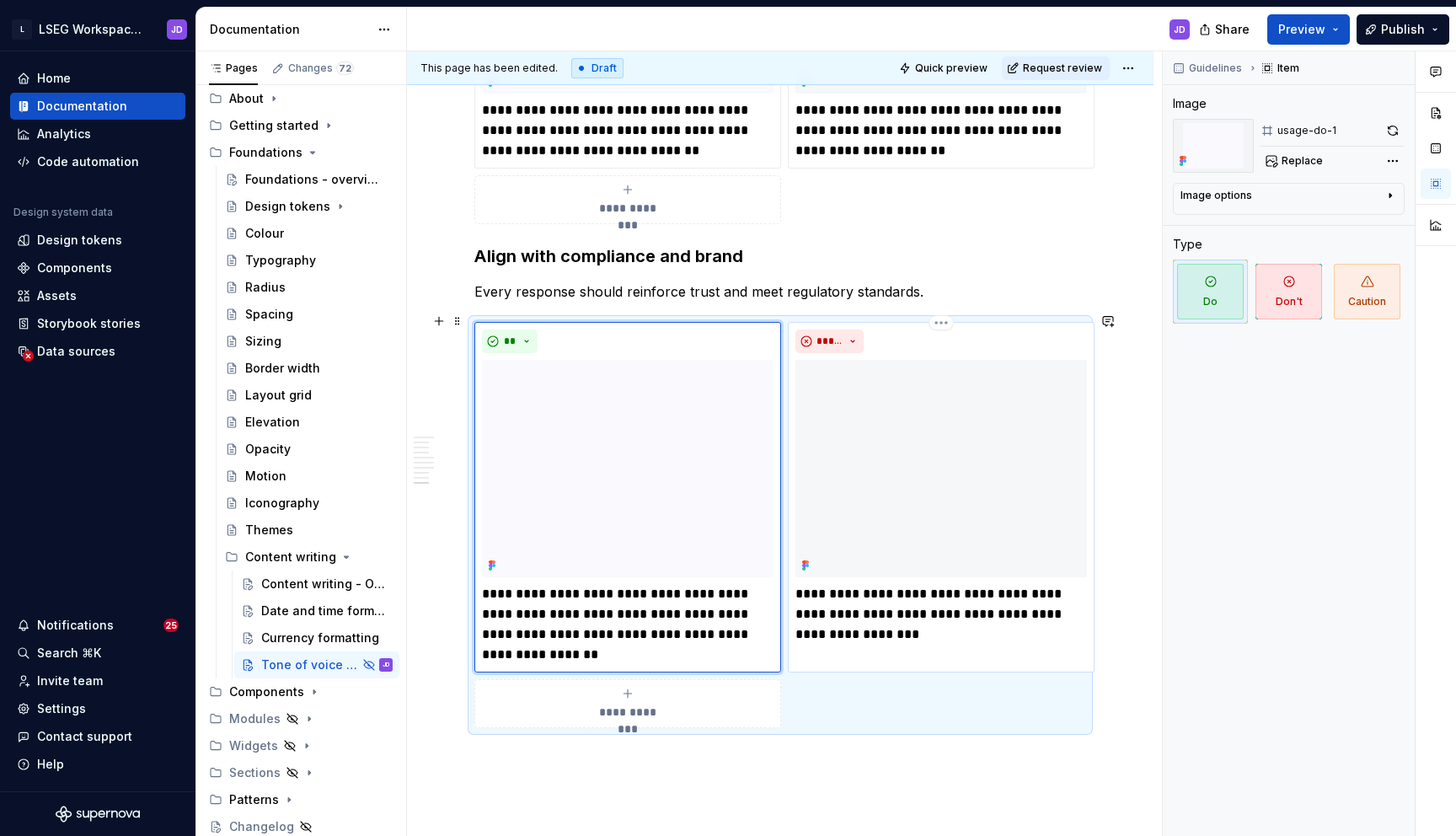
click at [842, 604] on p "**********" at bounding box center [941, 614] width 292 height 61
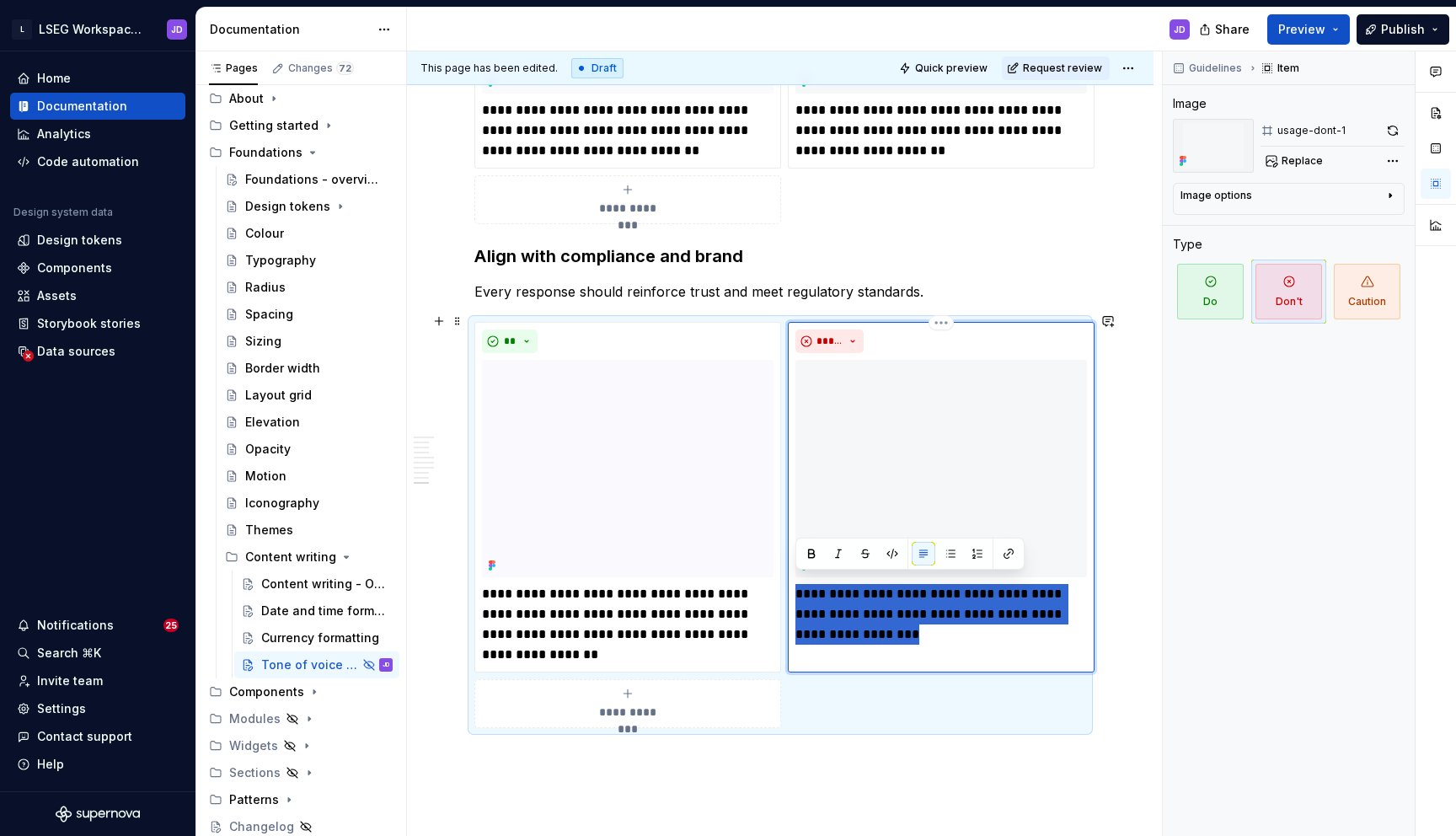
click at [842, 604] on p "**********" at bounding box center [941, 614] width 292 height 61
type textarea "*"
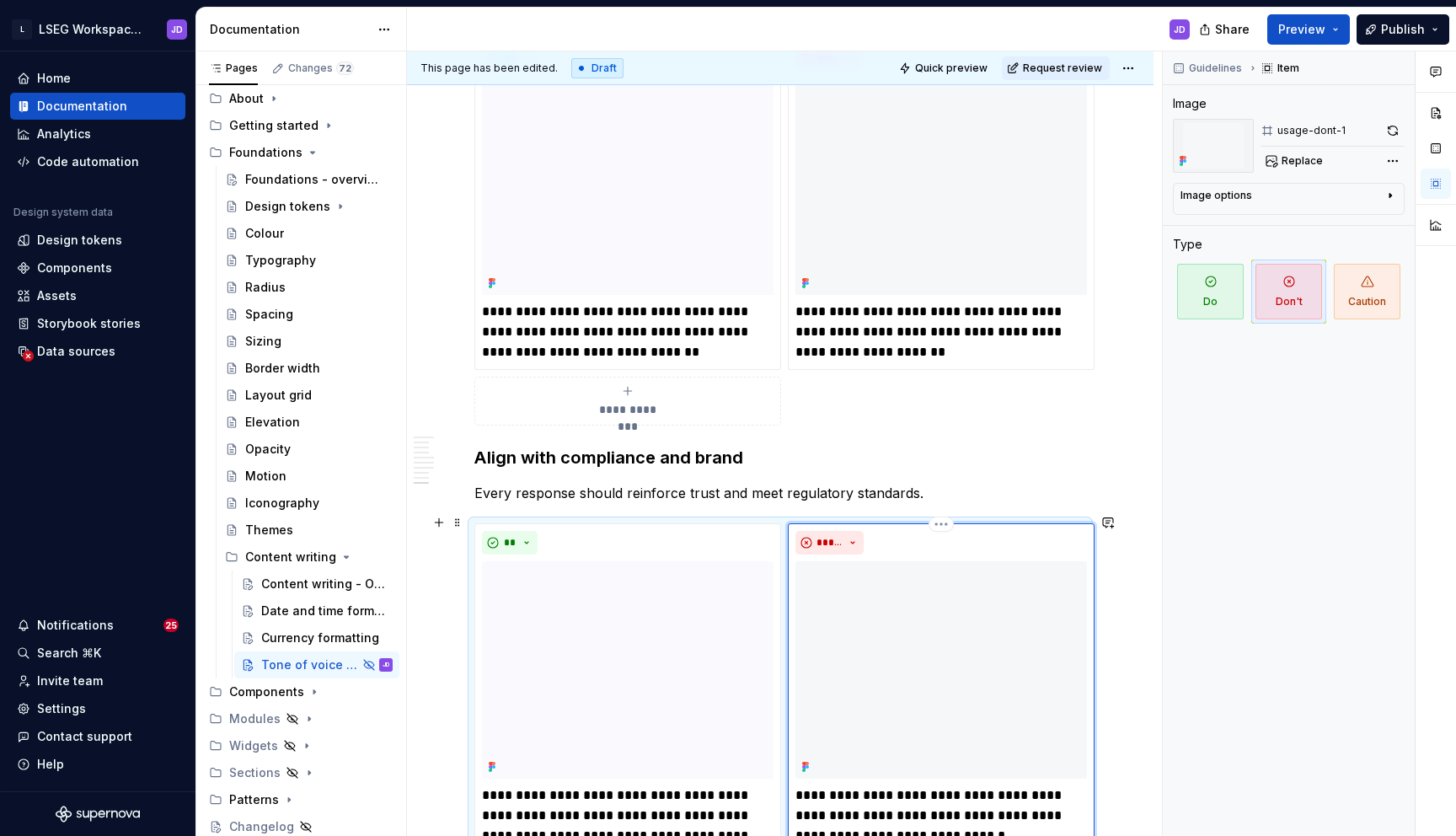
scroll to position [3395, 0]
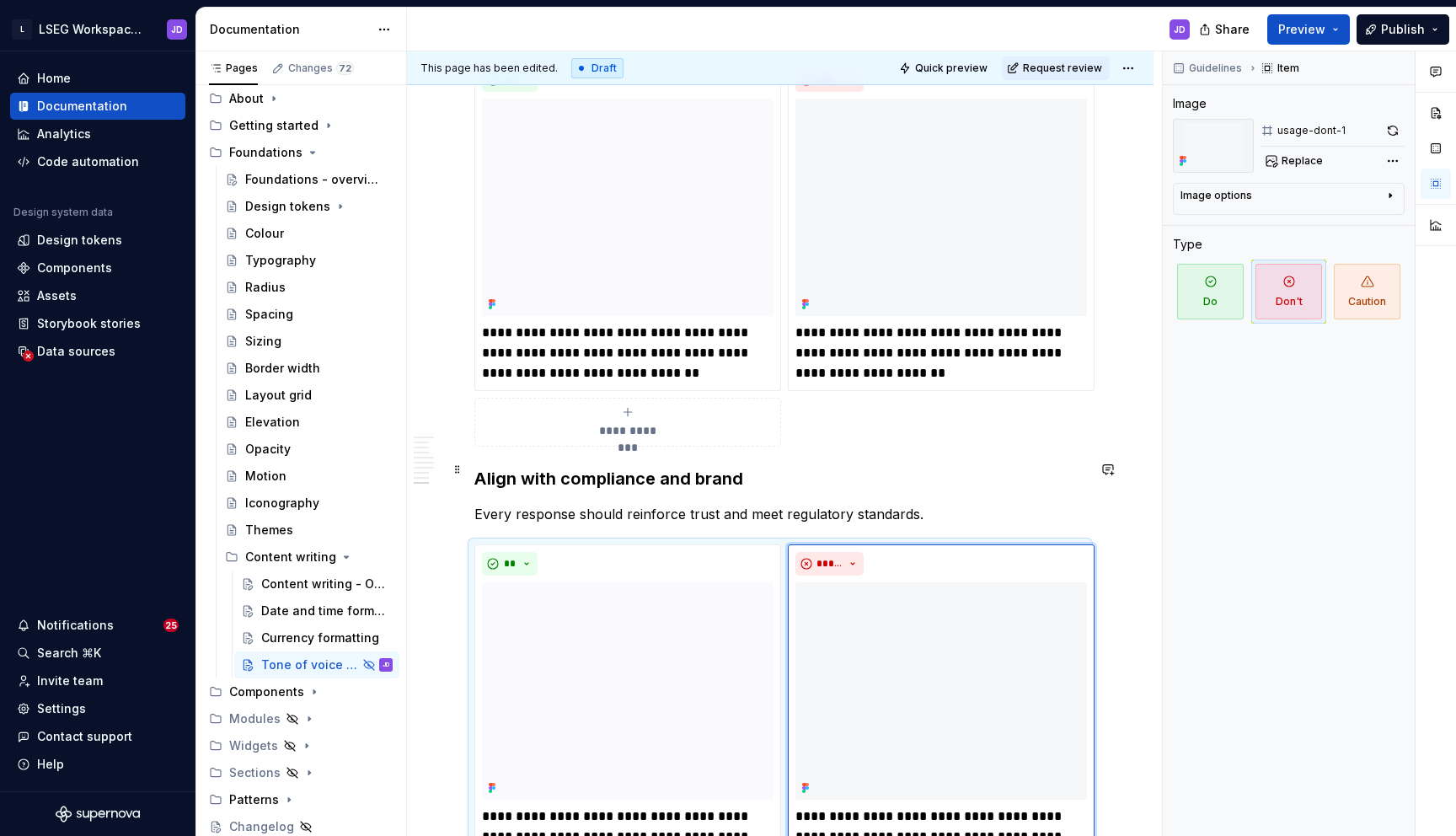
click at [743, 467] on h3 "Align with compliance and brand" at bounding box center [780, 478] width 612 height 24
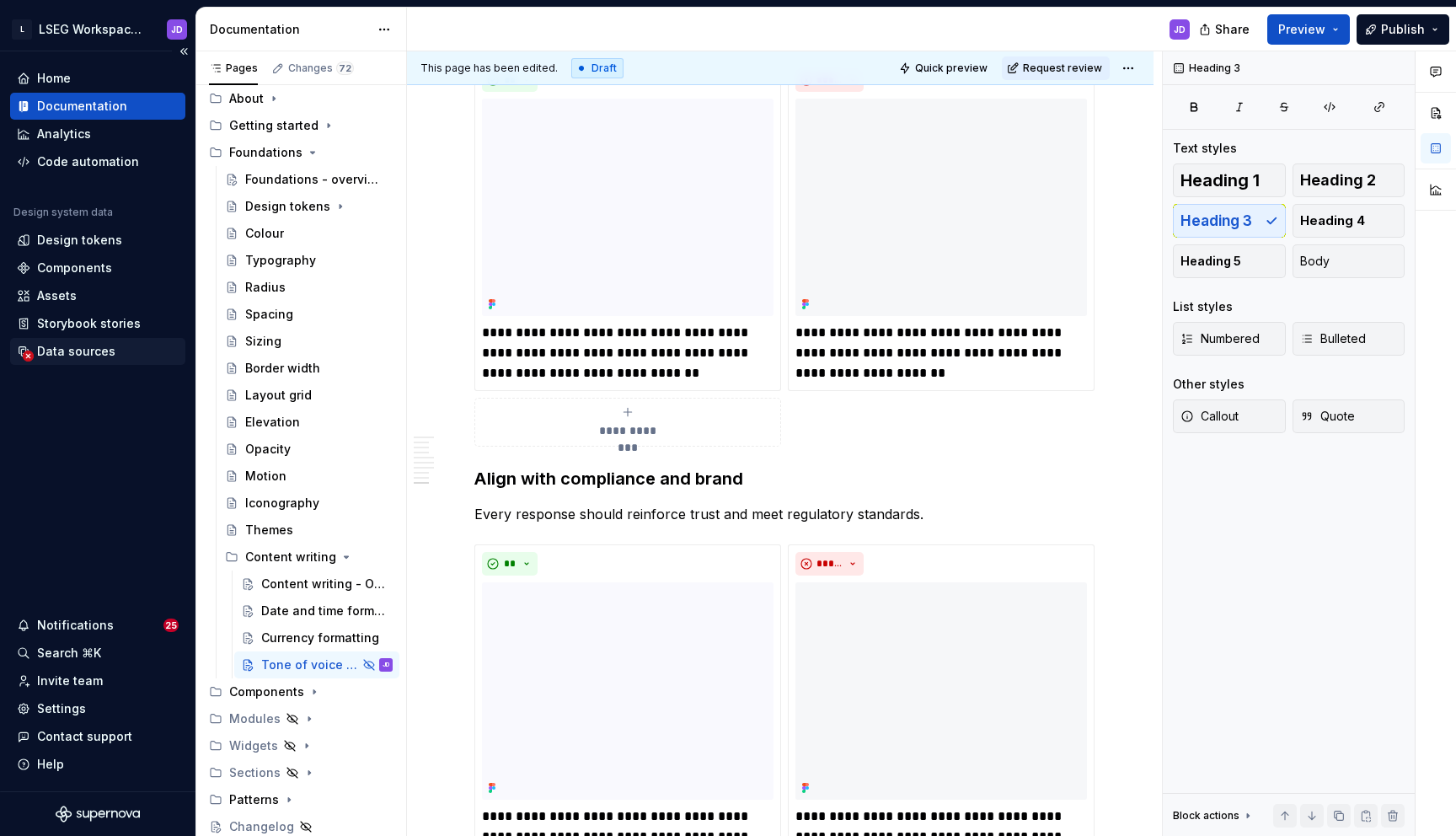
click at [109, 340] on div "Data sources" at bounding box center [97, 351] width 175 height 27
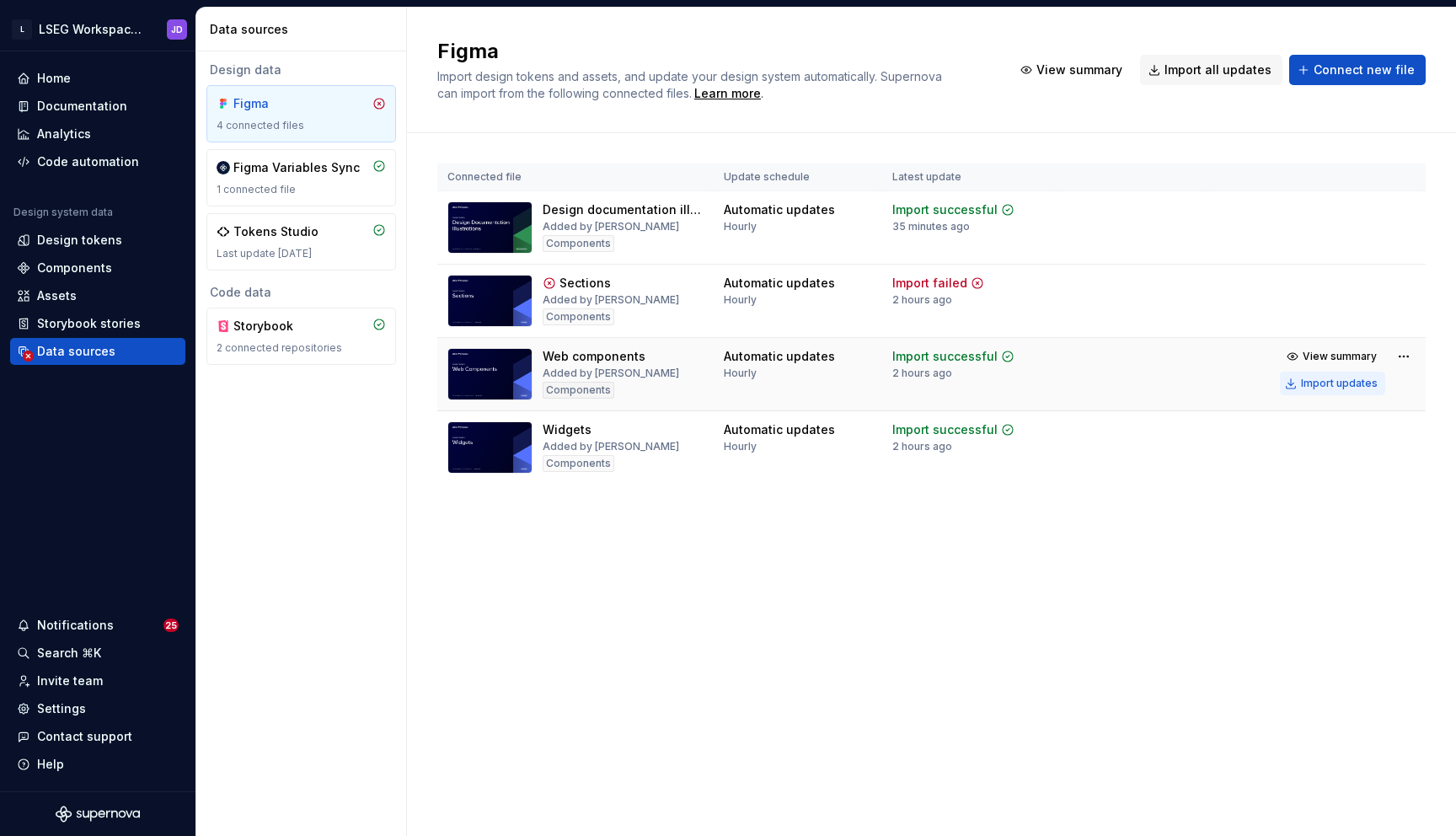
click at [1349, 382] on div "Import updates" at bounding box center [1339, 383] width 77 height 14
click at [1314, 231] on div "Import updates" at bounding box center [1339, 237] width 77 height 14
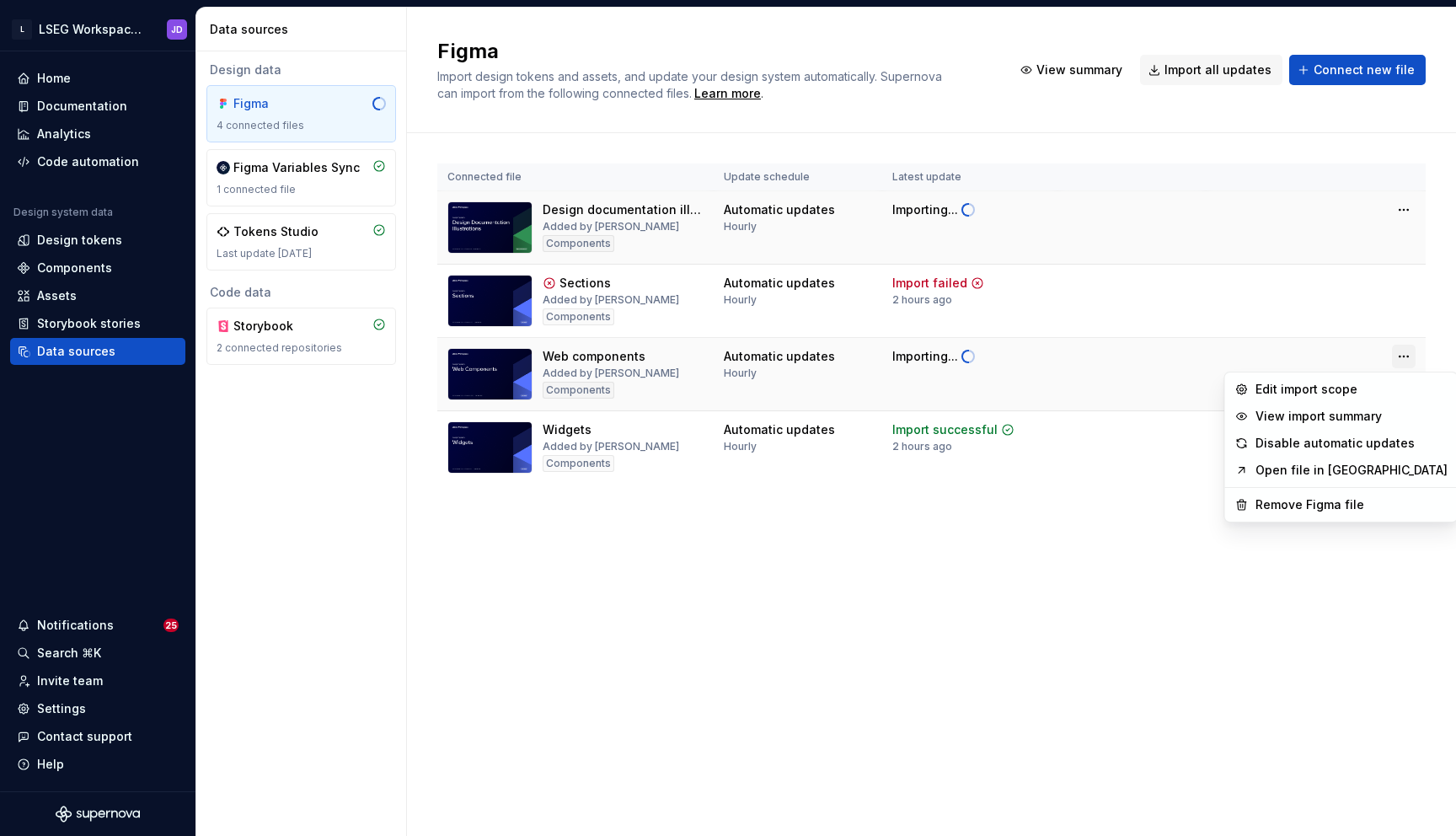
click at [1406, 355] on html "L LSEG Workspace Design System JD Home Documentation Analytics Code automation …" at bounding box center [728, 418] width 1456 height 836
click at [1046, 583] on html "L LSEG Workspace Design System JD Home Documentation Analytics Code automation …" at bounding box center [728, 418] width 1456 height 836
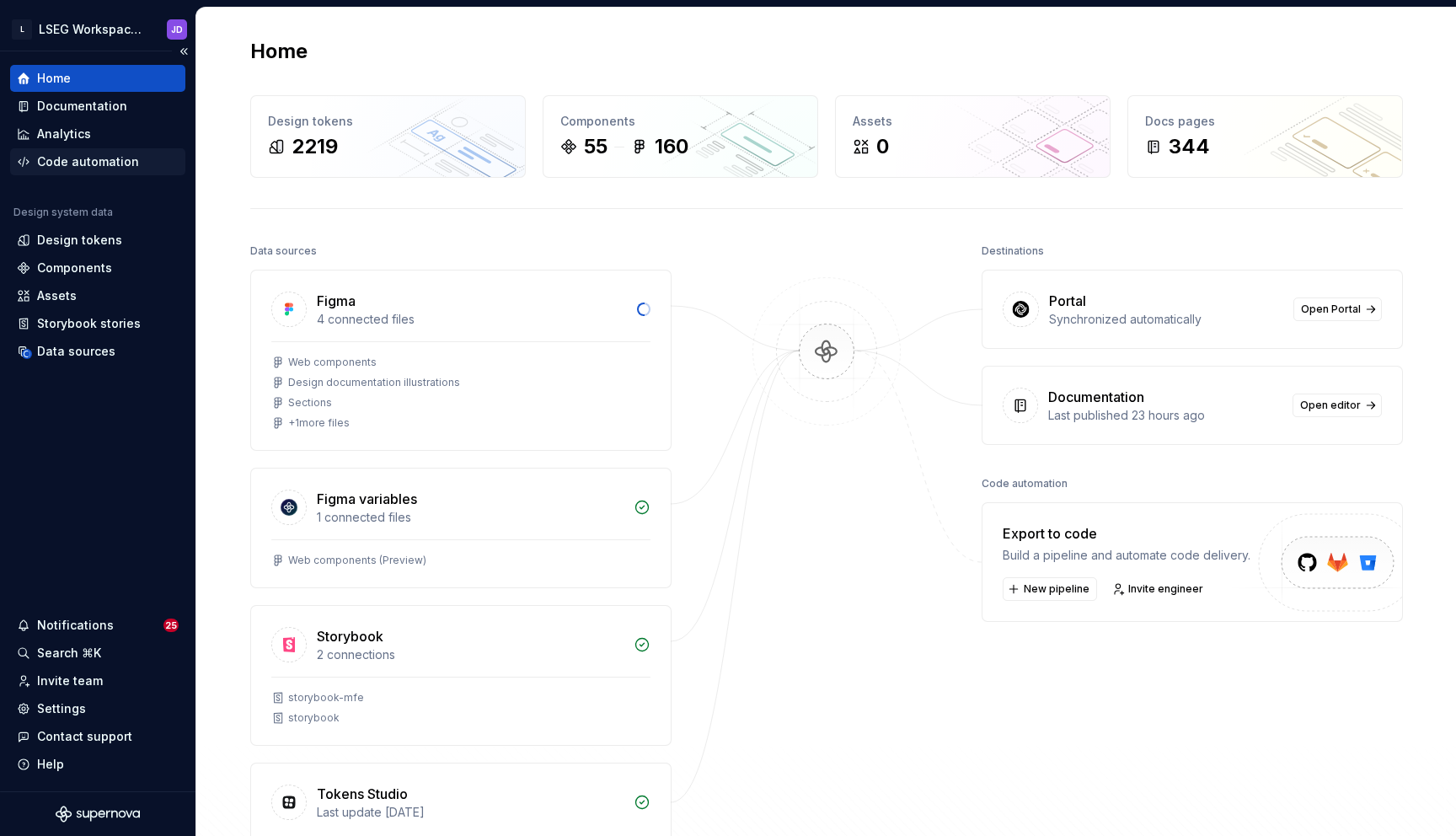
click at [102, 154] on div "Code automation" at bounding box center [88, 161] width 102 height 17
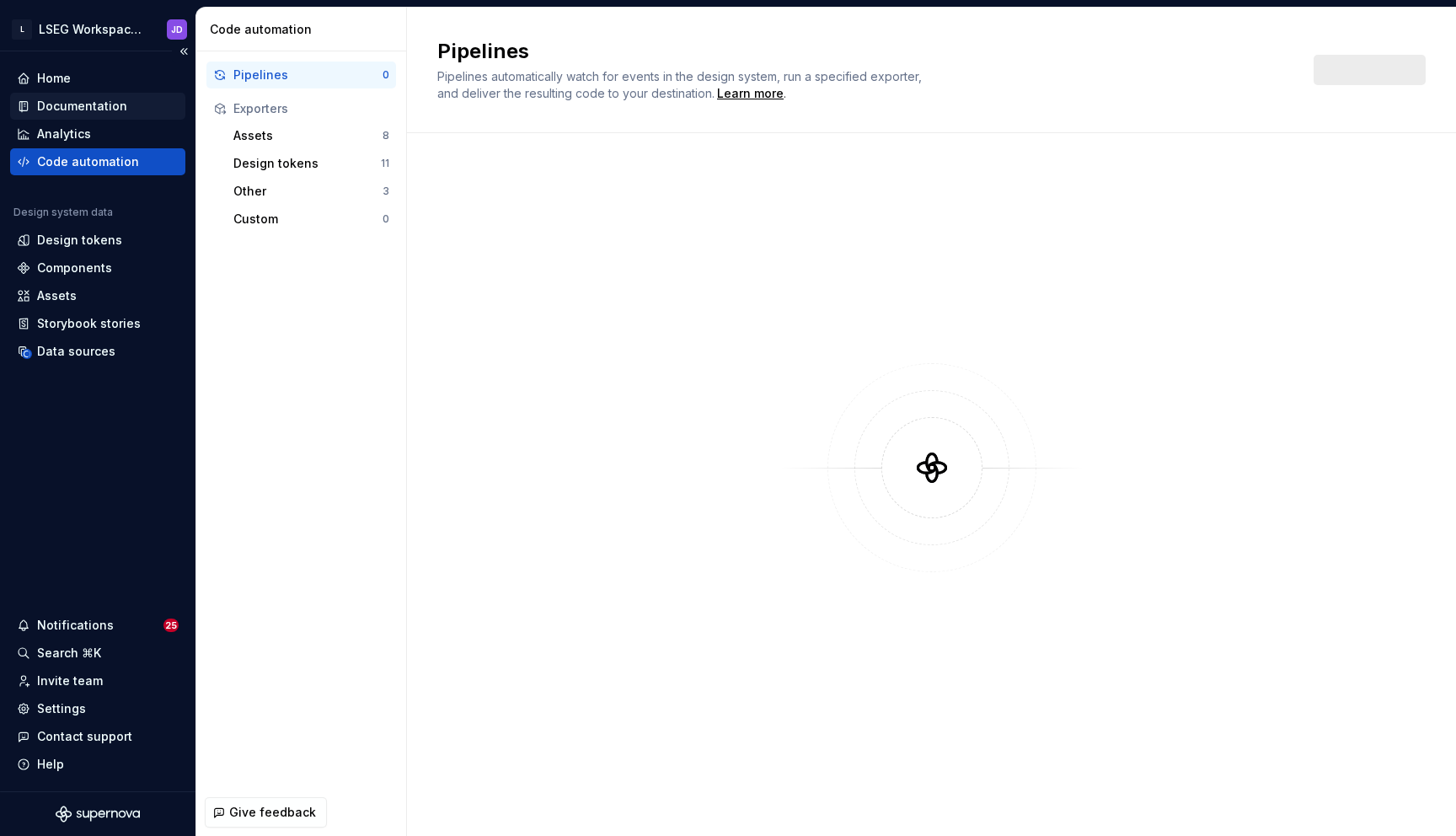
click at [108, 112] on div "Documentation" at bounding box center [83, 105] width 90 height 17
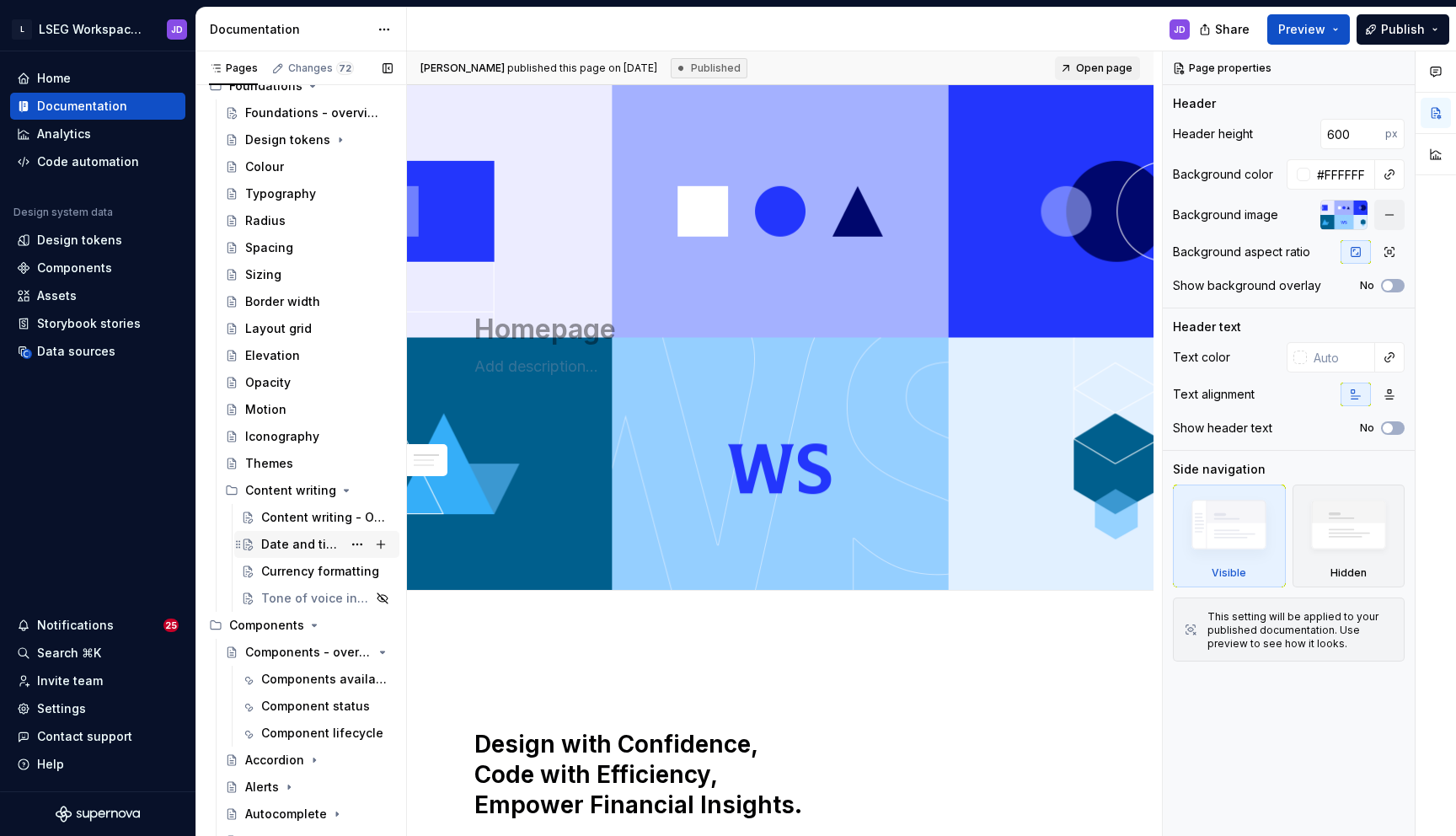
scroll to position [129, 0]
click at [287, 601] on div "Tone of voice in AI conversational UI" at bounding box center [292, 599] width 62 height 17
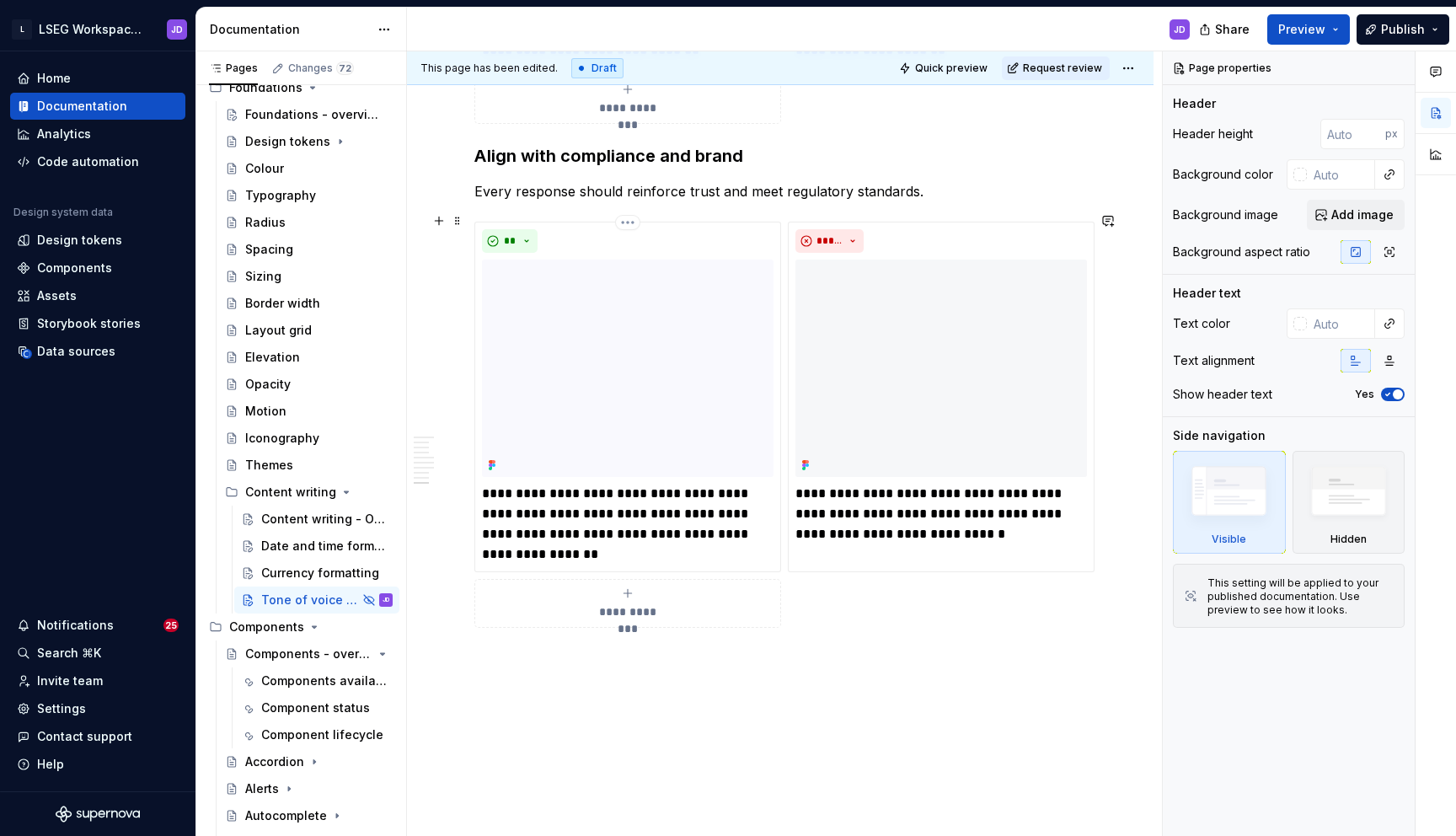
scroll to position [3811, 0]
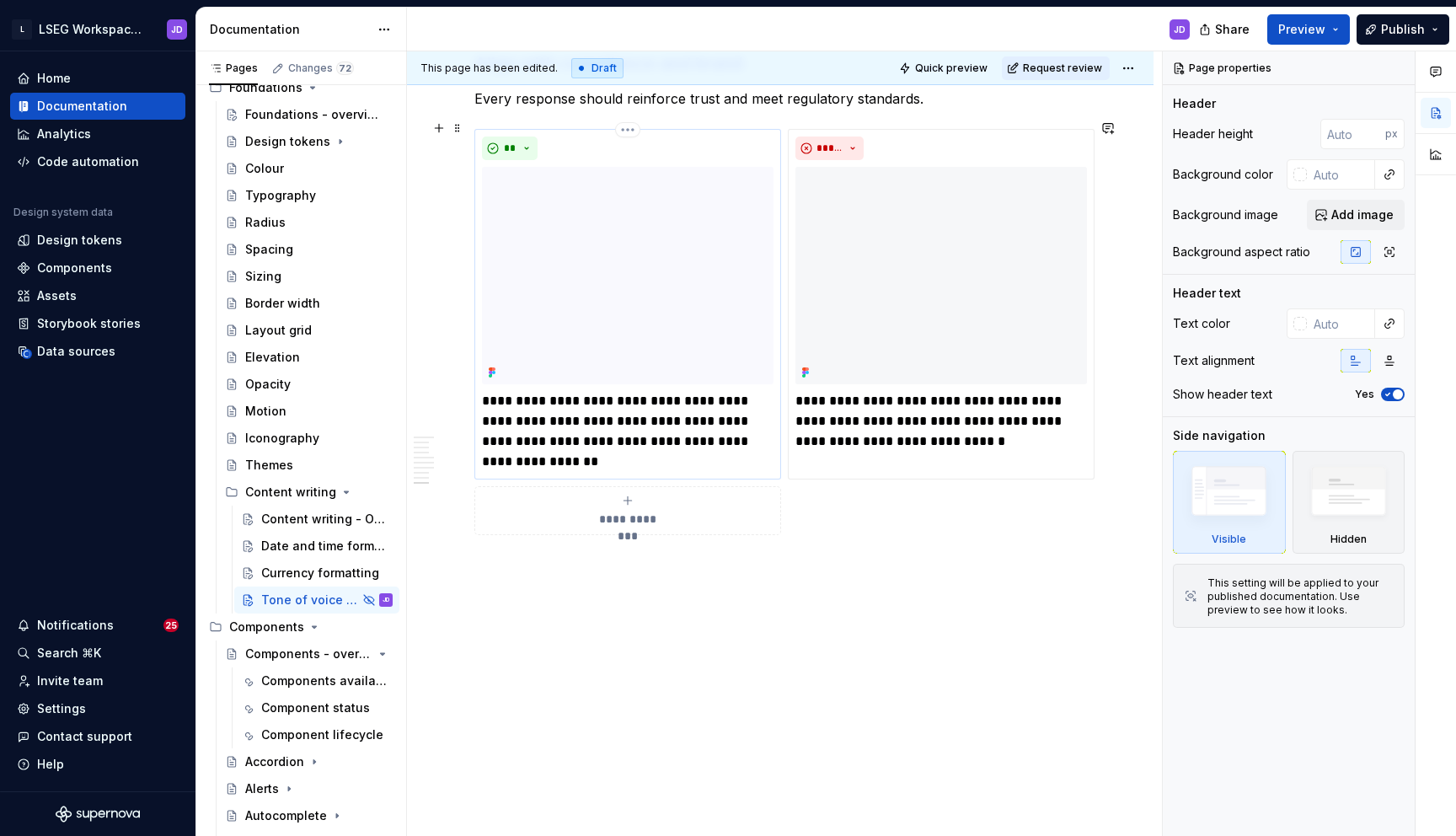
click at [636, 313] on img at bounding box center [628, 275] width 292 height 217
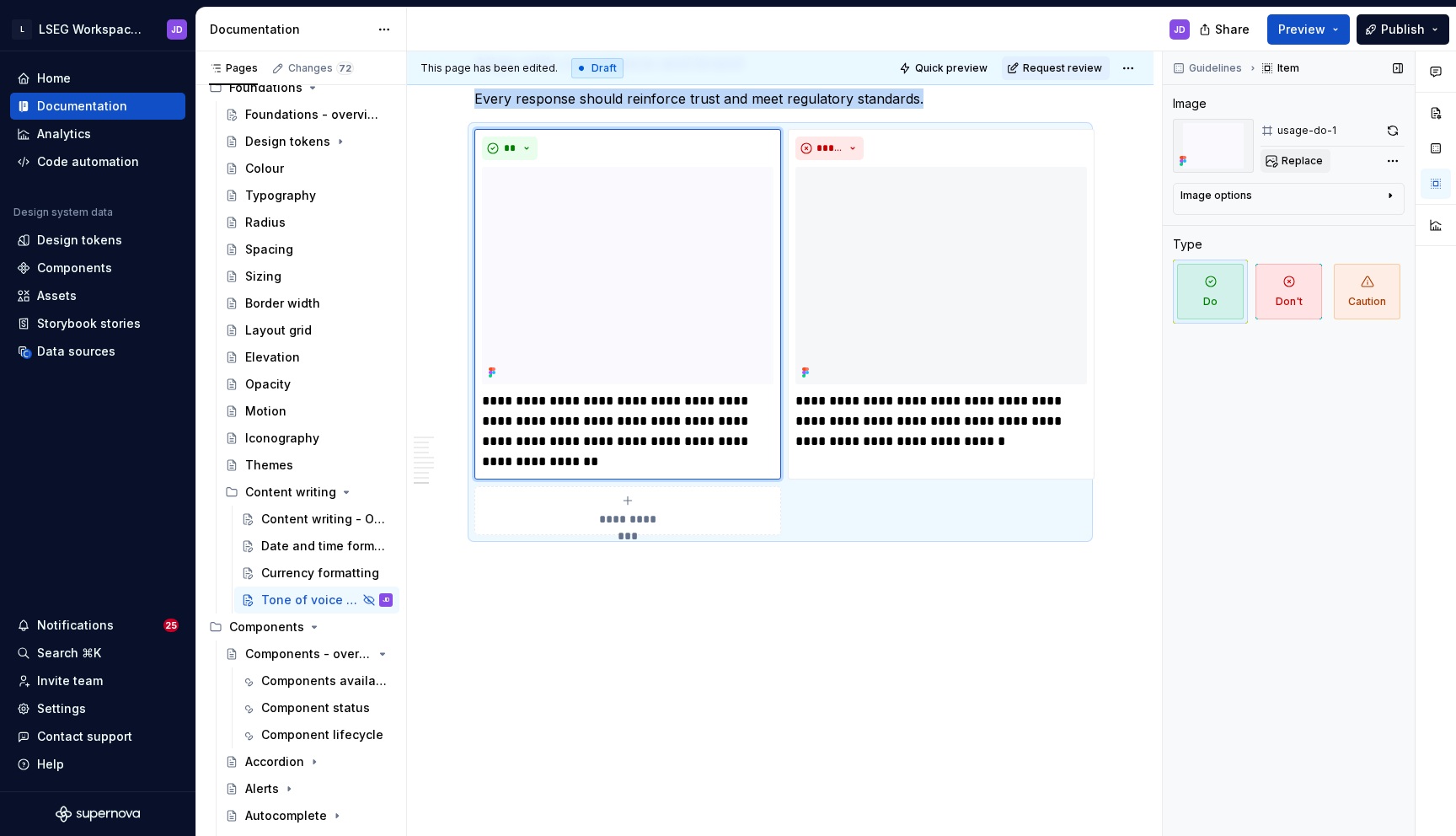
click at [1303, 161] on span "Replace" at bounding box center [1302, 161] width 41 height 14
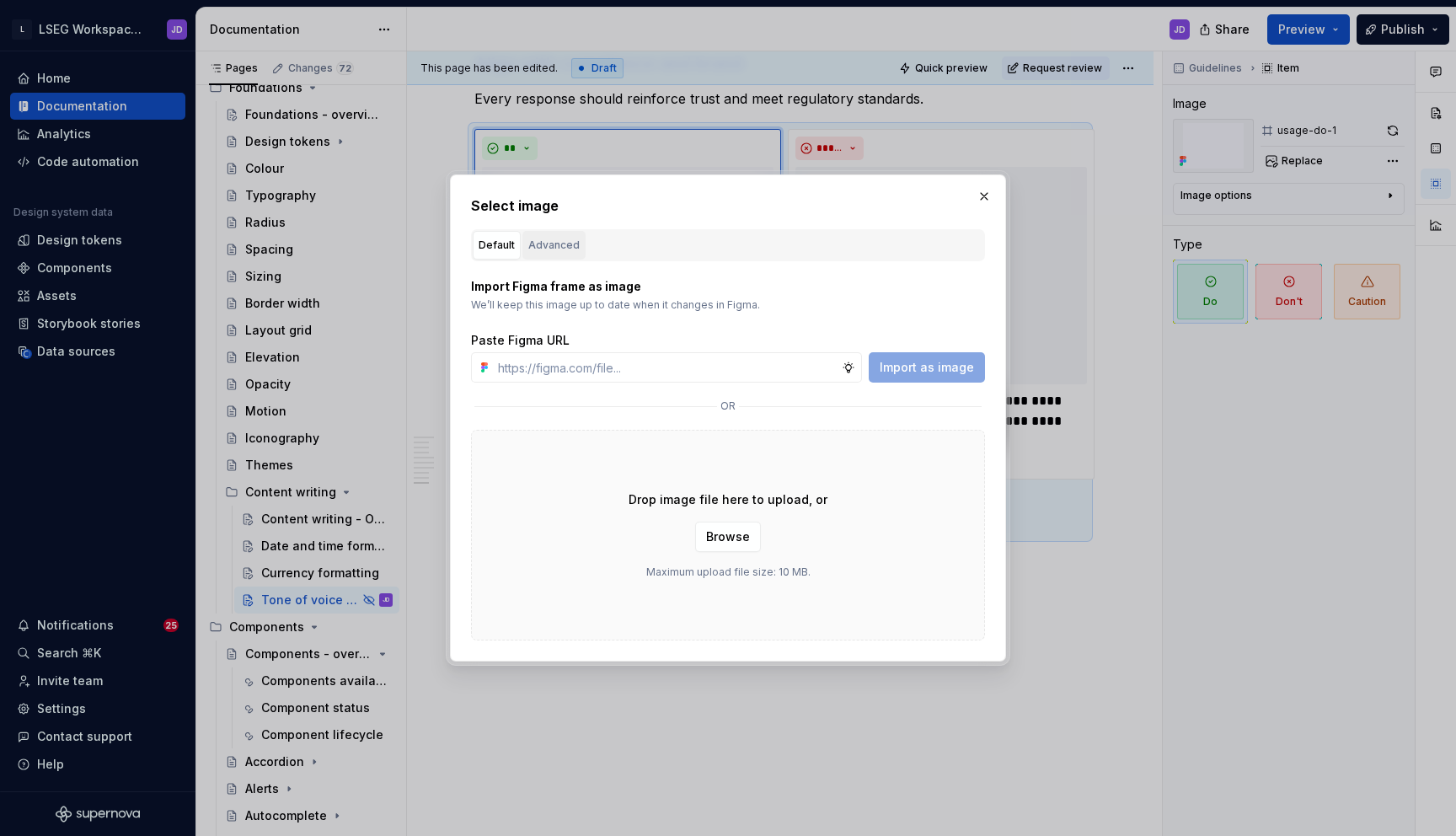
click at [562, 239] on div "Advanced" at bounding box center [554, 245] width 51 height 17
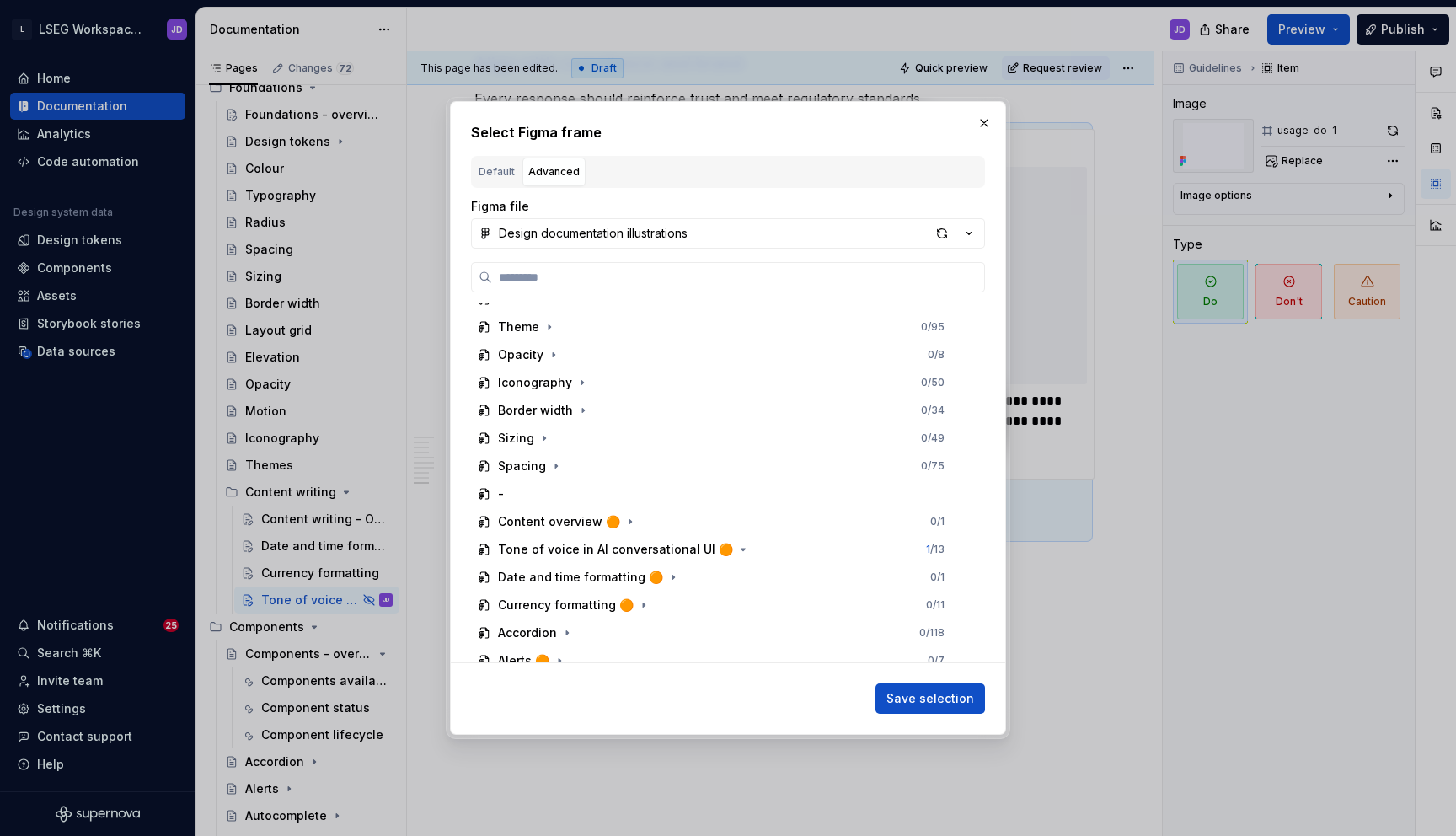
scroll to position [414, 0]
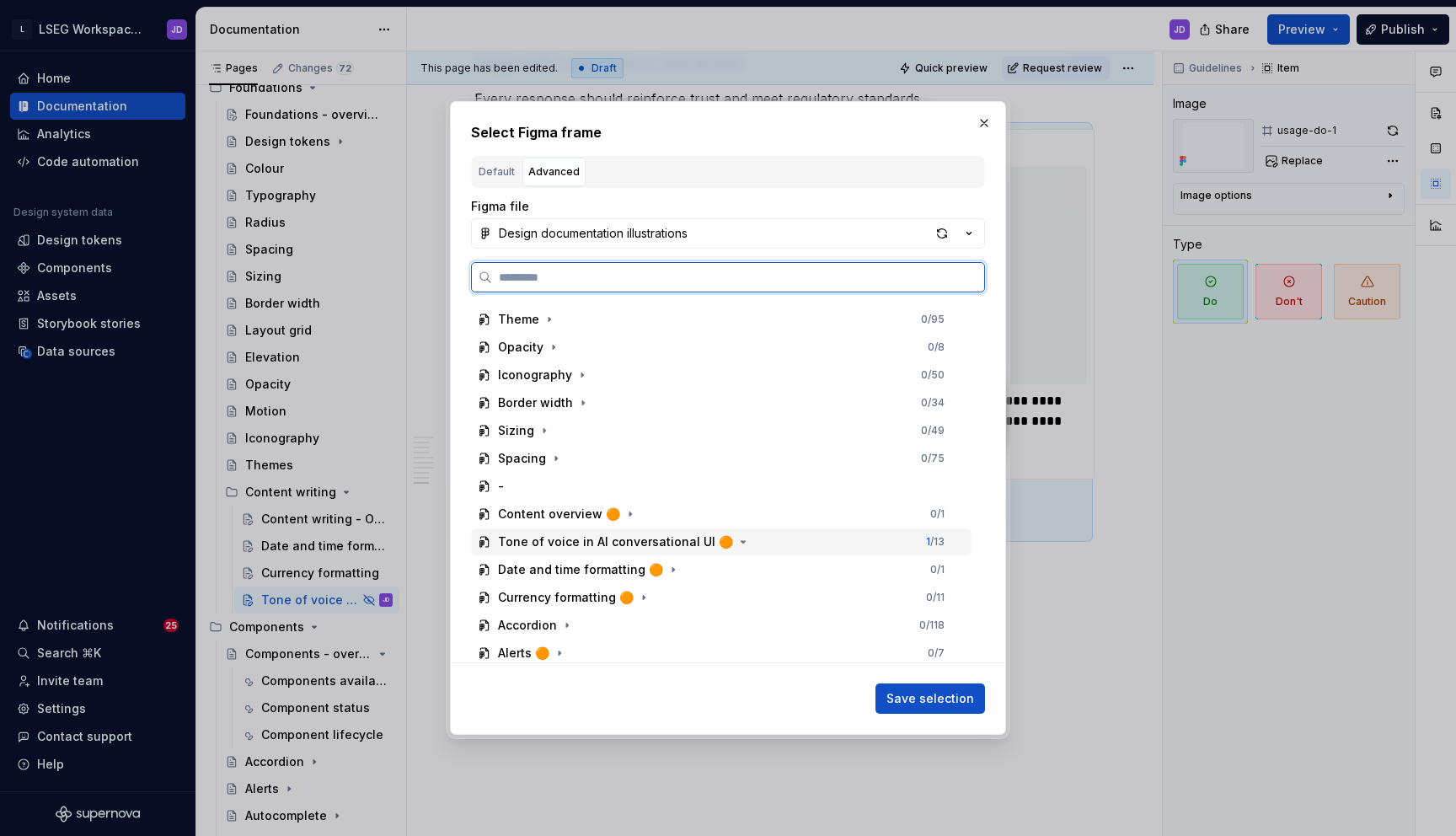
click at [686, 544] on div "Tone of voice in AI conversational UI 🟠" at bounding box center [615, 541] width 235 height 17
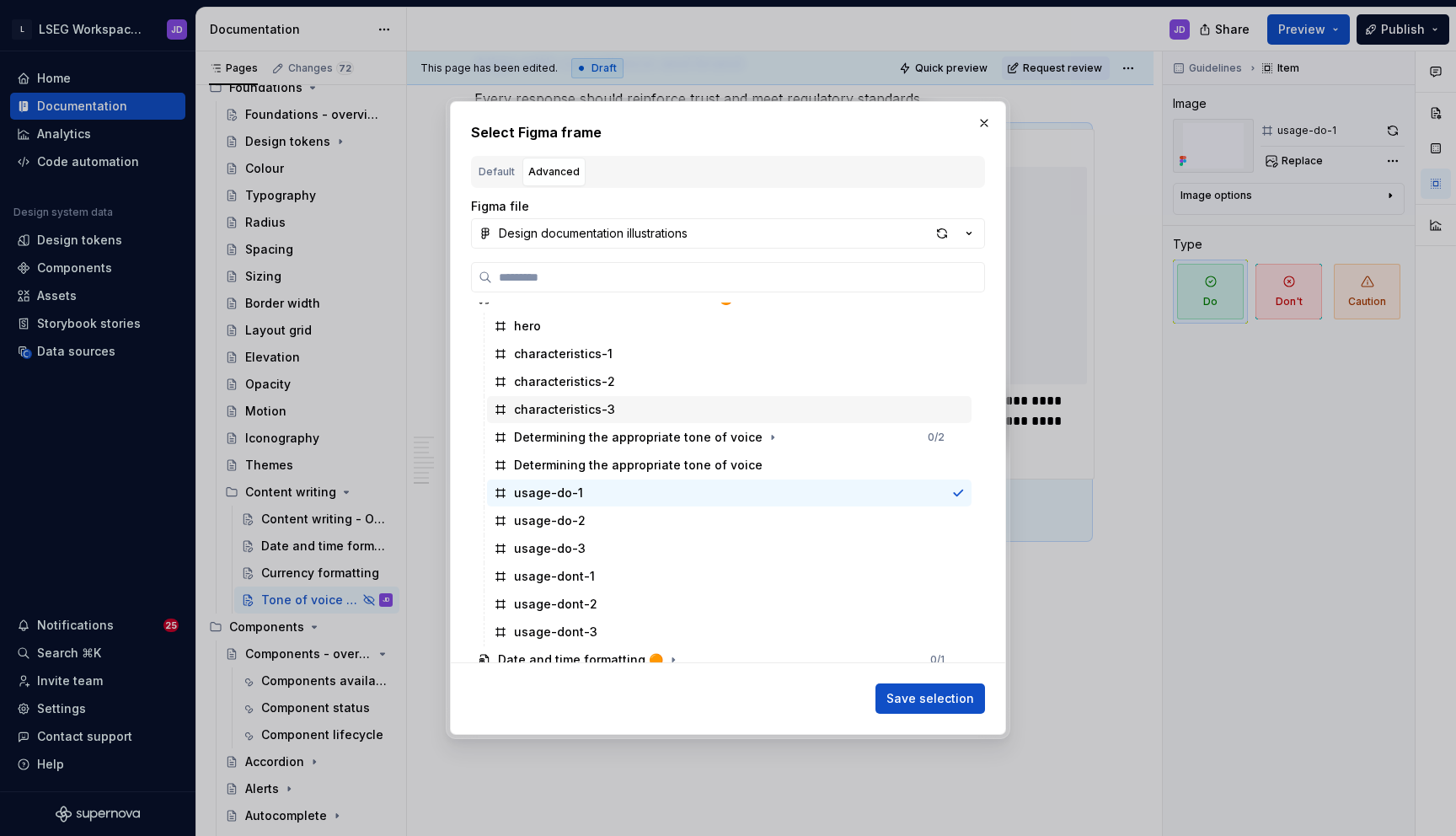
scroll to position [739, 0]
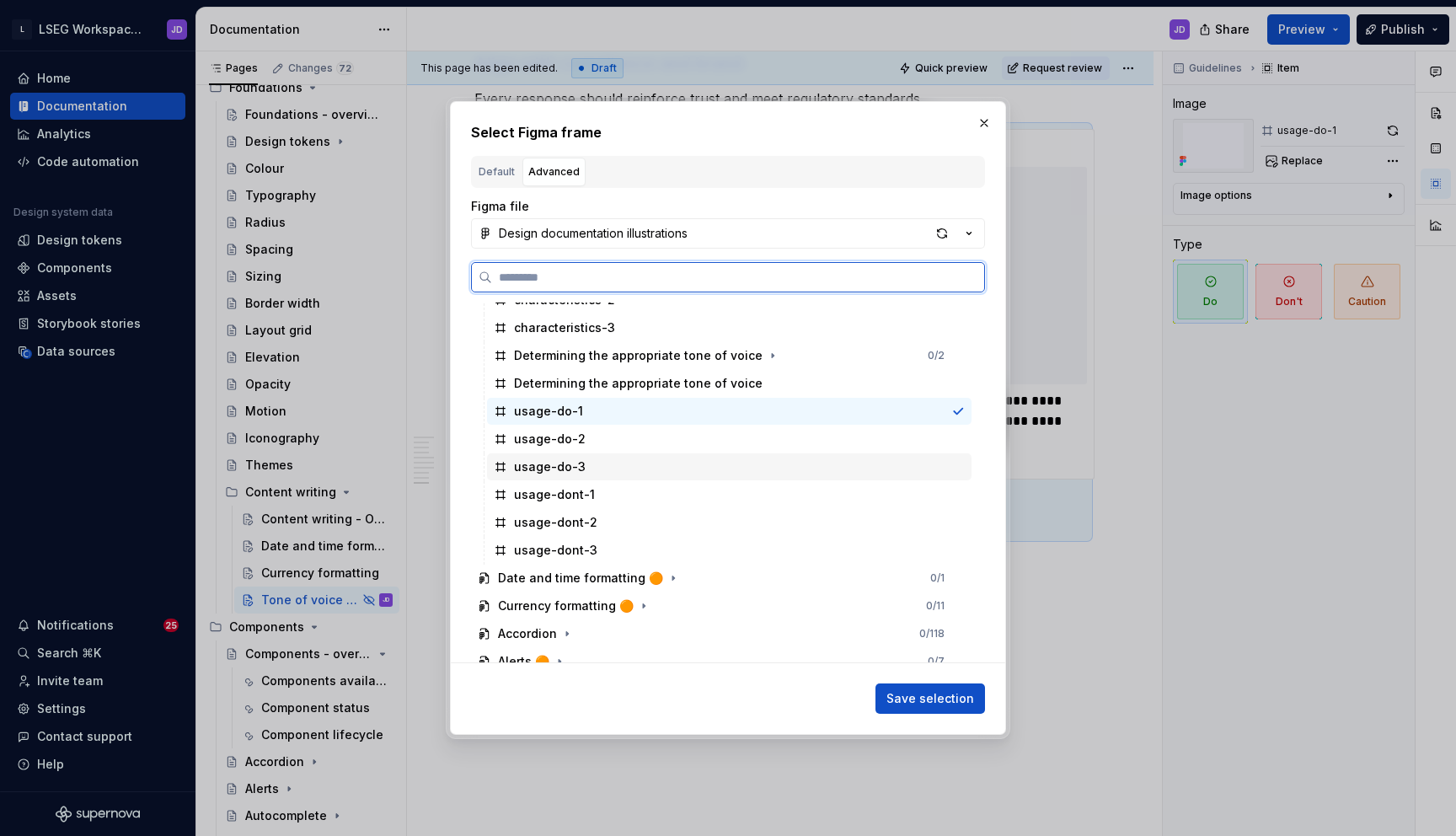
click at [567, 467] on div "usage-do-3" at bounding box center [549, 467] width 72 height 17
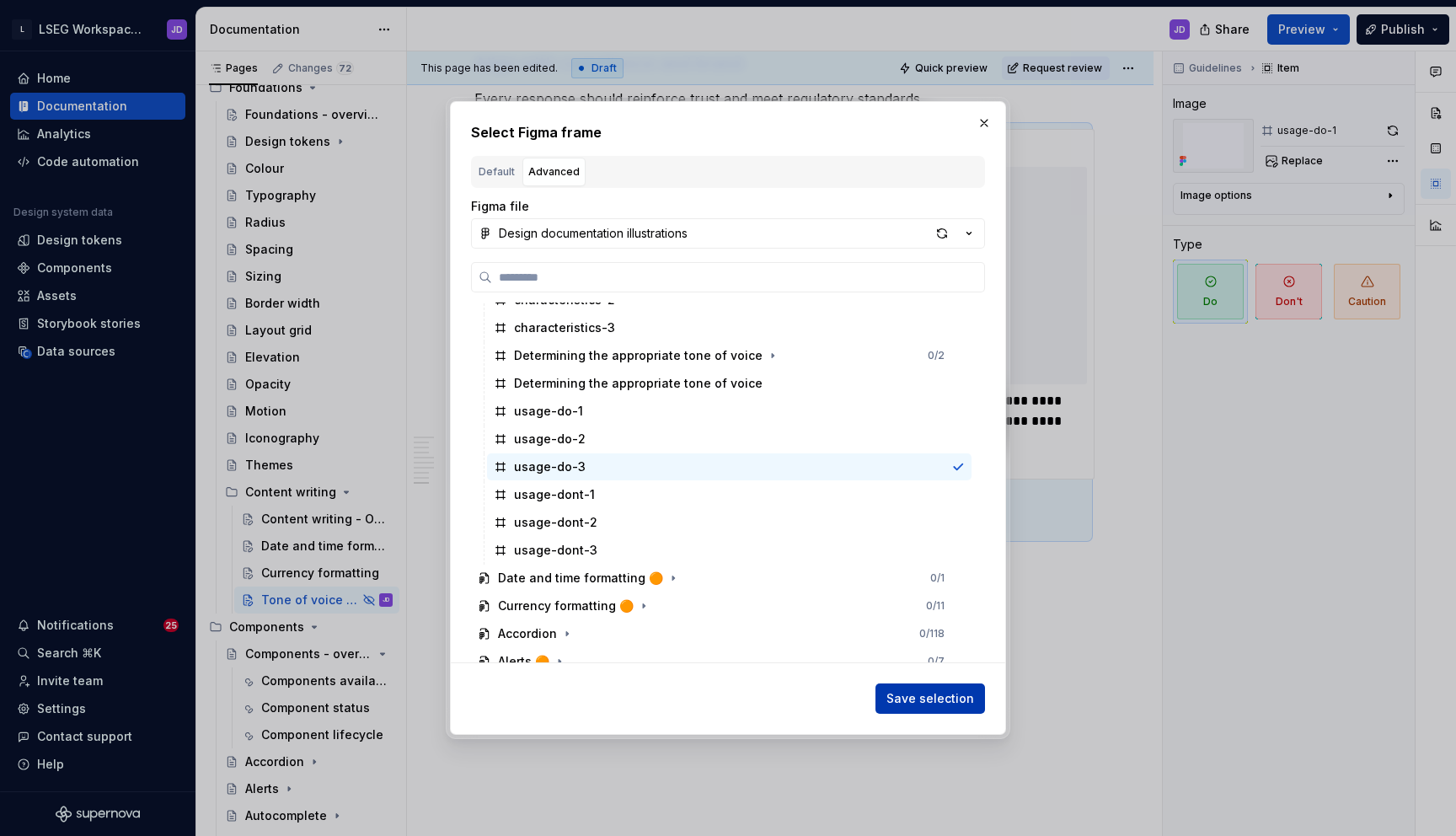
click at [908, 692] on span "Save selection" at bounding box center [929, 697] width 87 height 17
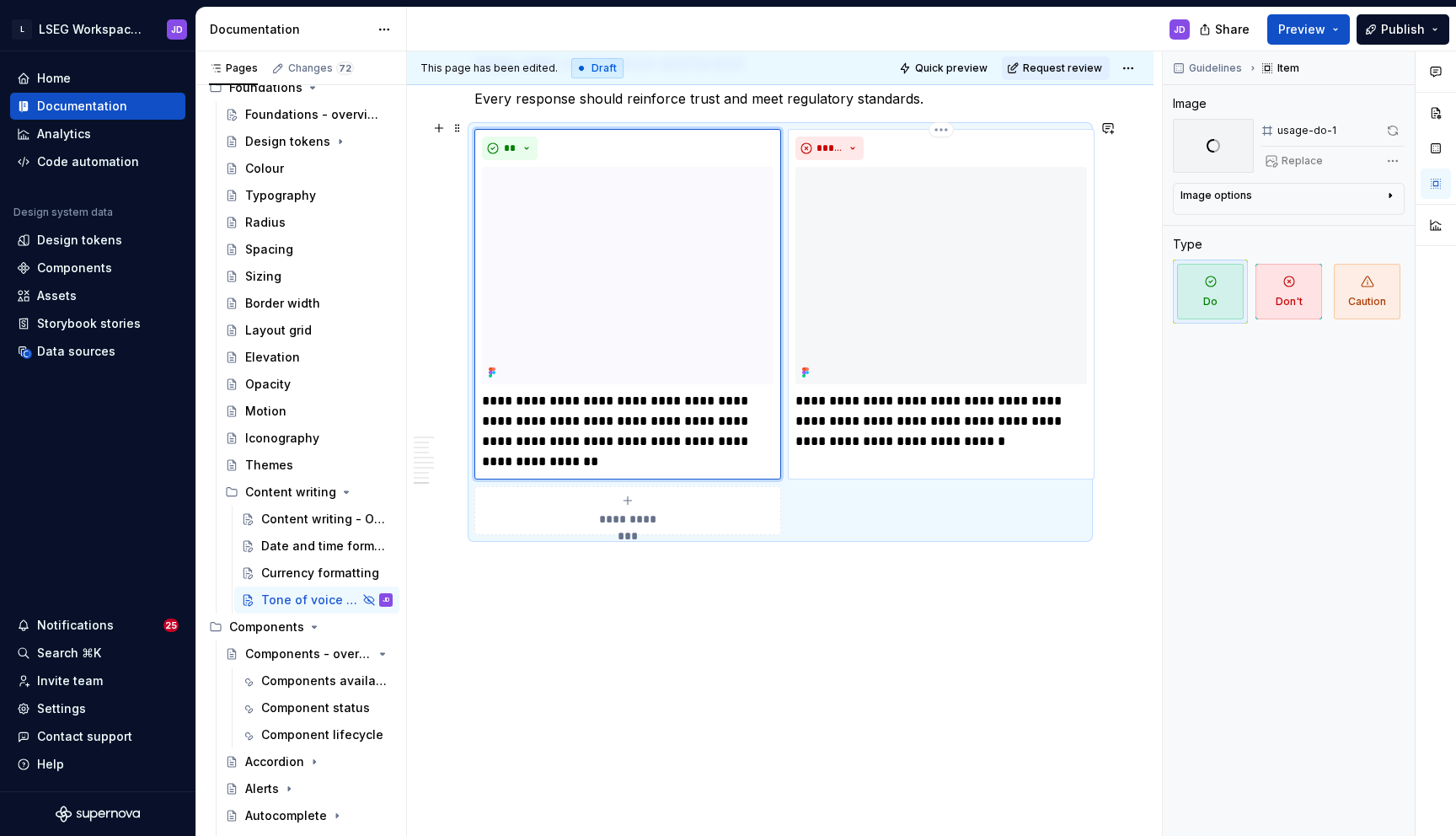
click at [910, 391] on p "**********" at bounding box center [941, 421] width 292 height 61
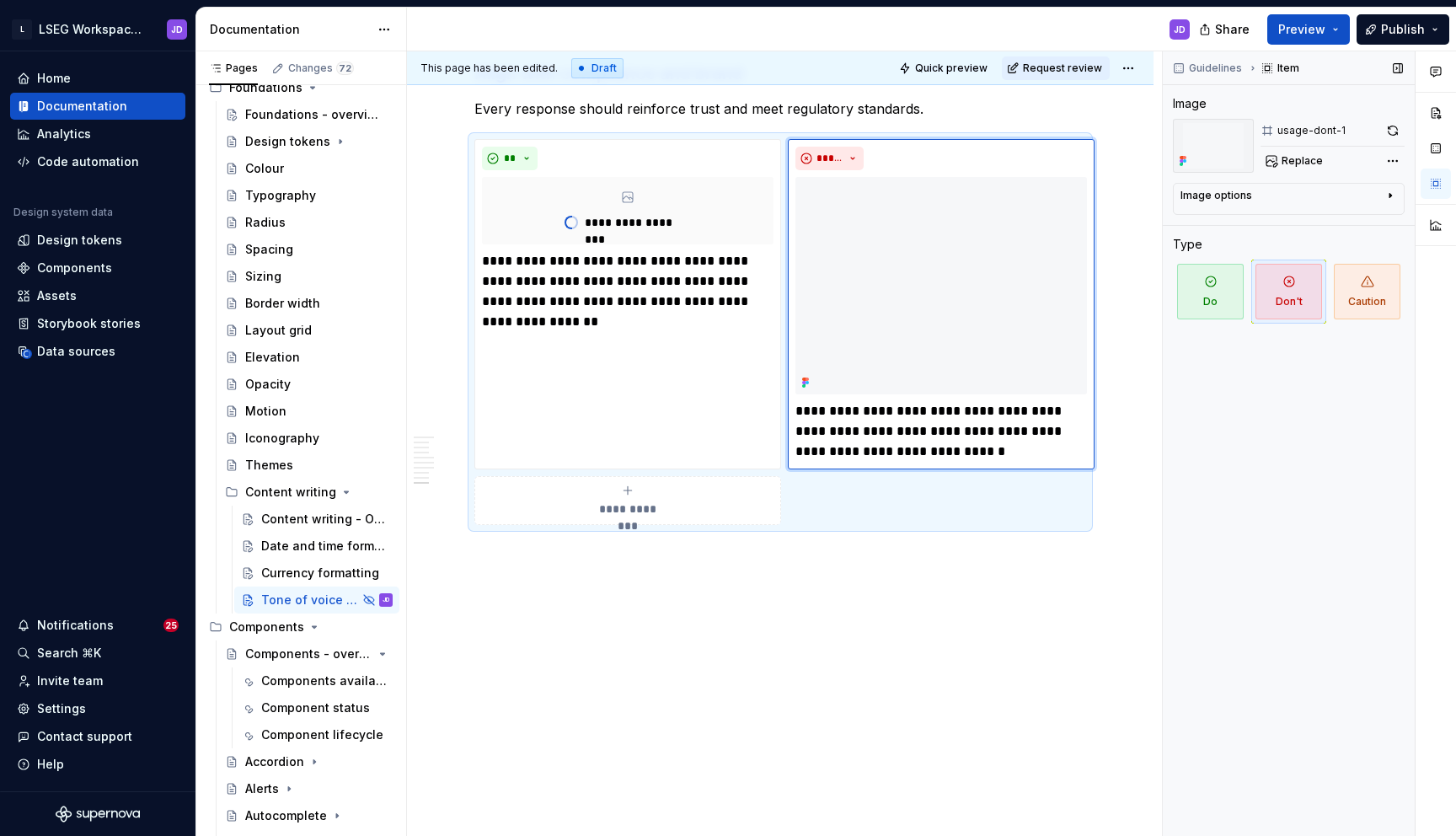
scroll to position [3790, 0]
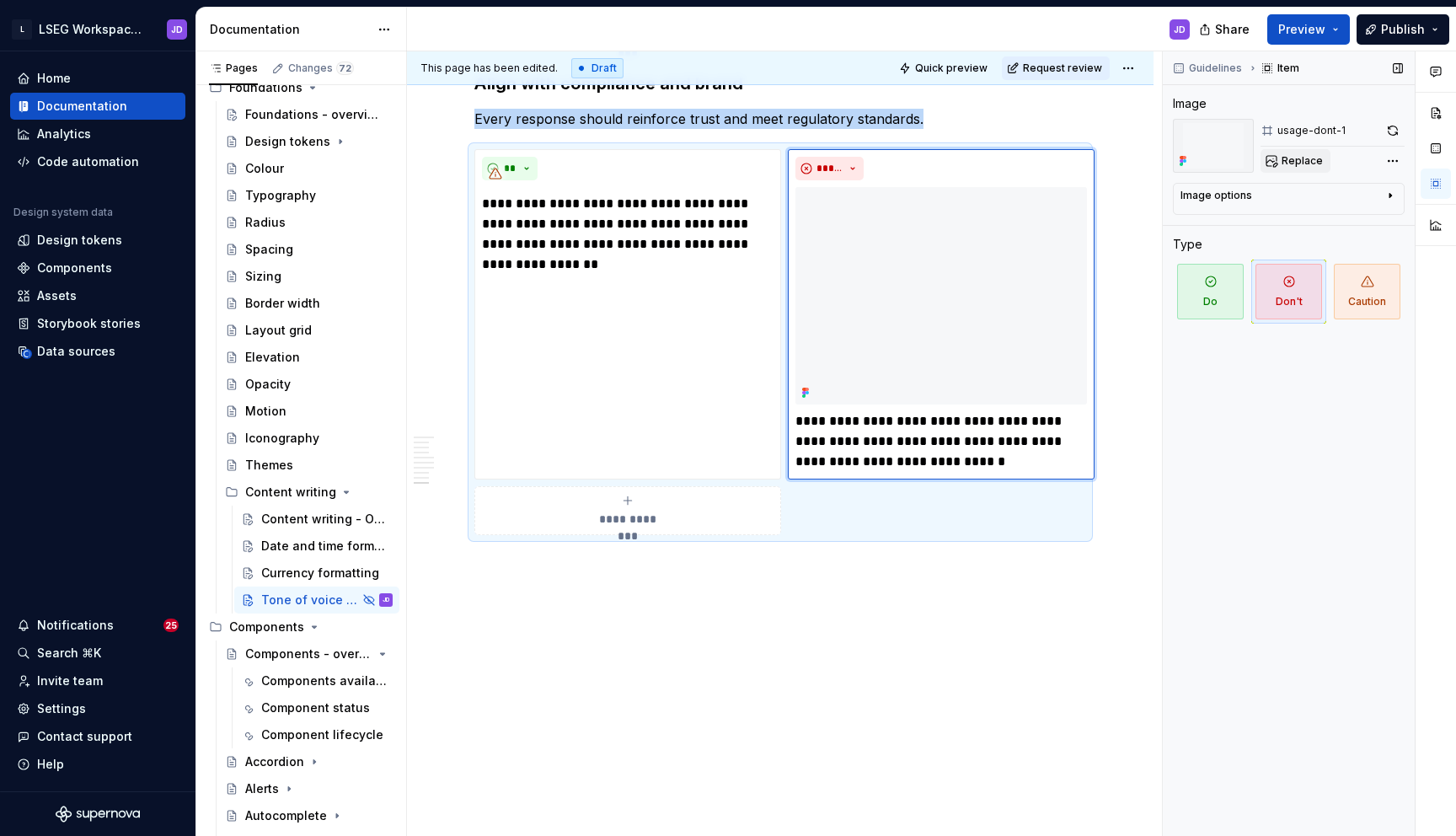
click at [1305, 159] on span "Replace" at bounding box center [1302, 161] width 41 height 14
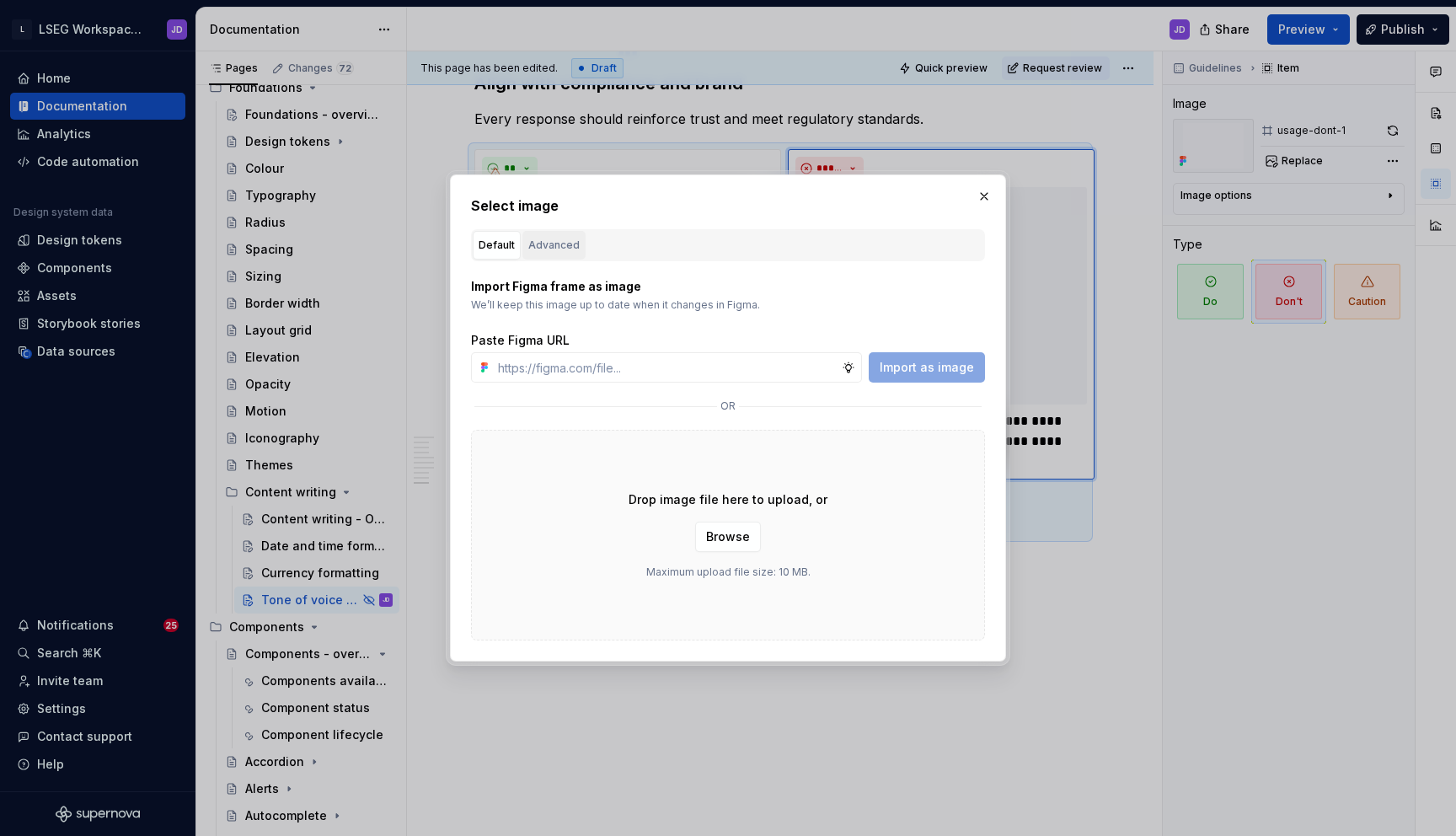
click at [561, 253] on button "Advanced" at bounding box center [554, 245] width 63 height 28
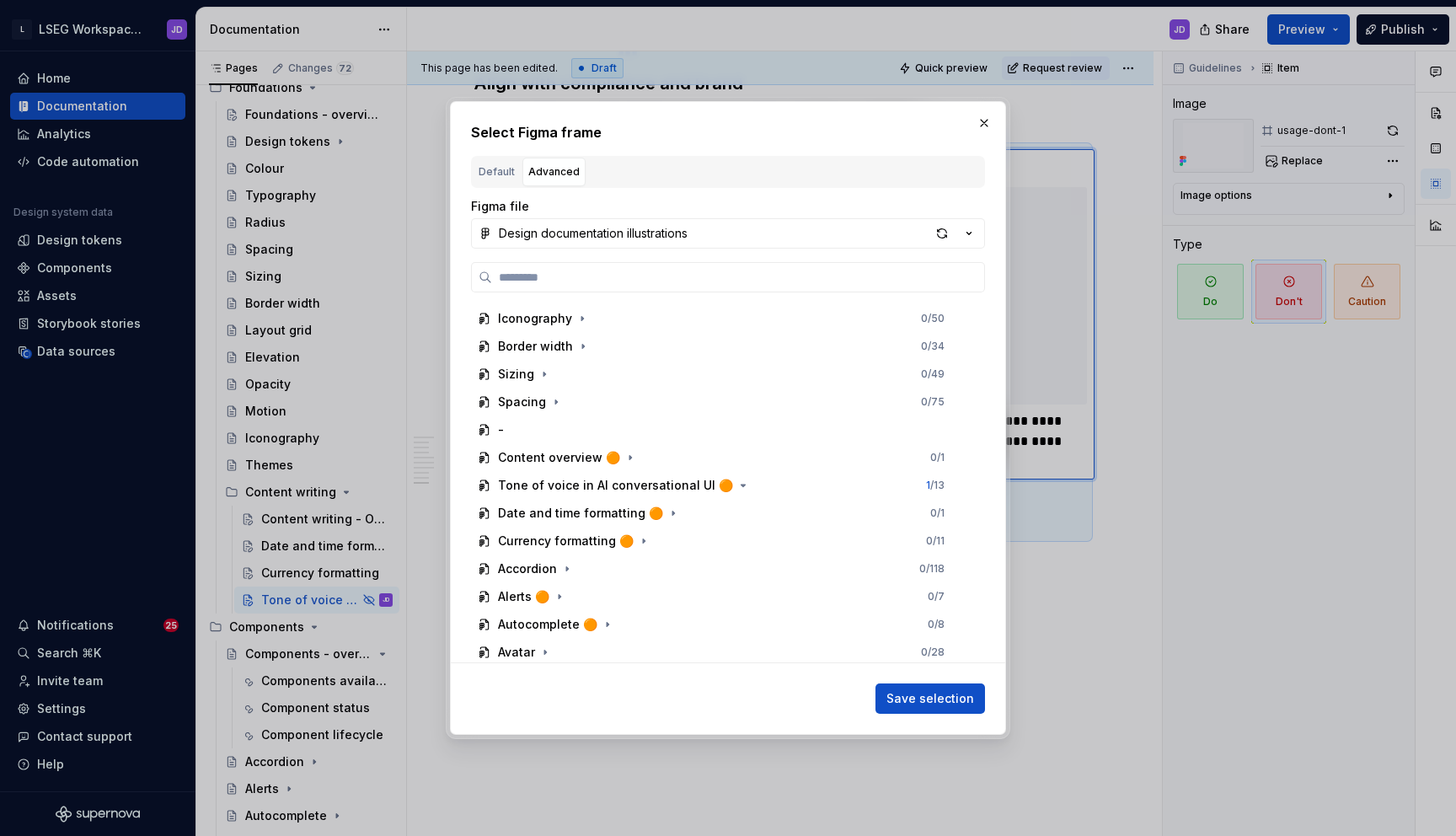
scroll to position [471, 0]
click at [672, 488] on div "Tone of voice in AI conversational UI 🟠" at bounding box center [615, 484] width 235 height 17
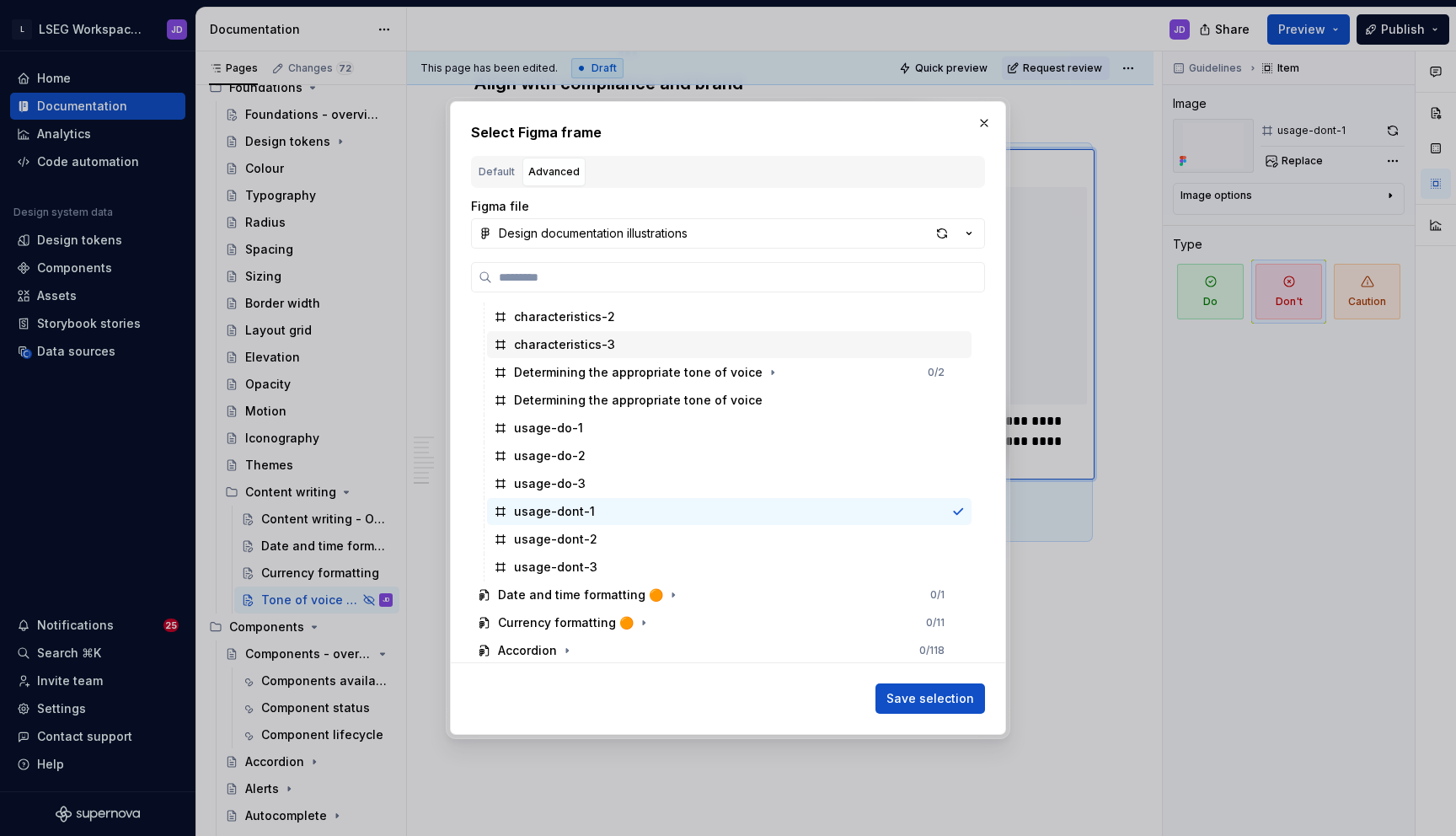
scroll to position [729, 0]
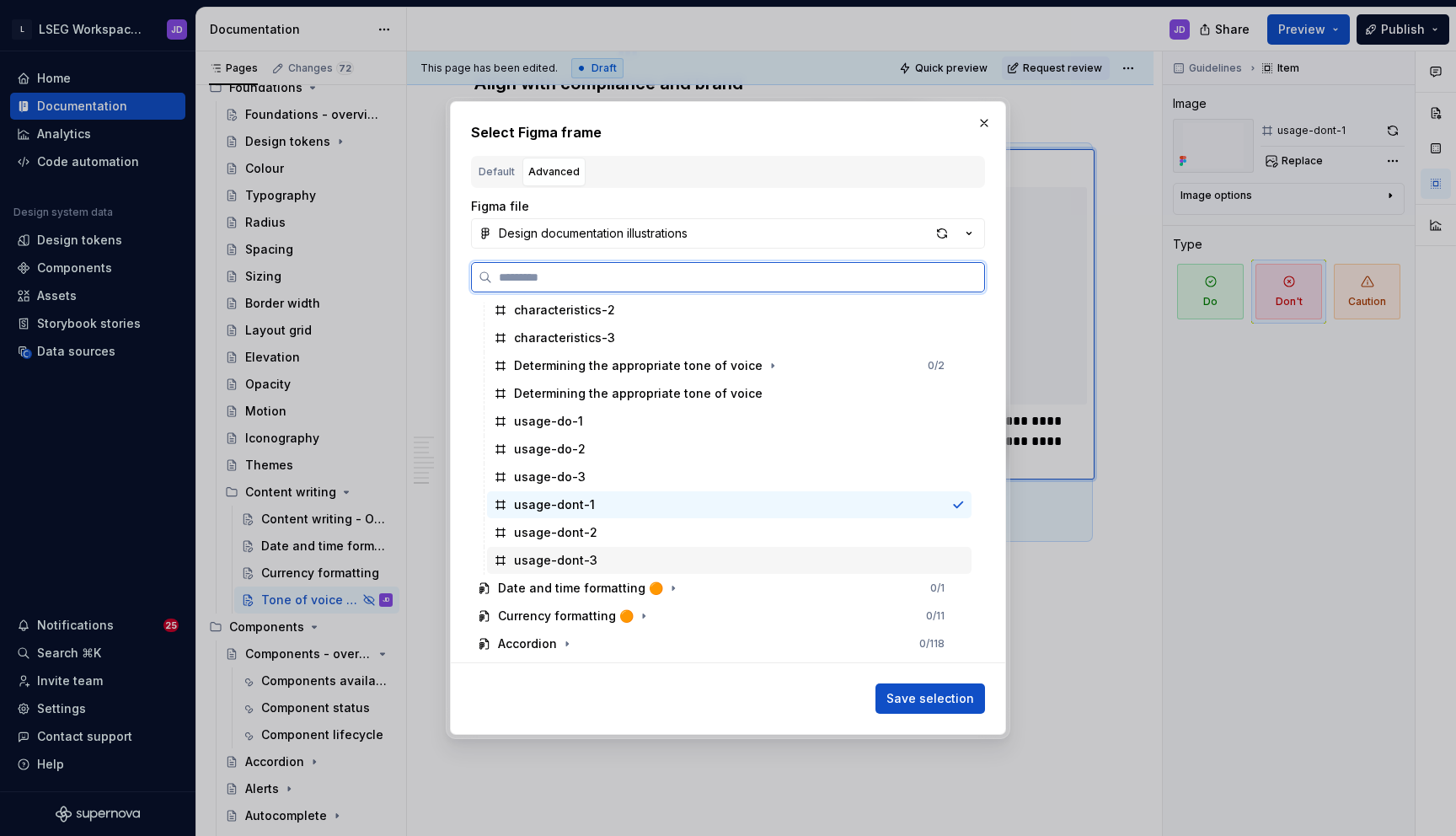
click at [572, 564] on div "usage-dont-3" at bounding box center [555, 560] width 84 height 17
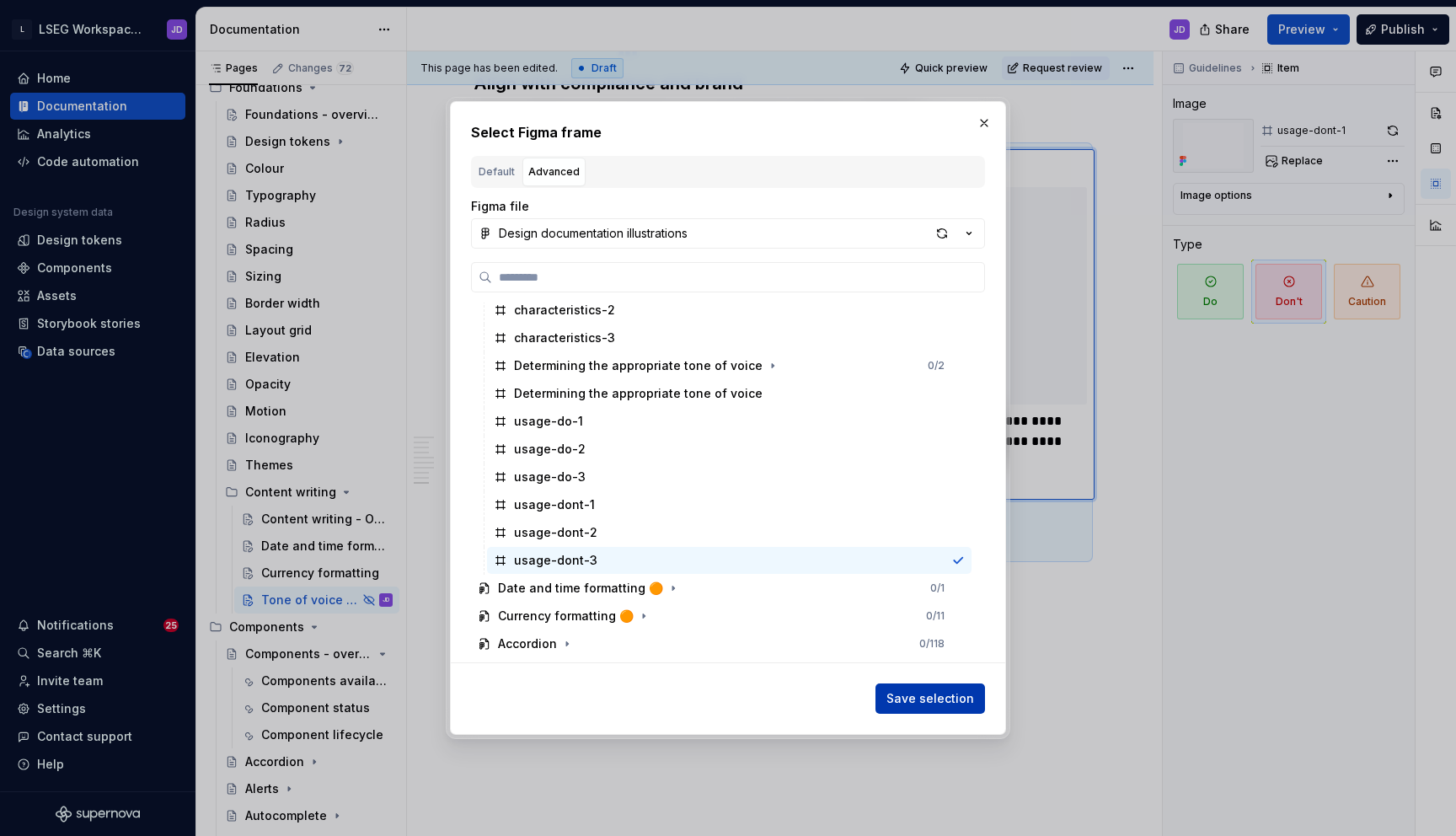
click at [923, 698] on span "Save selection" at bounding box center [929, 697] width 87 height 17
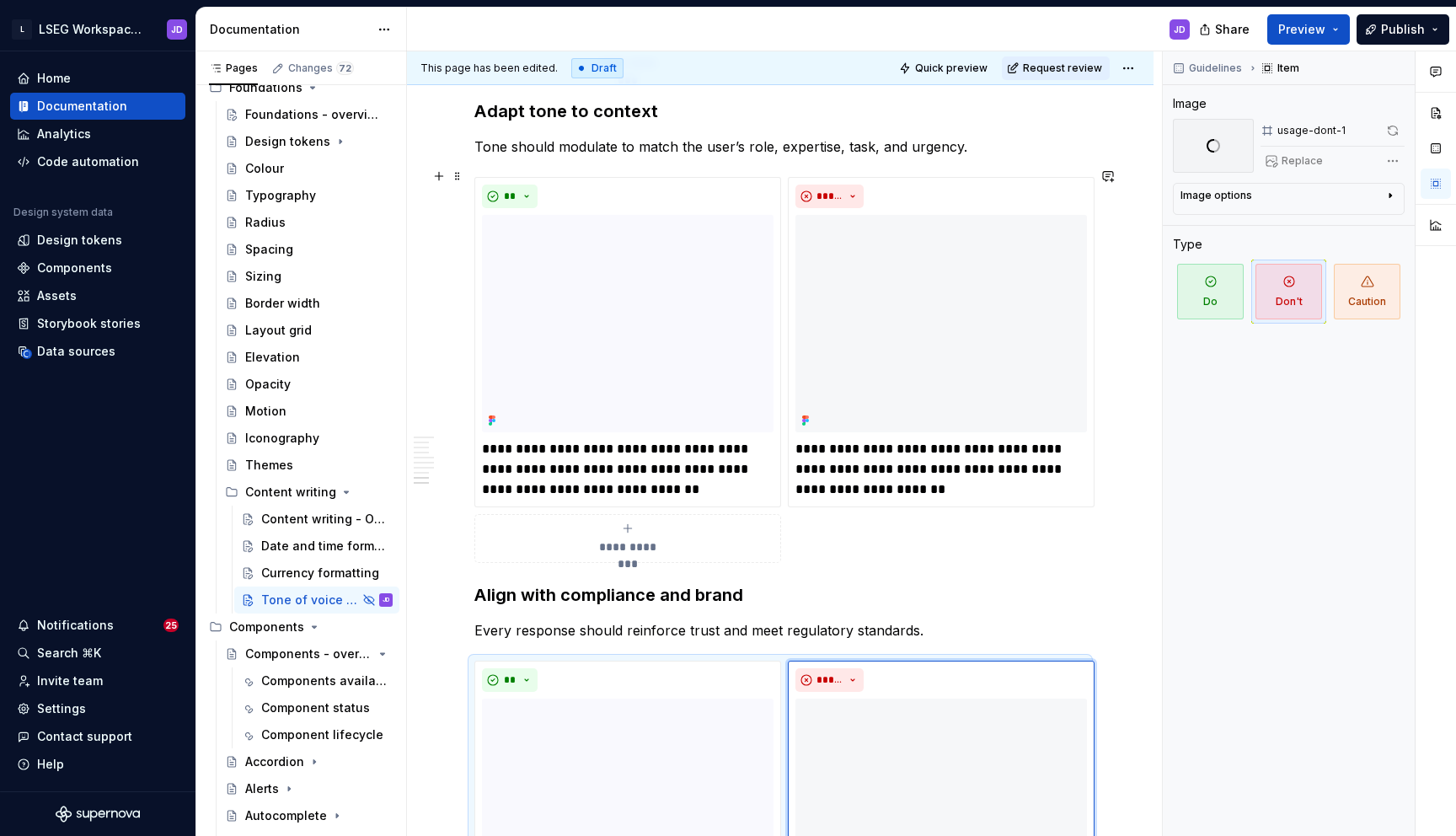
scroll to position [3221, 0]
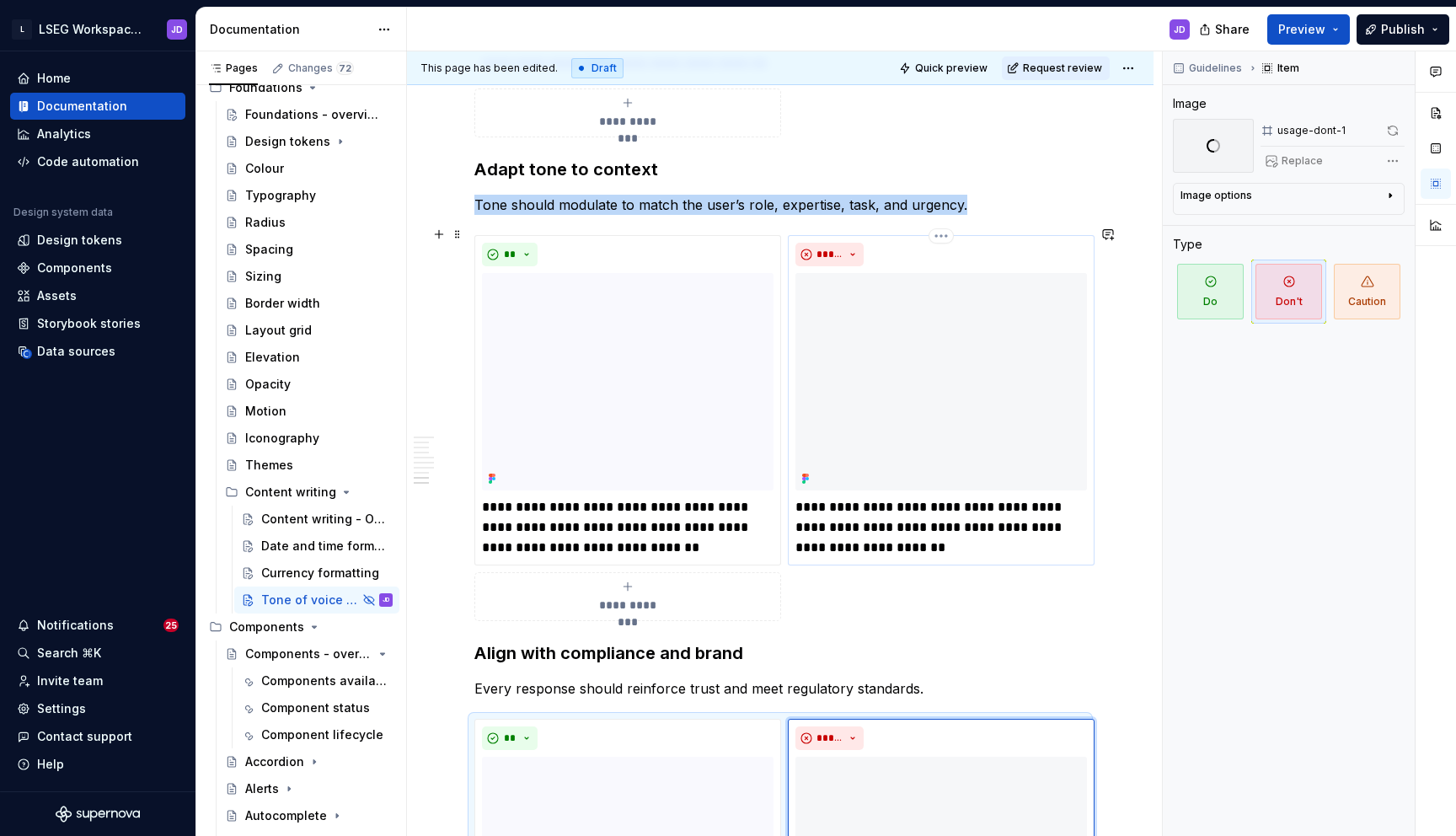
click at [920, 352] on img at bounding box center [941, 381] width 292 height 217
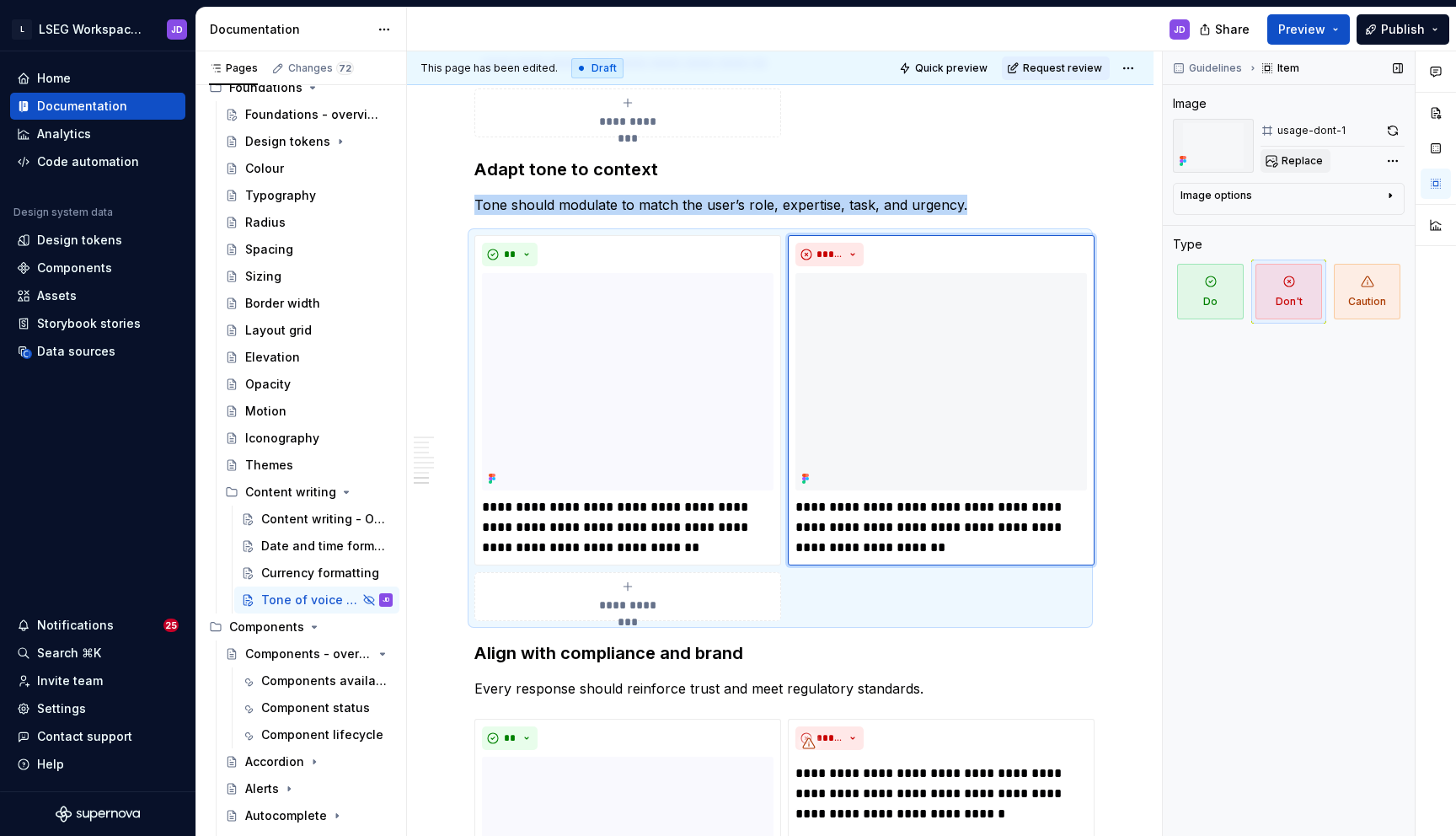
click at [1306, 171] on button "Replace" at bounding box center [1295, 161] width 70 height 24
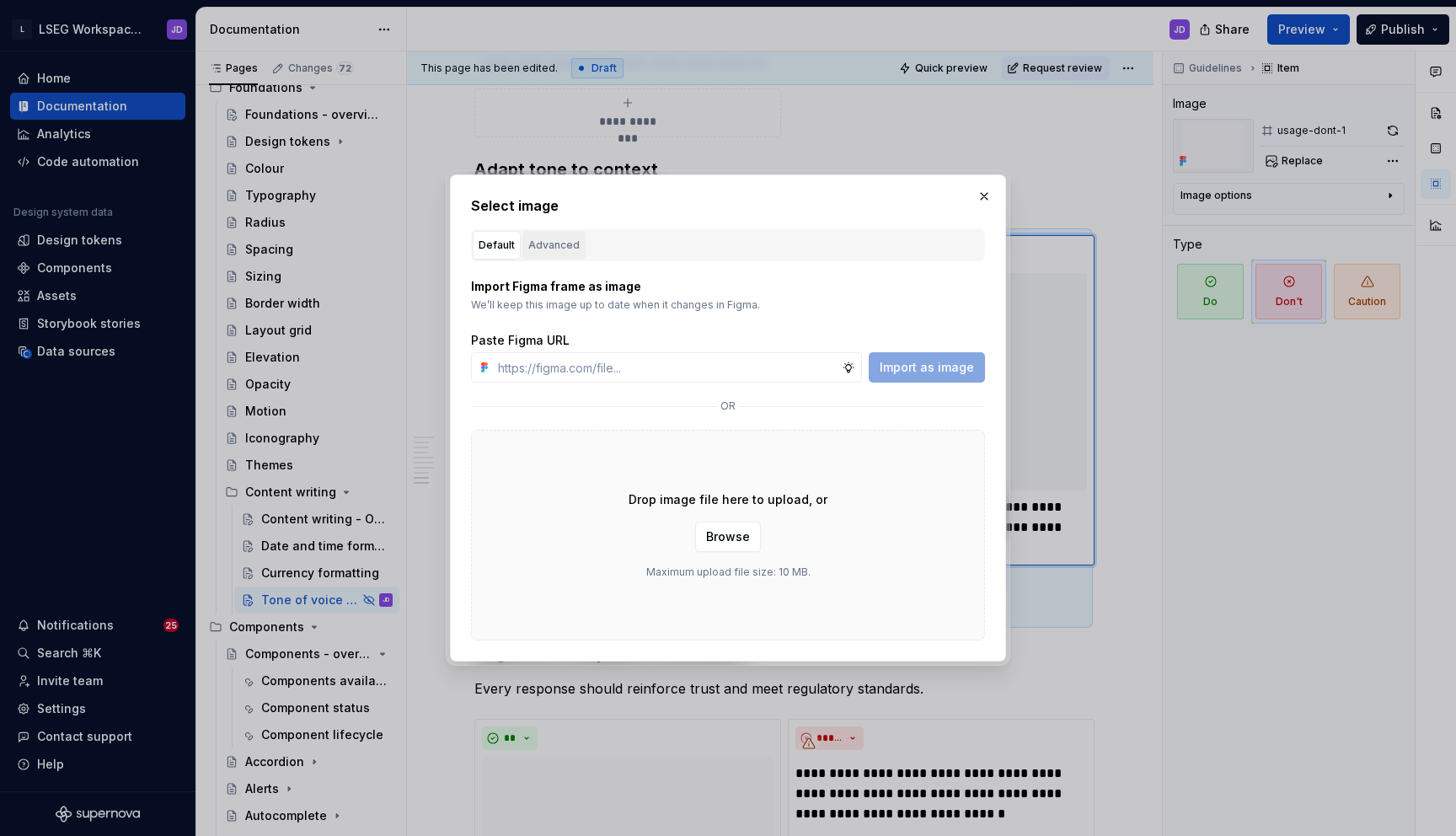
click at [561, 240] on div "Advanced" at bounding box center [554, 245] width 51 height 17
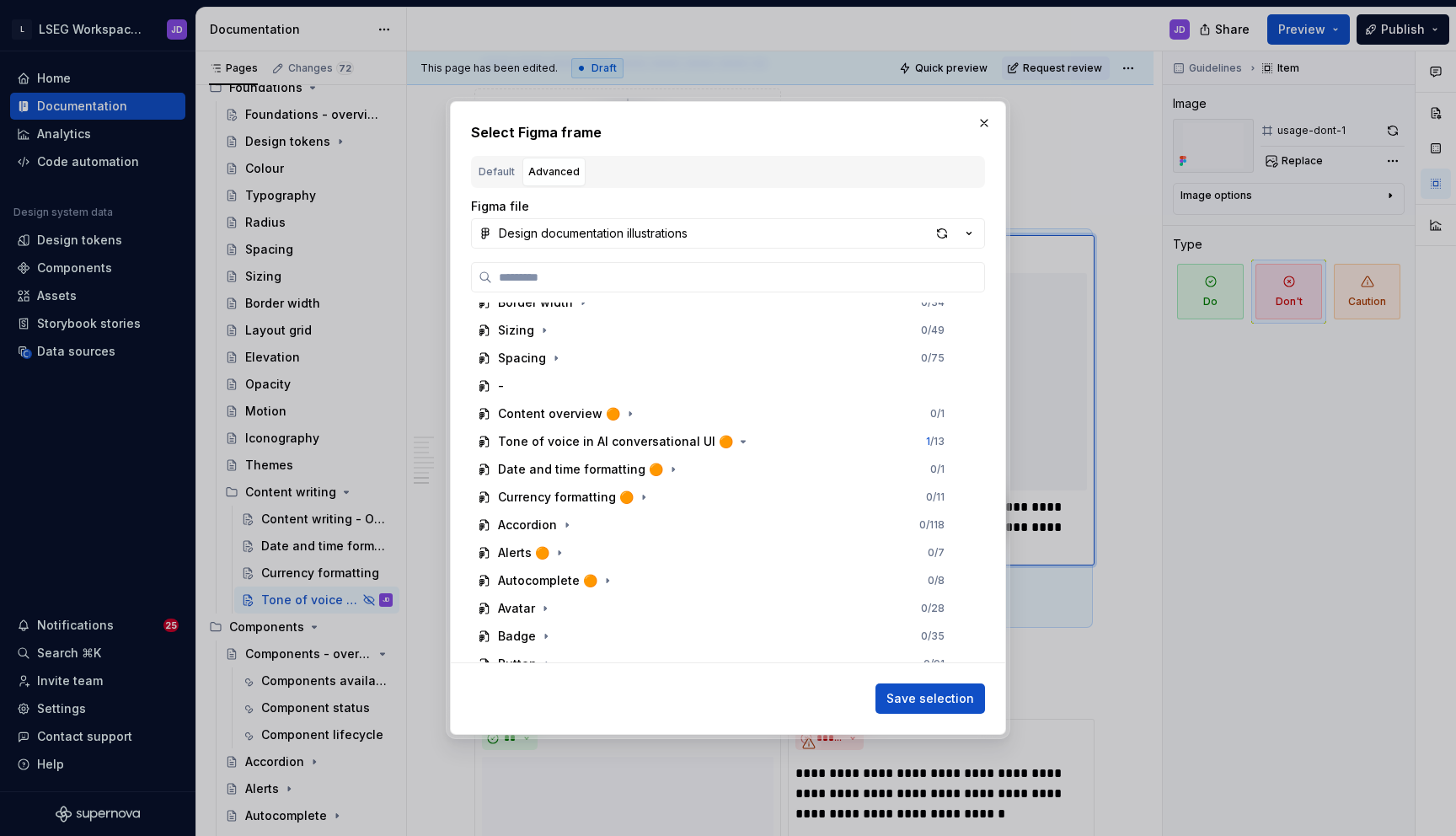
scroll to position [513, 0]
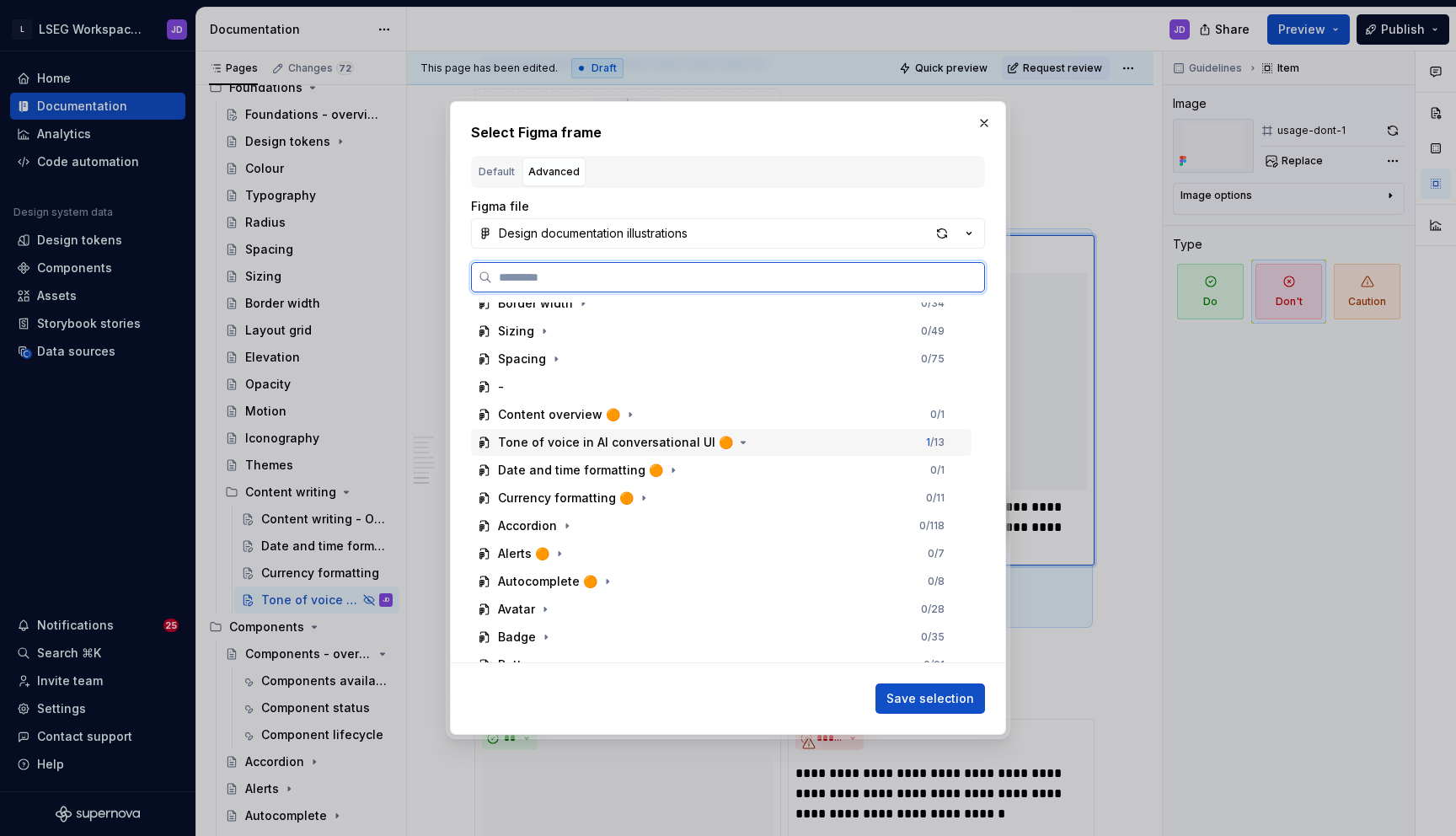
click at [711, 441] on div "Tone of voice in AI conversational UI 🟠" at bounding box center [615, 442] width 235 height 17
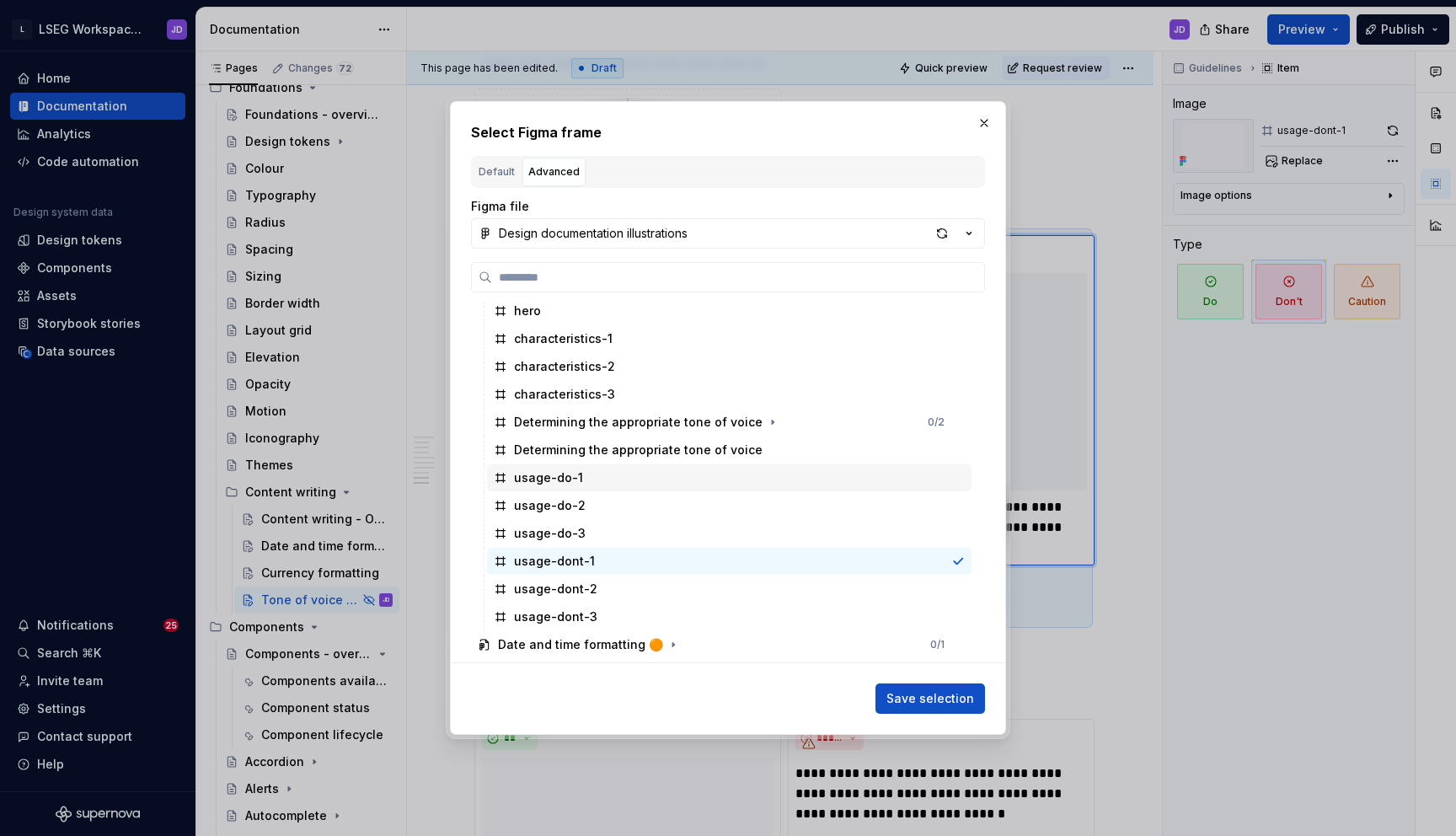
scroll to position [673, 0]
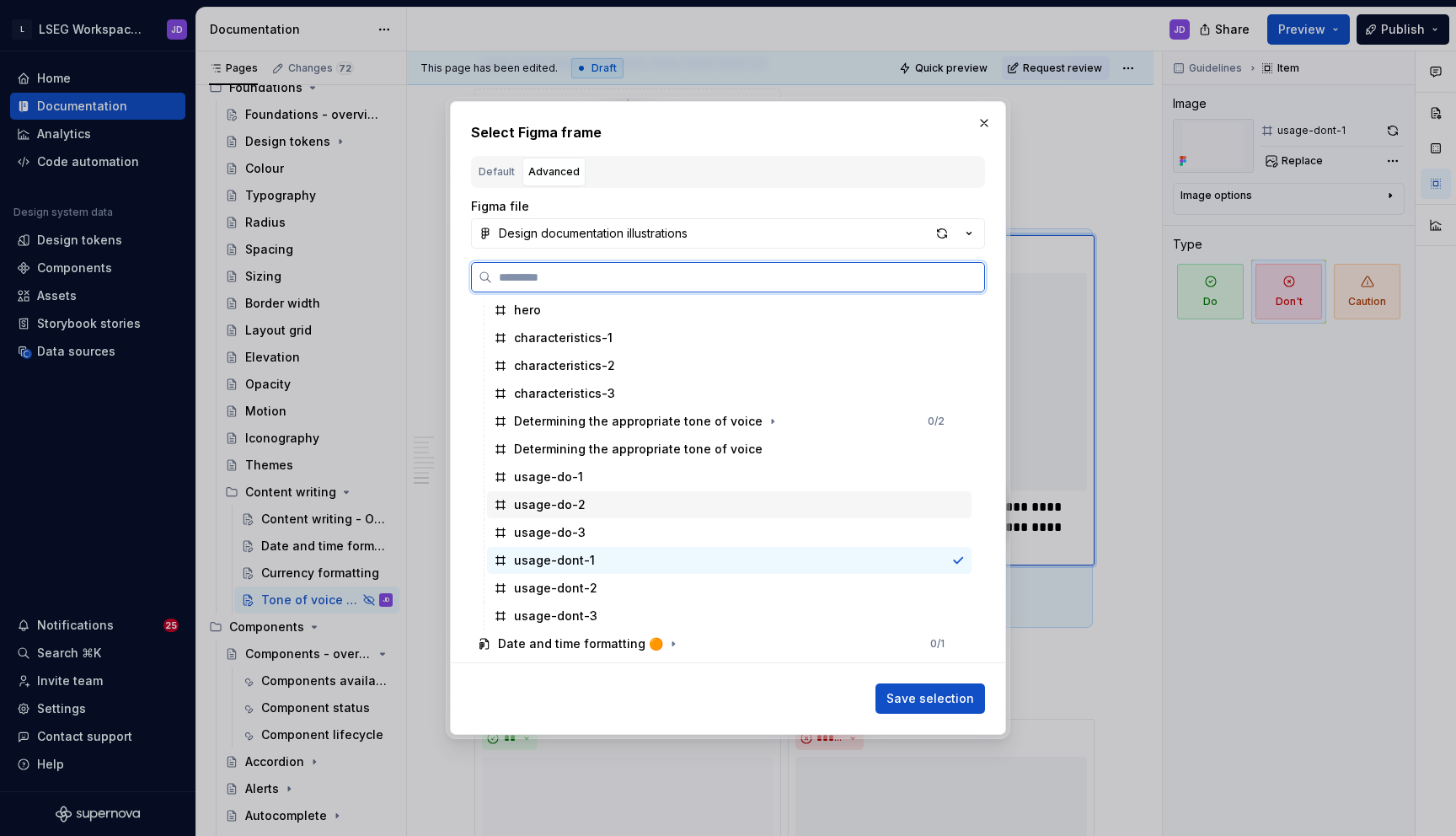
click at [619, 506] on div "usage-do-2" at bounding box center [729, 504] width 484 height 27
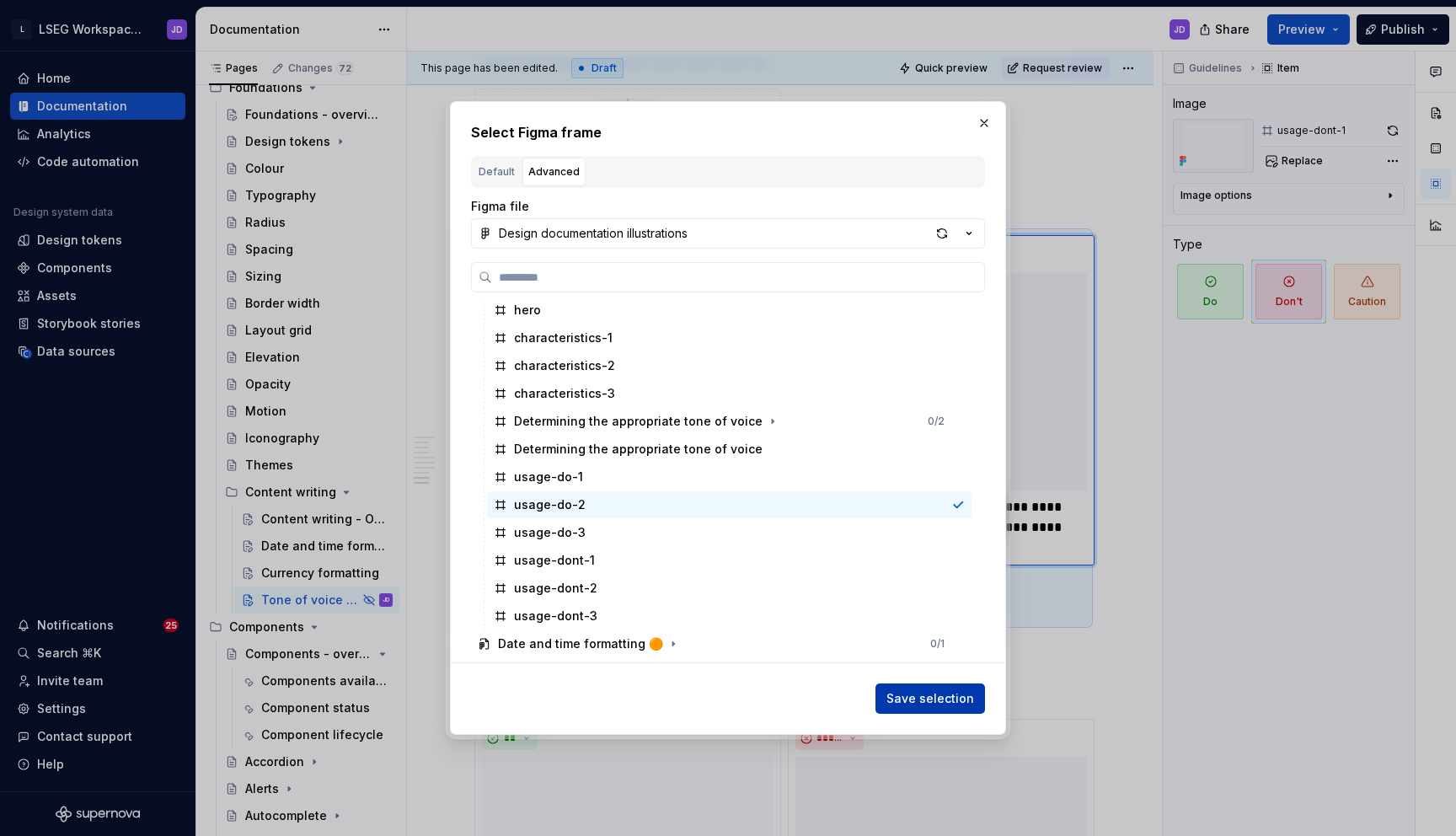
click at [938, 701] on span "Save selection" at bounding box center [929, 697] width 87 height 17
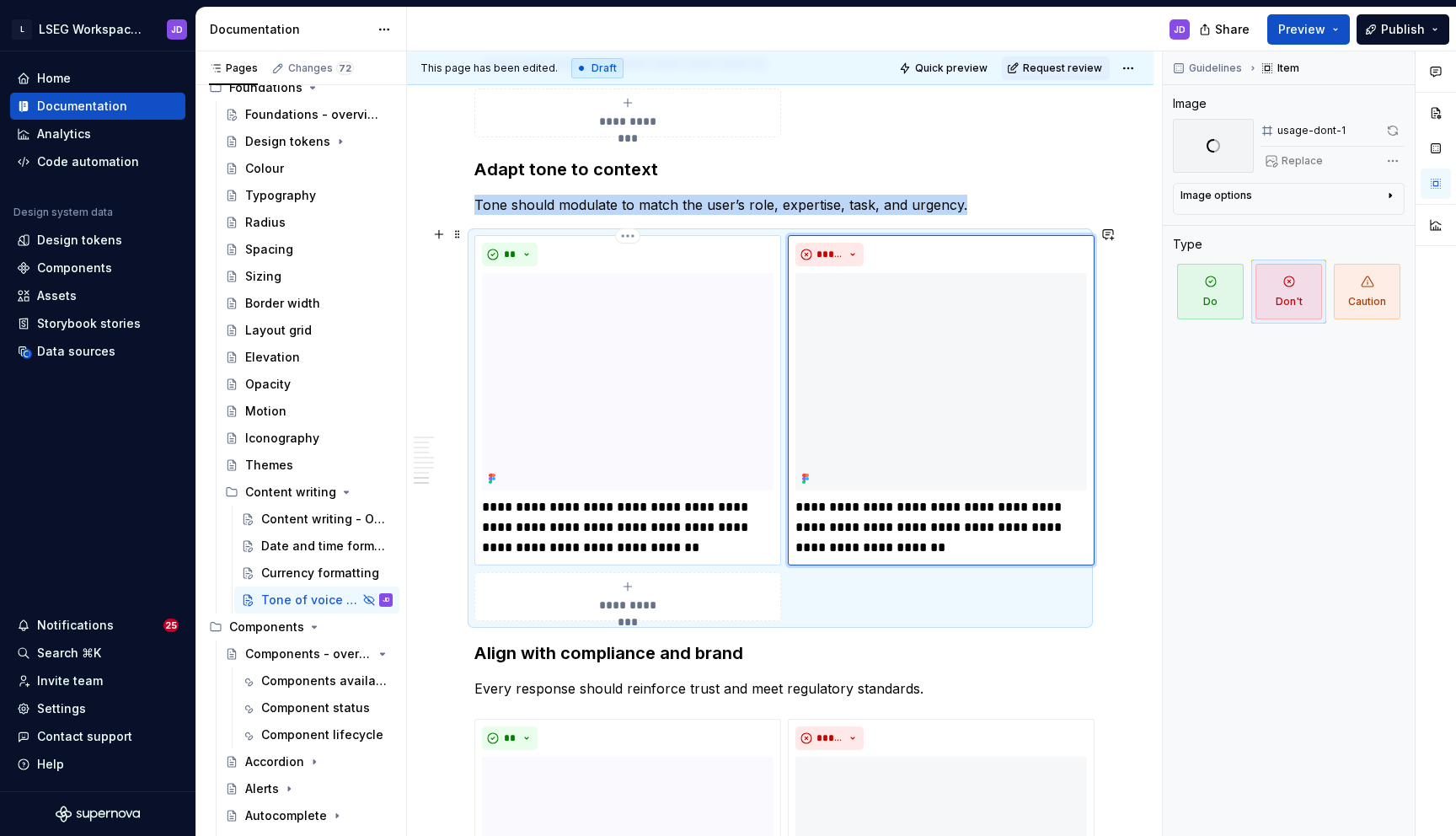
click at [660, 365] on img at bounding box center [628, 381] width 292 height 217
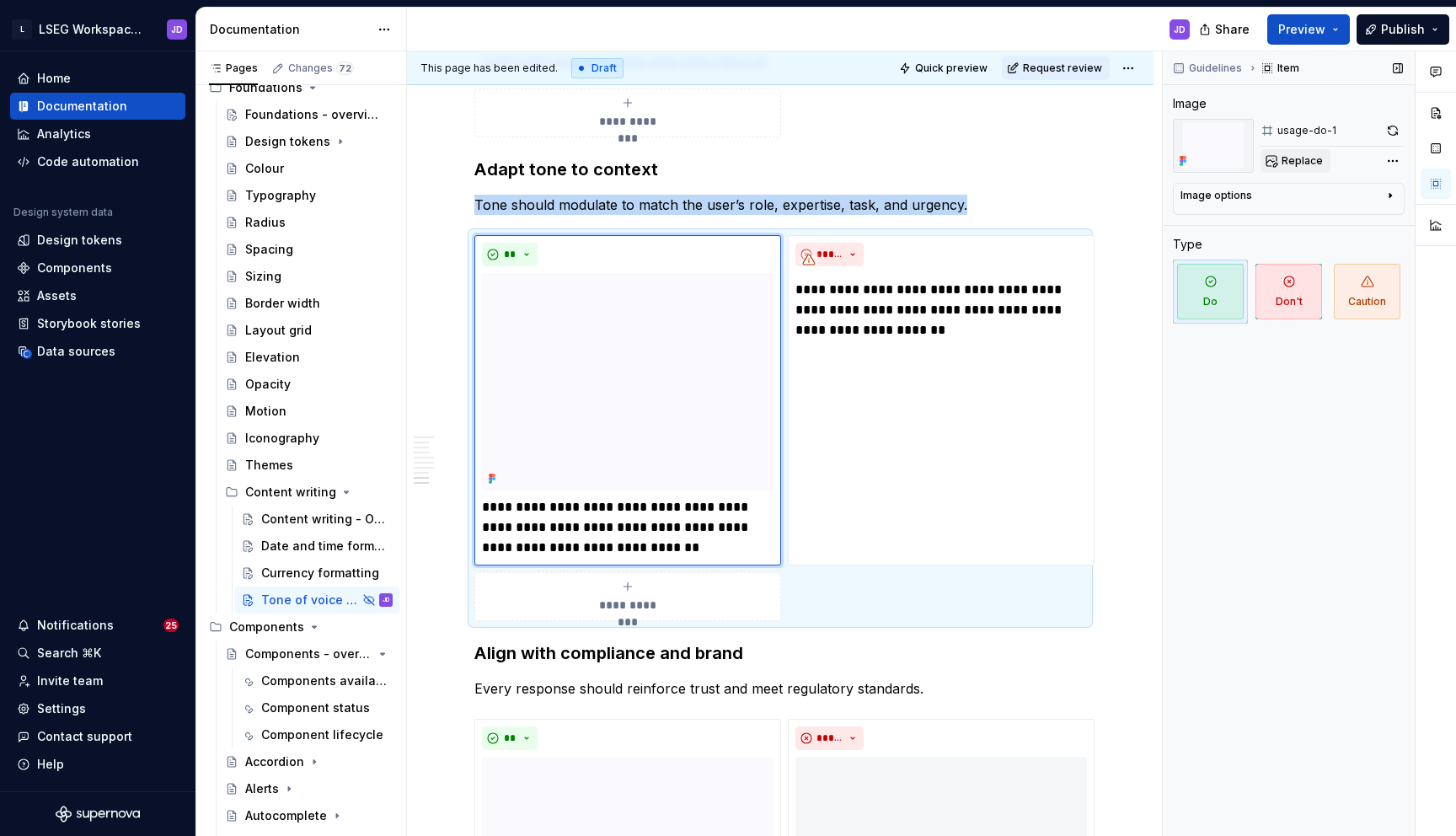
click at [1308, 152] on button "Replace" at bounding box center [1295, 161] width 70 height 24
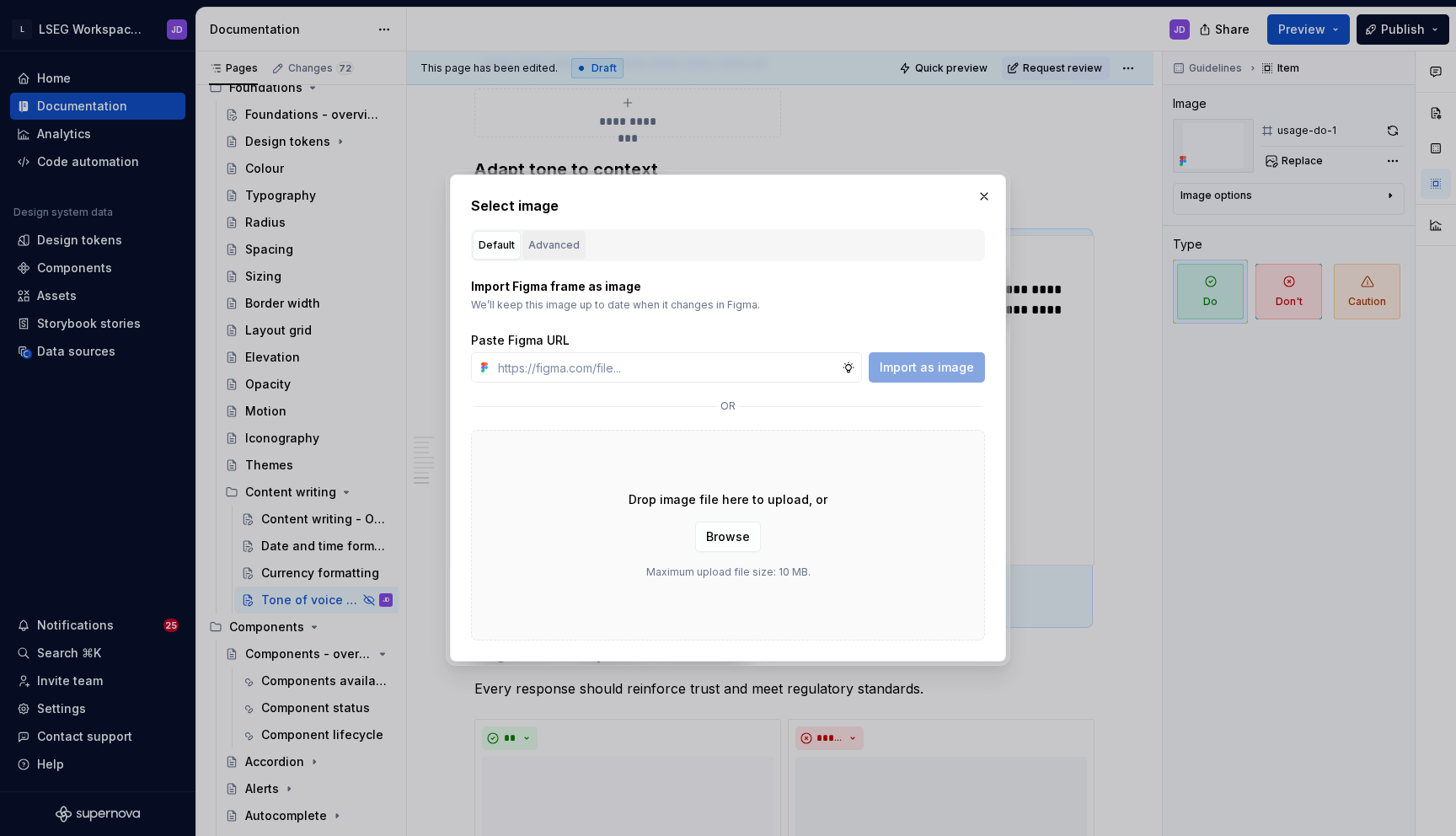
click at [567, 239] on div "Advanced" at bounding box center [554, 245] width 51 height 17
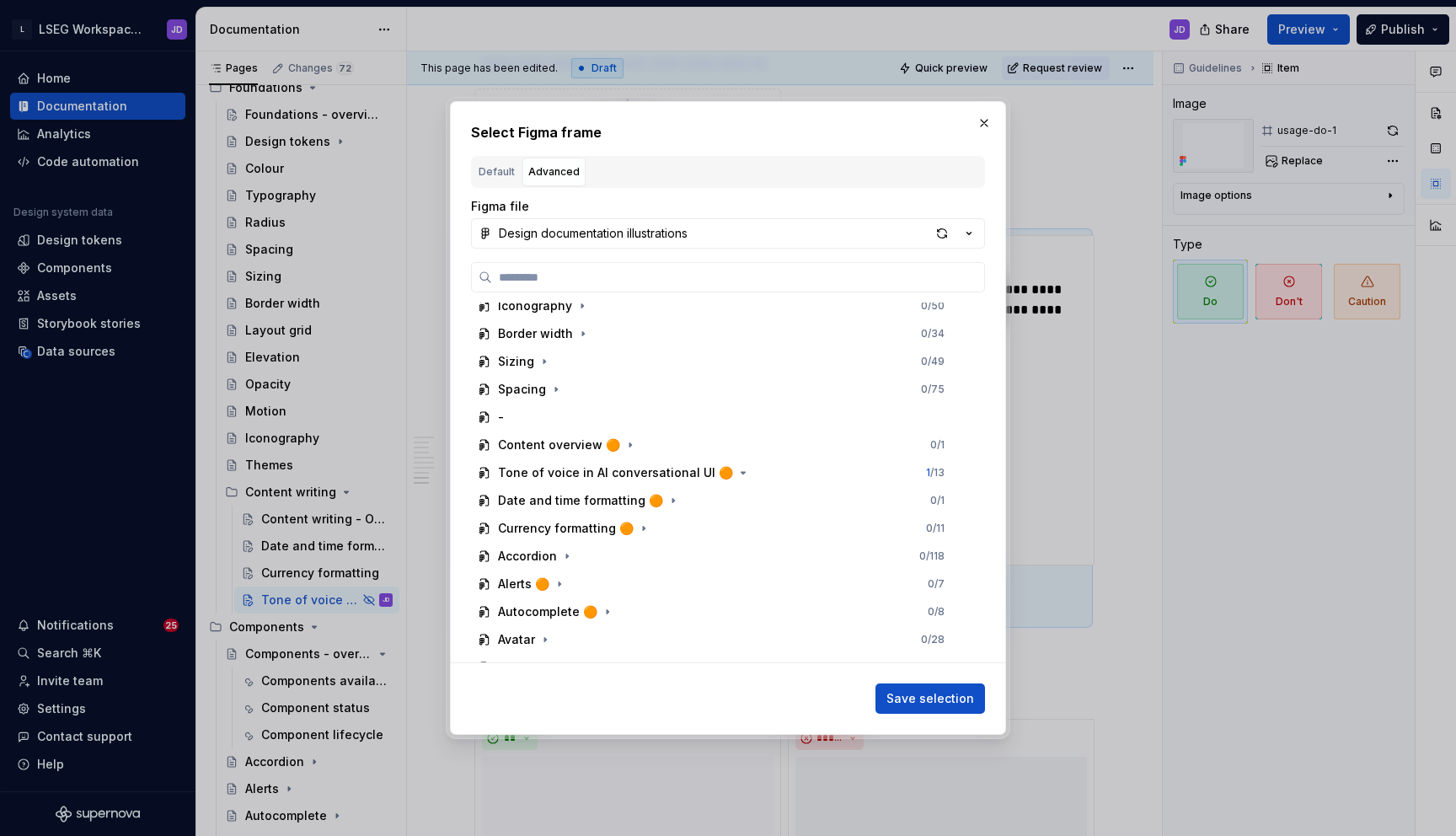
scroll to position [500, 0]
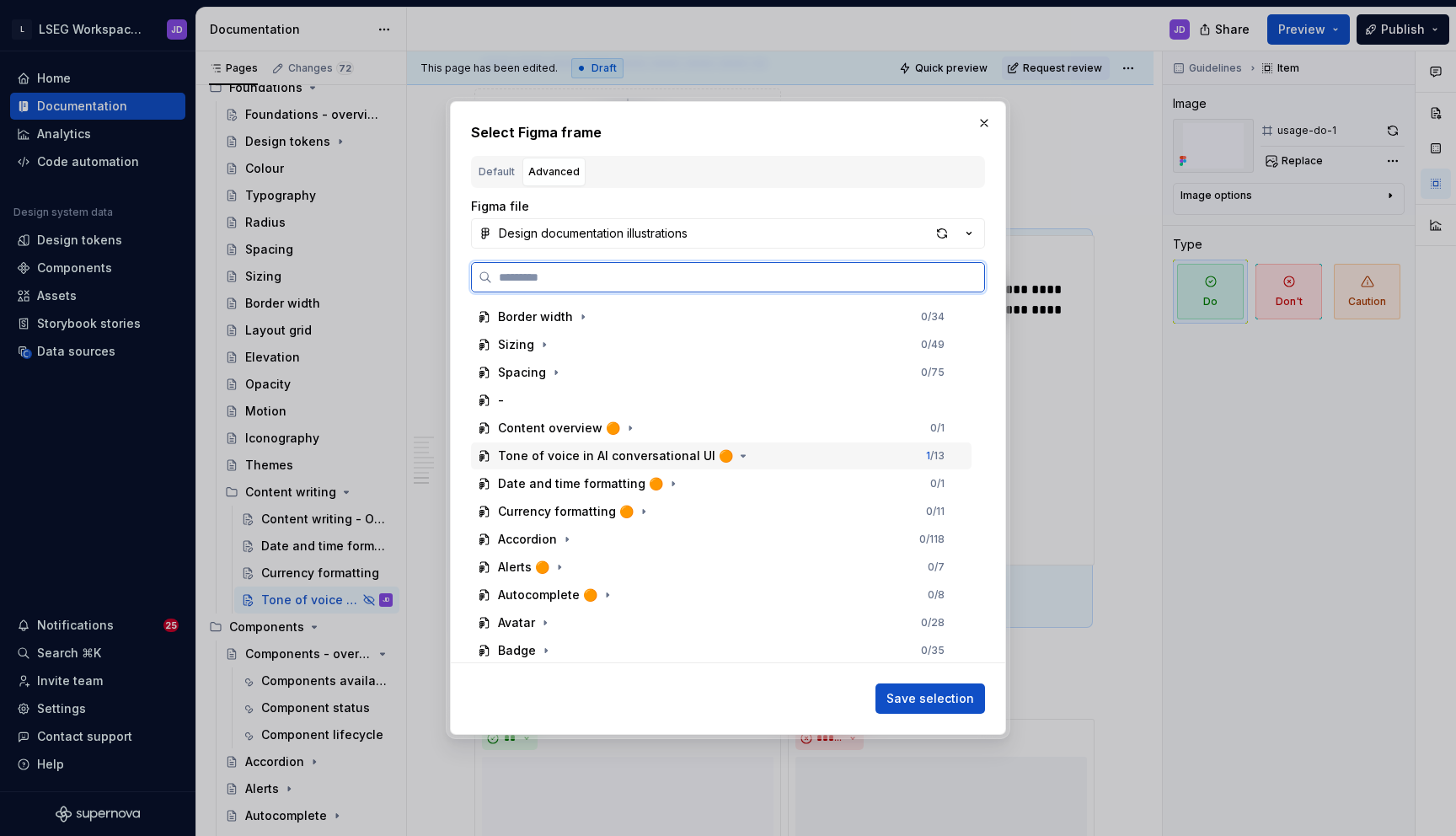
click at [662, 456] on div "Tone of voice in AI conversational UI 🟠" at bounding box center [615, 455] width 235 height 17
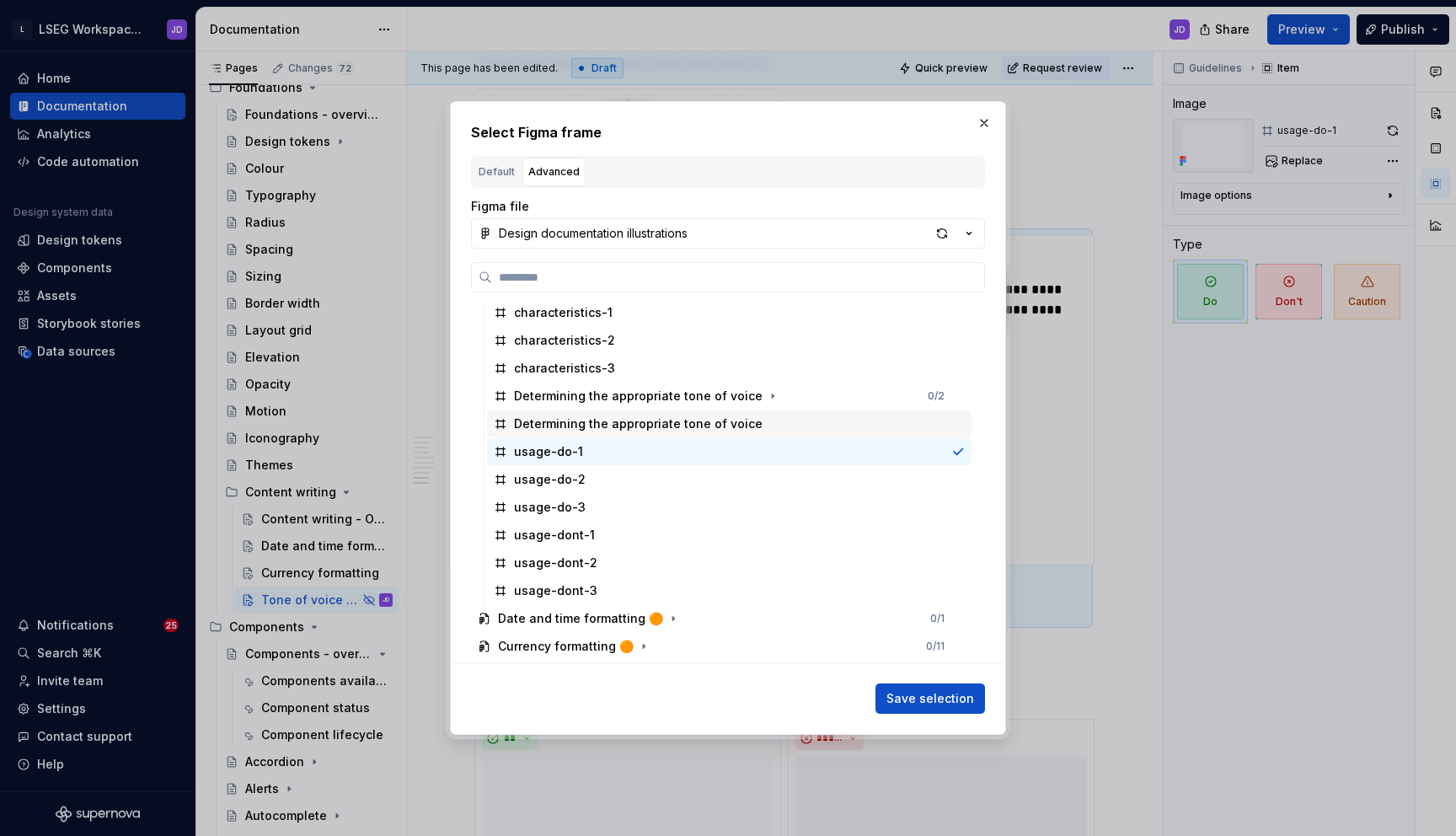
scroll to position [708, 0]
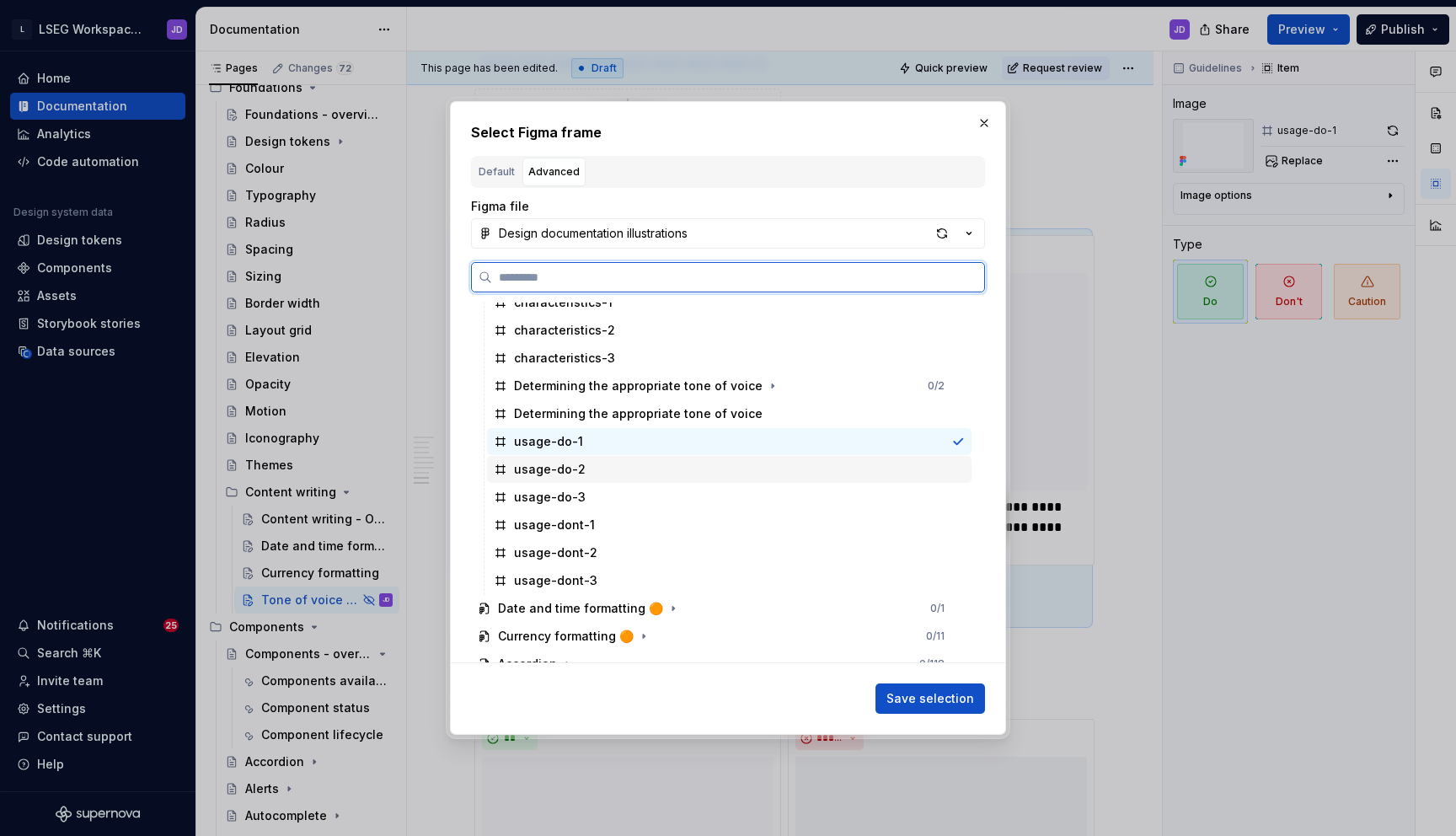
click at [568, 473] on div "usage-do-2" at bounding box center [549, 469] width 72 height 17
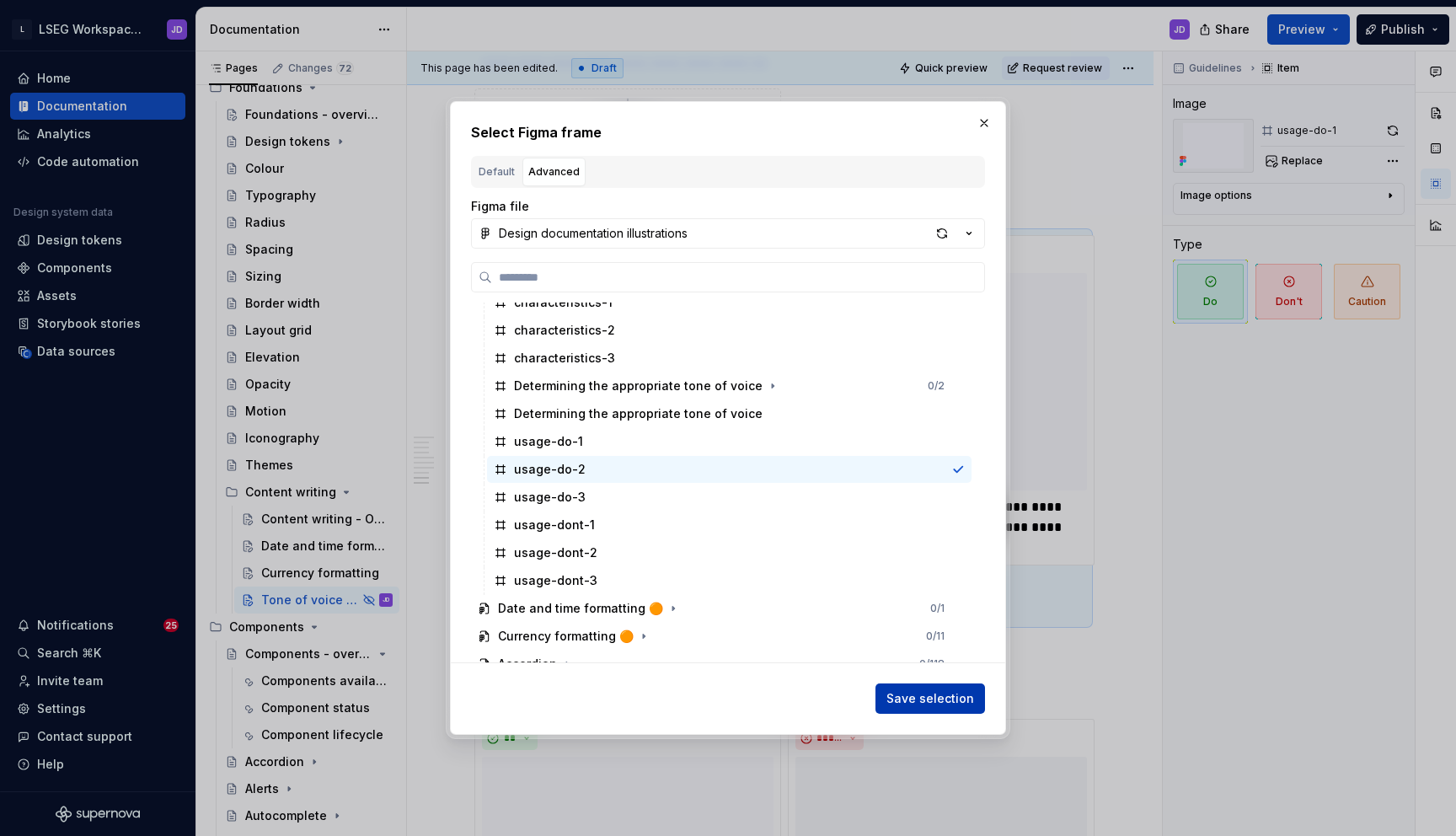
click at [920, 695] on span "Save selection" at bounding box center [929, 697] width 87 height 17
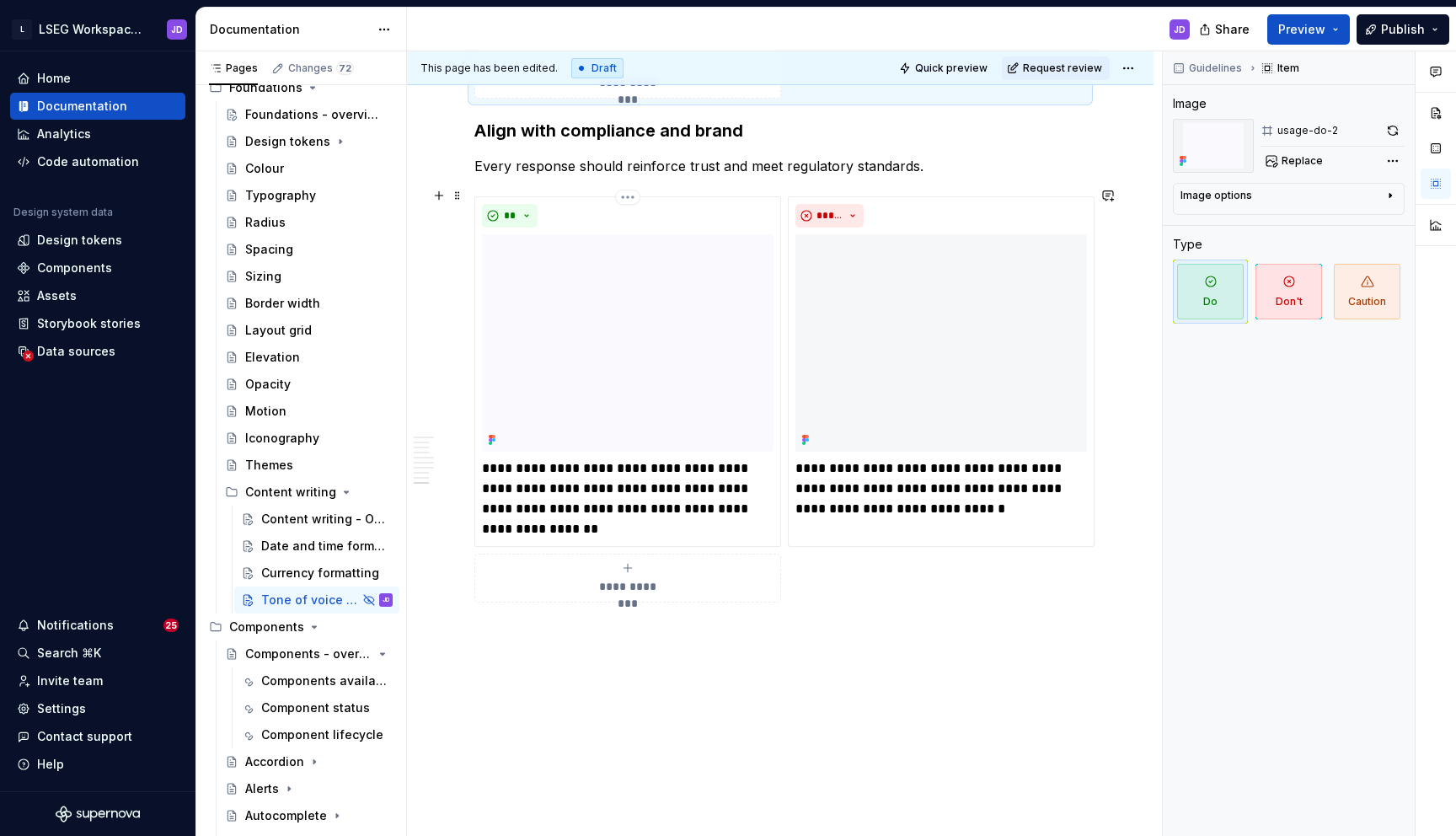
scroll to position [3811, 0]
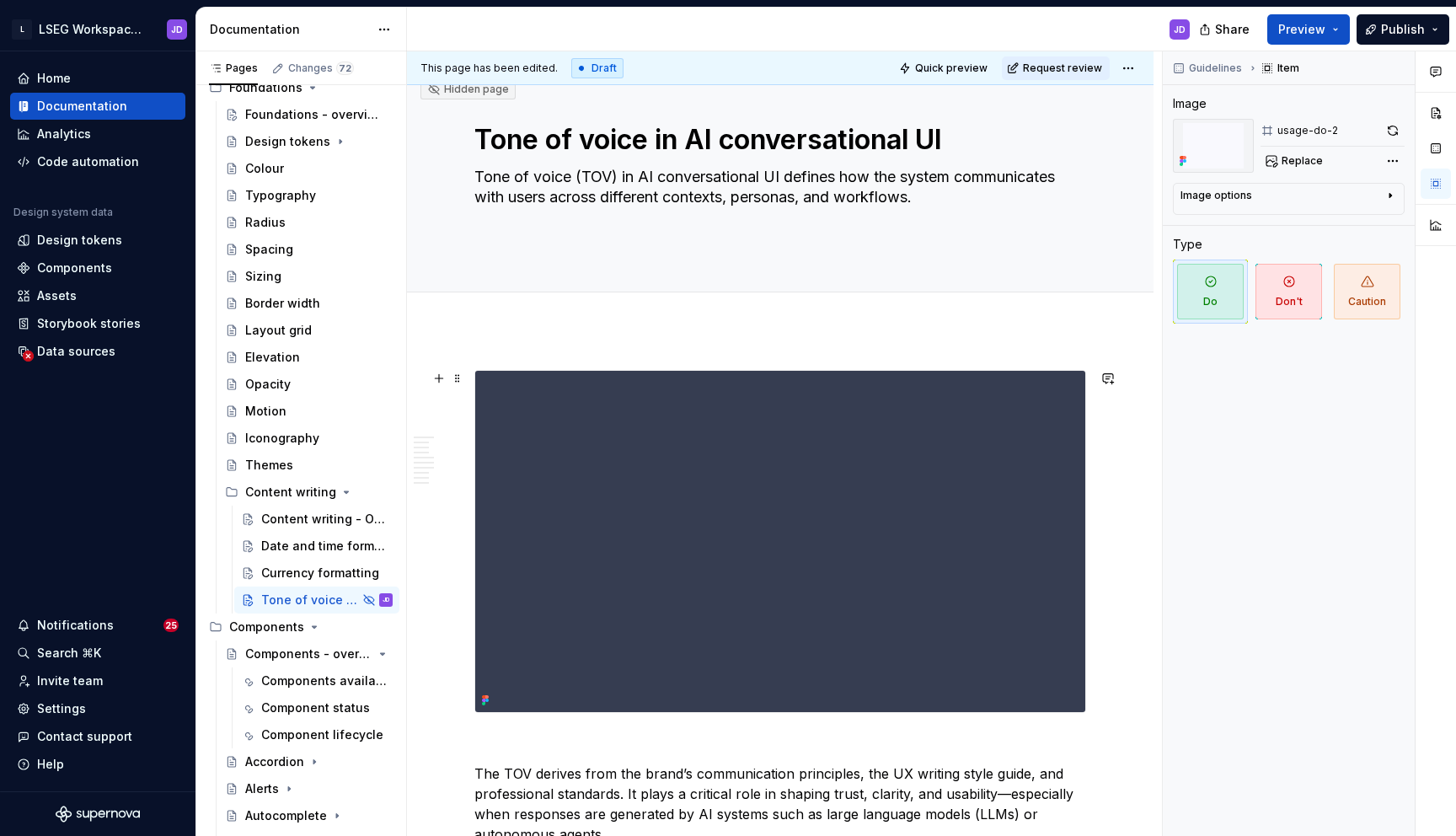
scroll to position [0, 0]
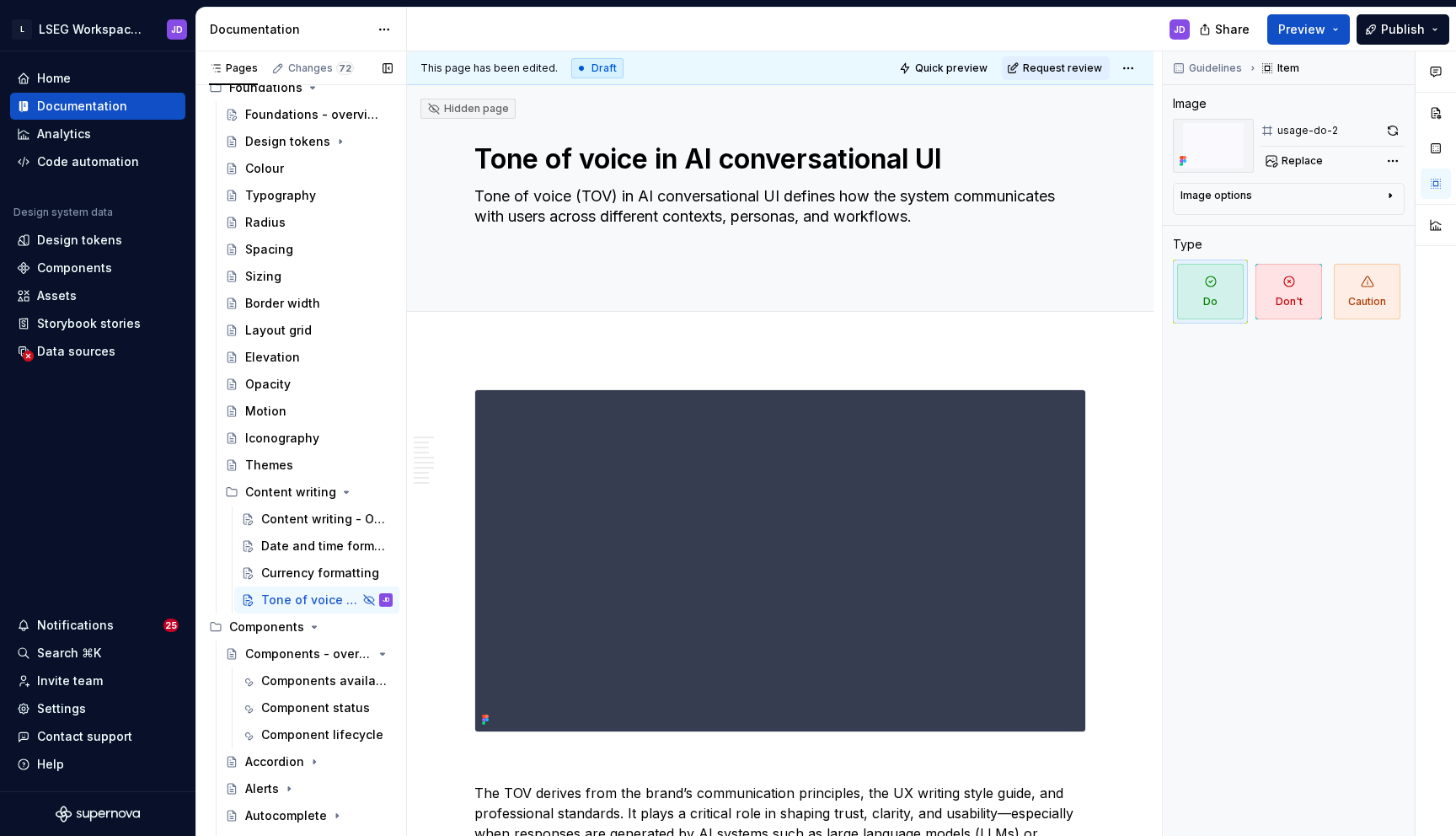
type textarea "*"
